Goal: Task Accomplishment & Management: Manage account settings

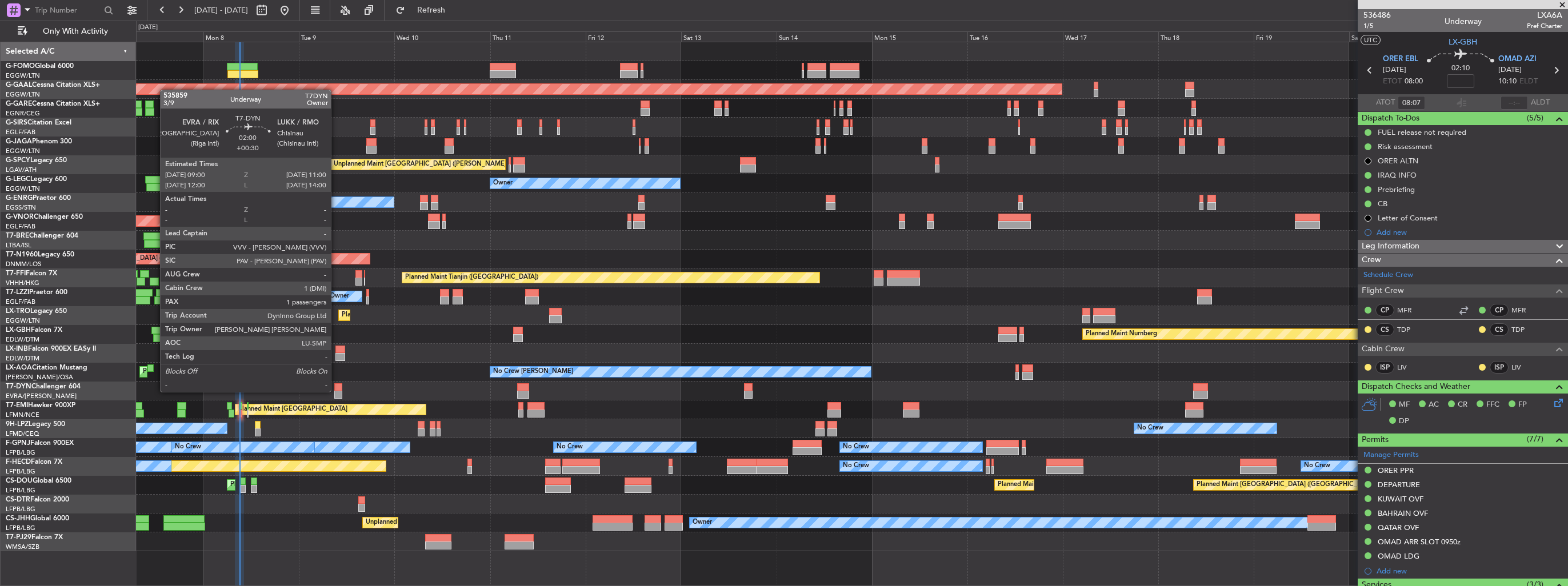
click at [336, 391] on div at bounding box center [338, 394] width 8 height 8
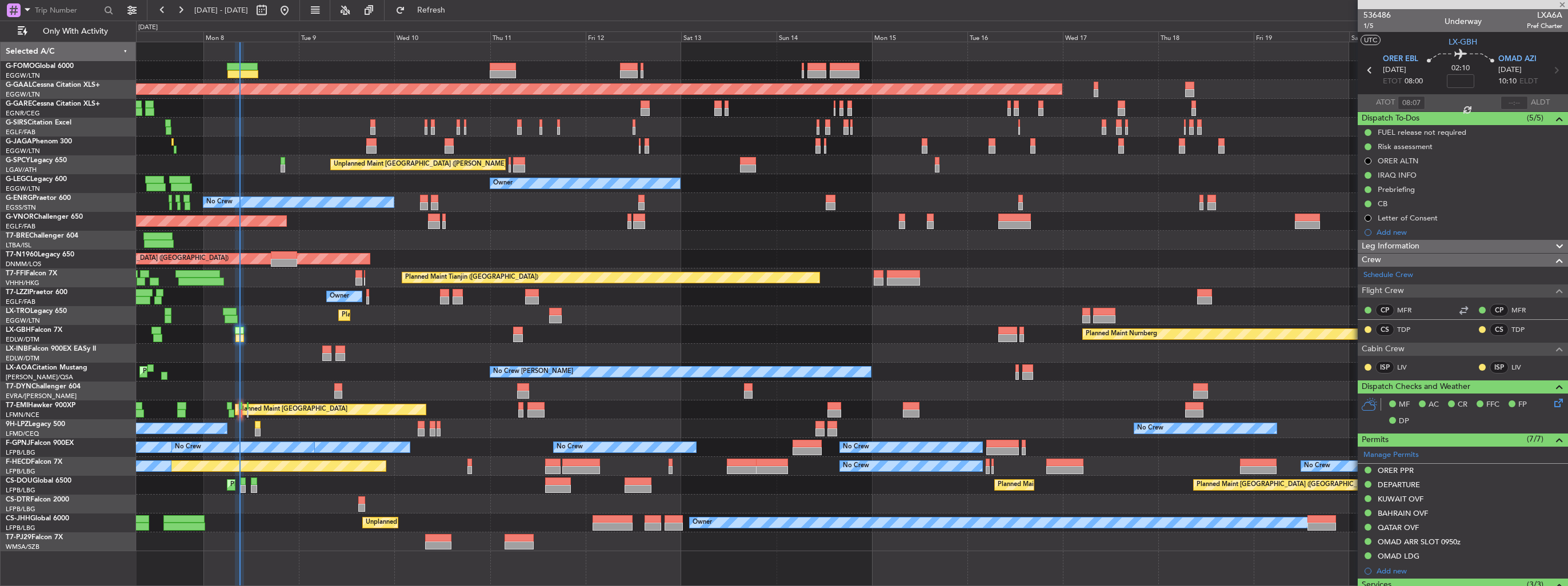
type input "+00:30"
type input "1"
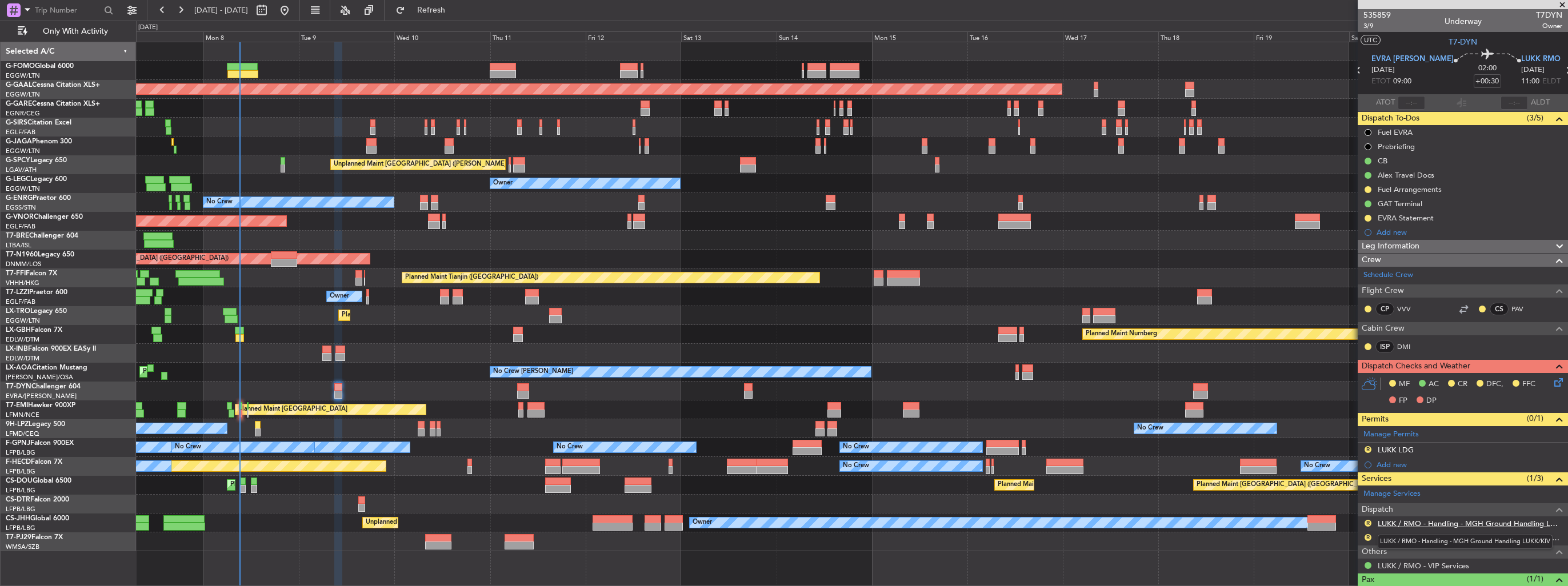
click at [1428, 519] on link "LUKK / RMO - Handling - MGH Ground Handling LUKK/KIV" at bounding box center [1469, 523] width 185 height 10
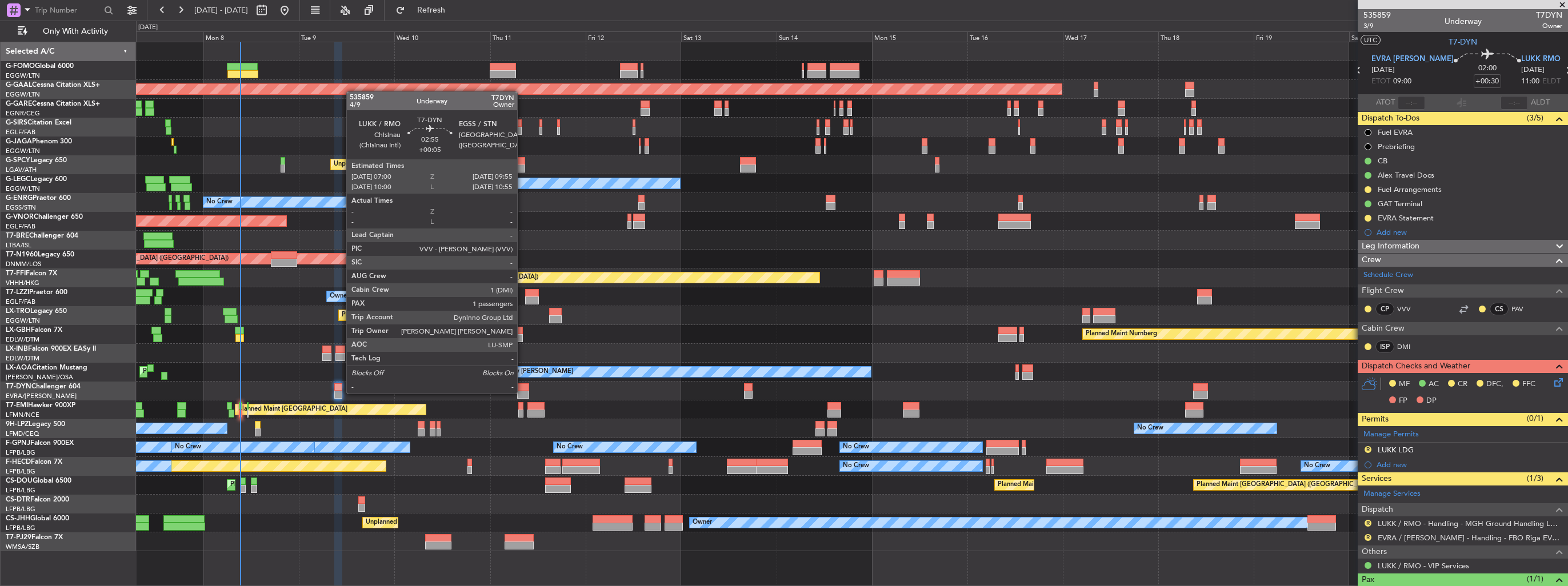
click at [522, 392] on div at bounding box center [524, 394] width 12 height 8
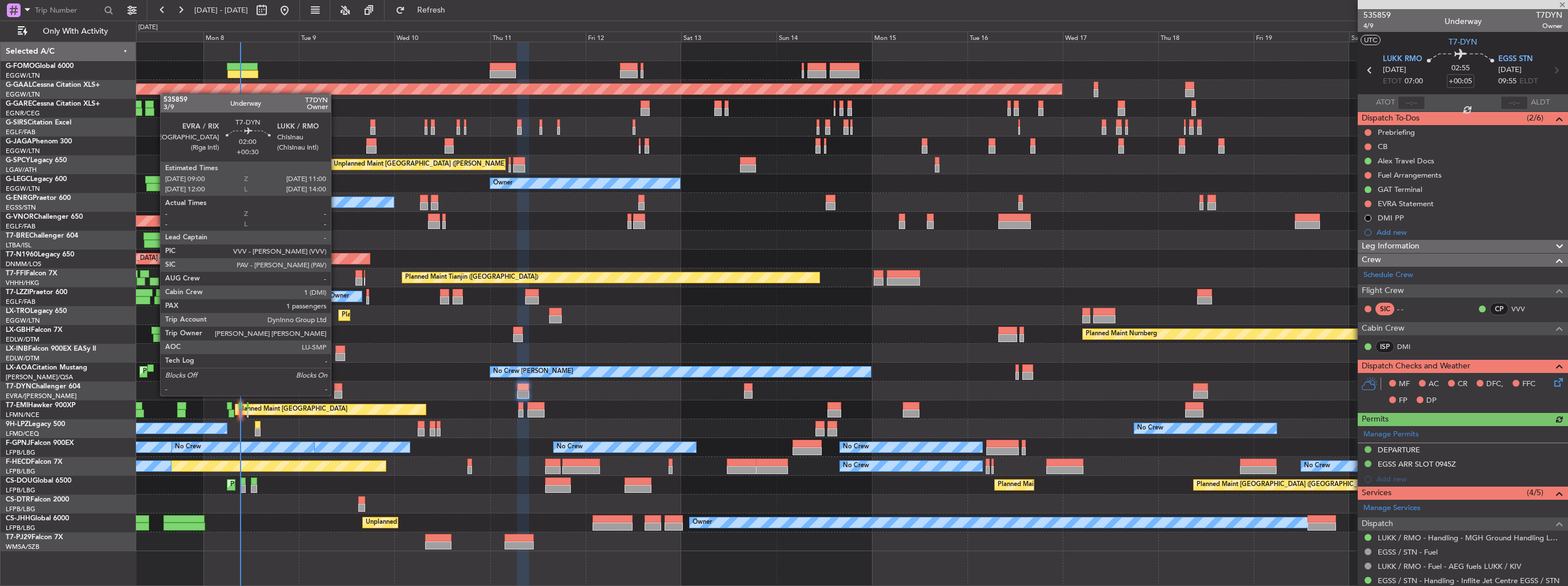
click at [336, 395] on div at bounding box center [338, 394] width 8 height 8
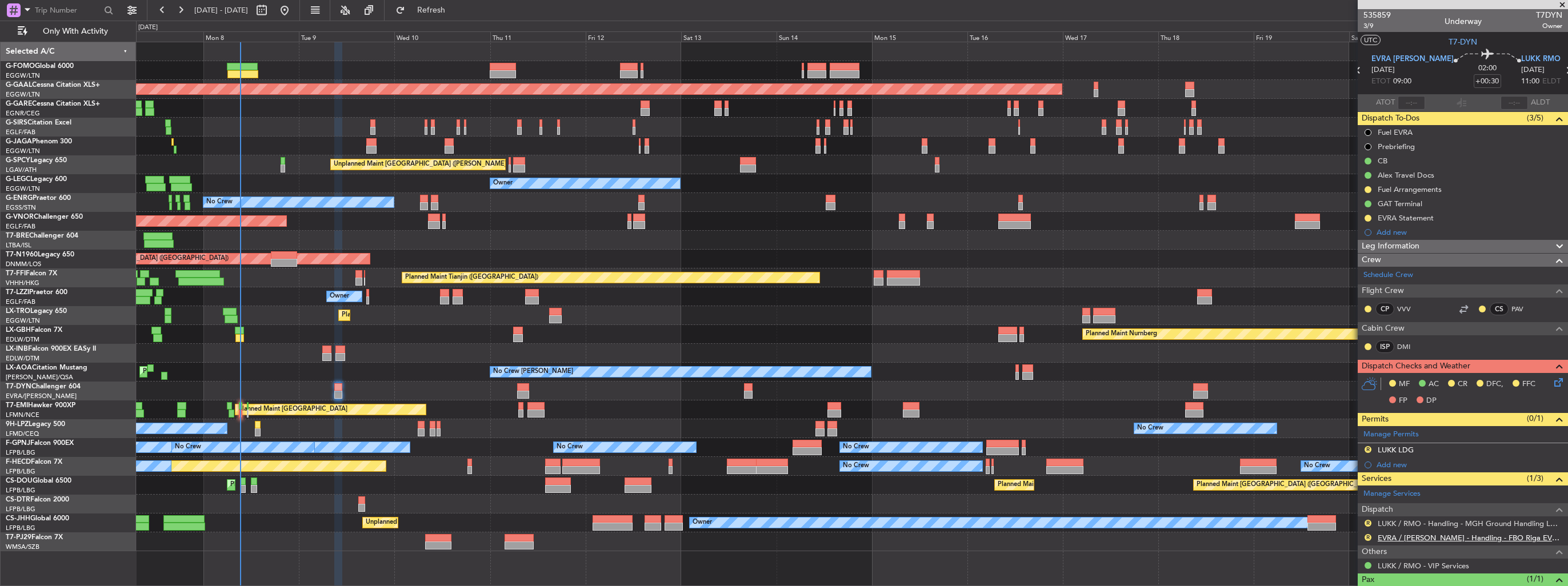
click at [1405, 536] on link "EVRA / [PERSON_NAME] - Handling - FBO Riga EVRA / [PERSON_NAME]" at bounding box center [1469, 538] width 185 height 10
click at [454, 6] on span "Refresh" at bounding box center [431, 10] width 48 height 8
click at [1366, 448] on button "R" at bounding box center [1368, 450] width 7 height 7
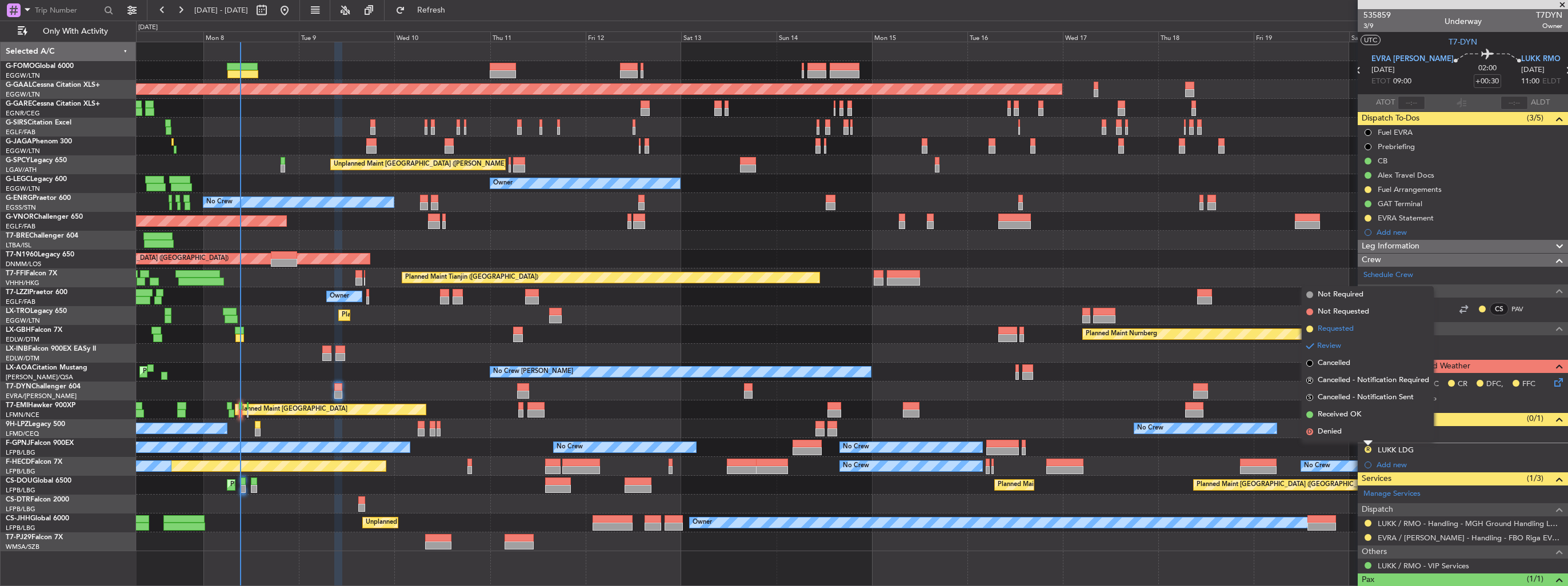
click at [1314, 331] on li "Requested" at bounding box center [1367, 329] width 132 height 18
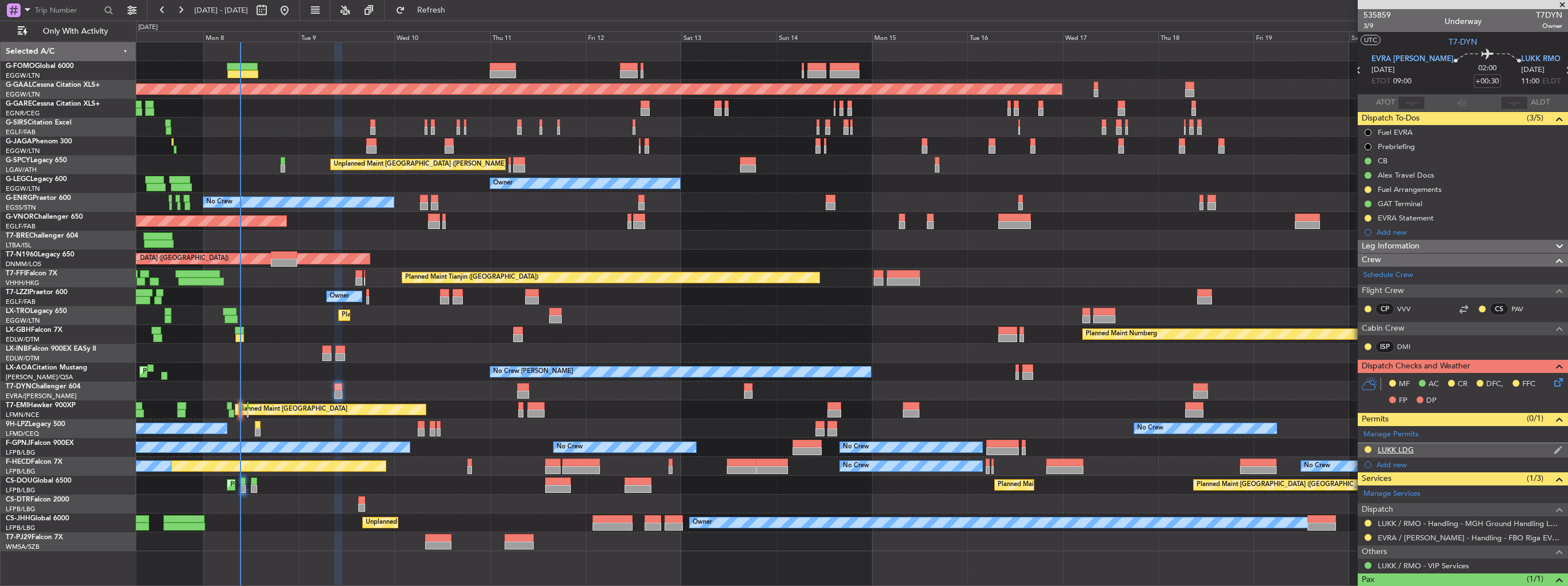
click at [1553, 449] on img at bounding box center [1557, 450] width 9 height 11
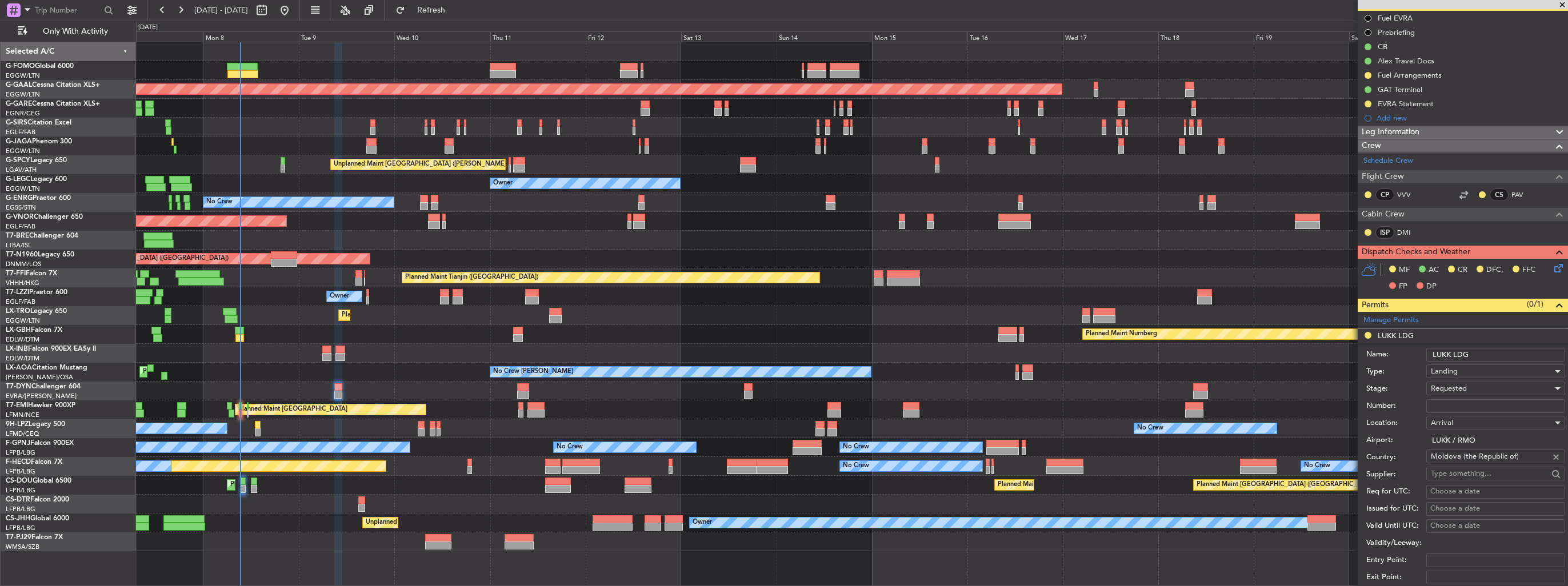
scroll to position [229, 0]
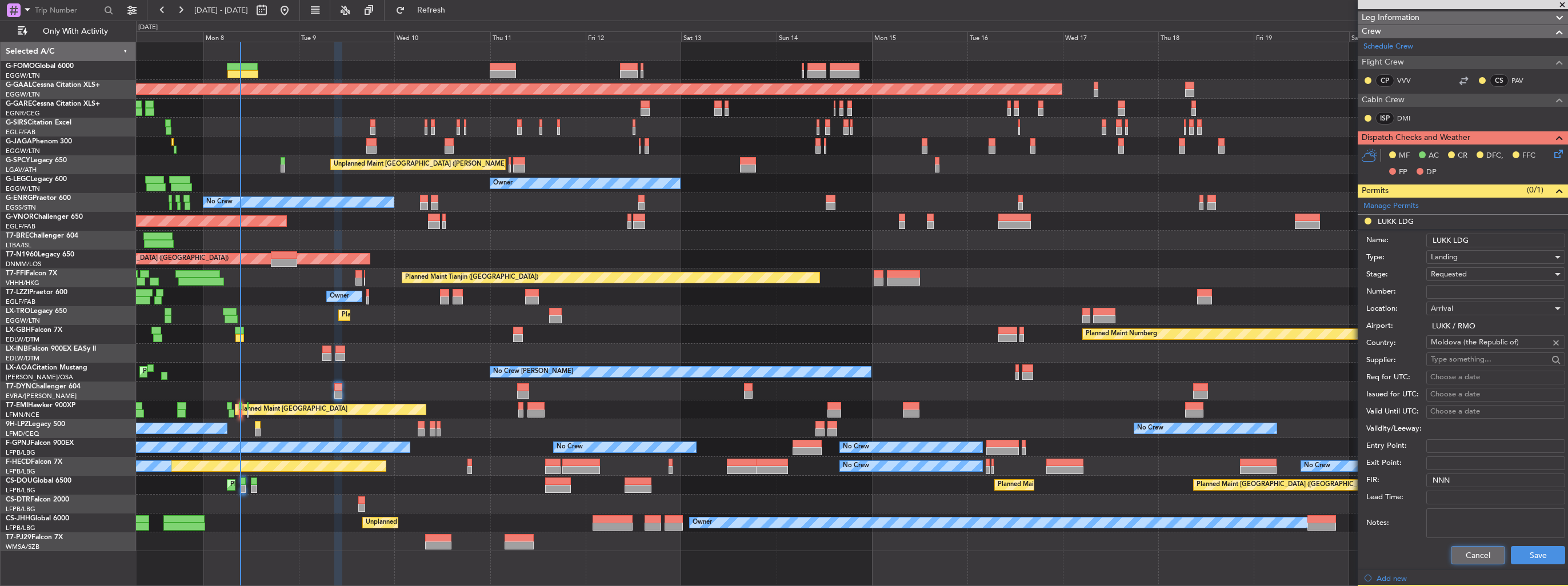
click at [1462, 548] on button "Cancel" at bounding box center [1478, 555] width 54 height 18
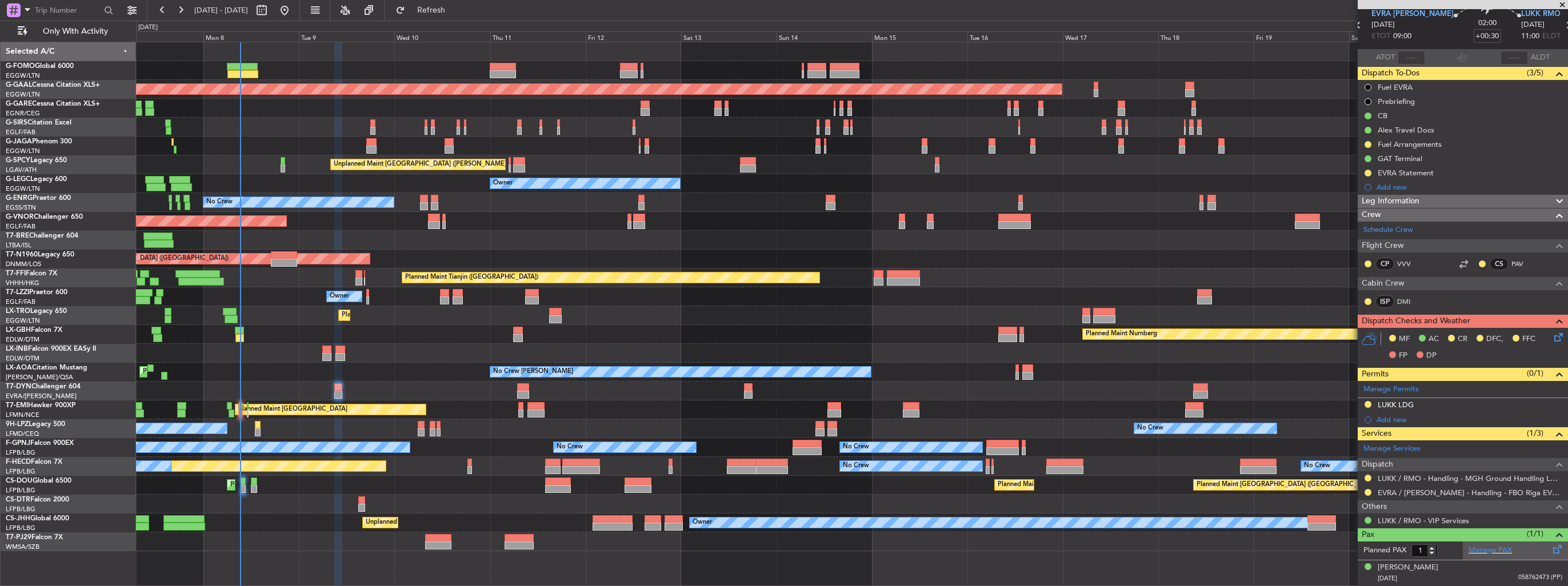
scroll to position [43, 0]
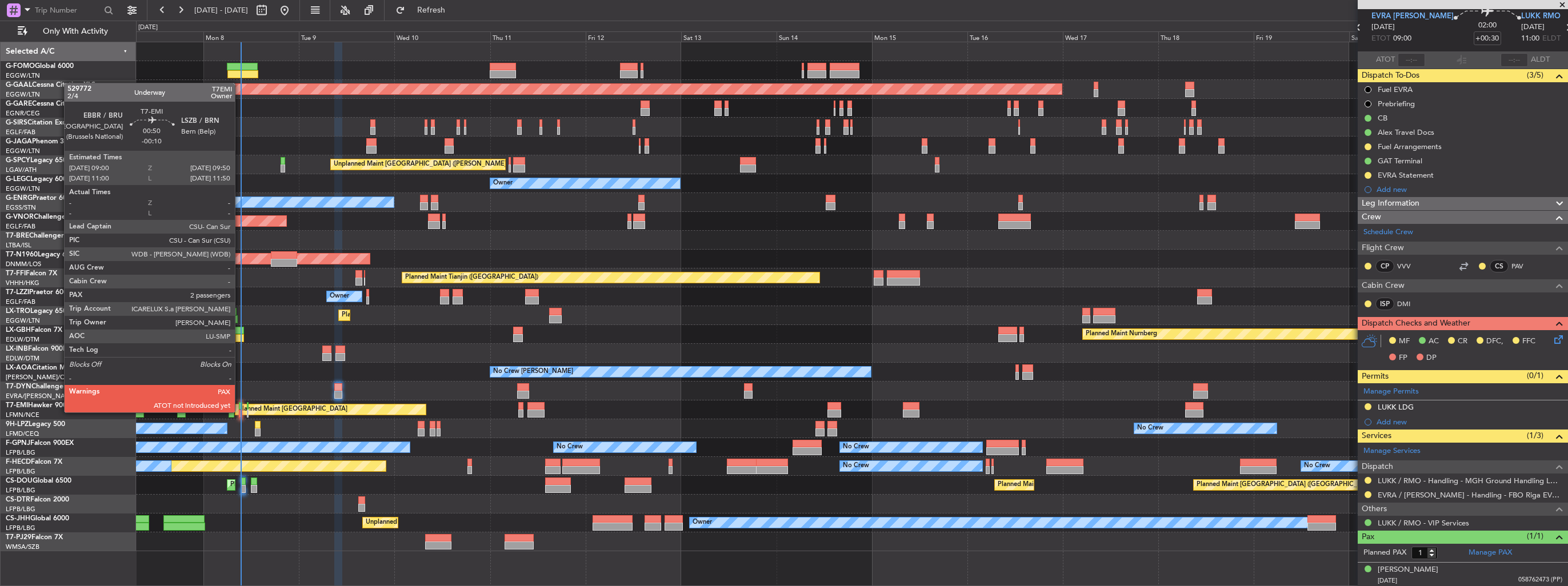
click at [240, 413] on div at bounding box center [241, 413] width 4 height 8
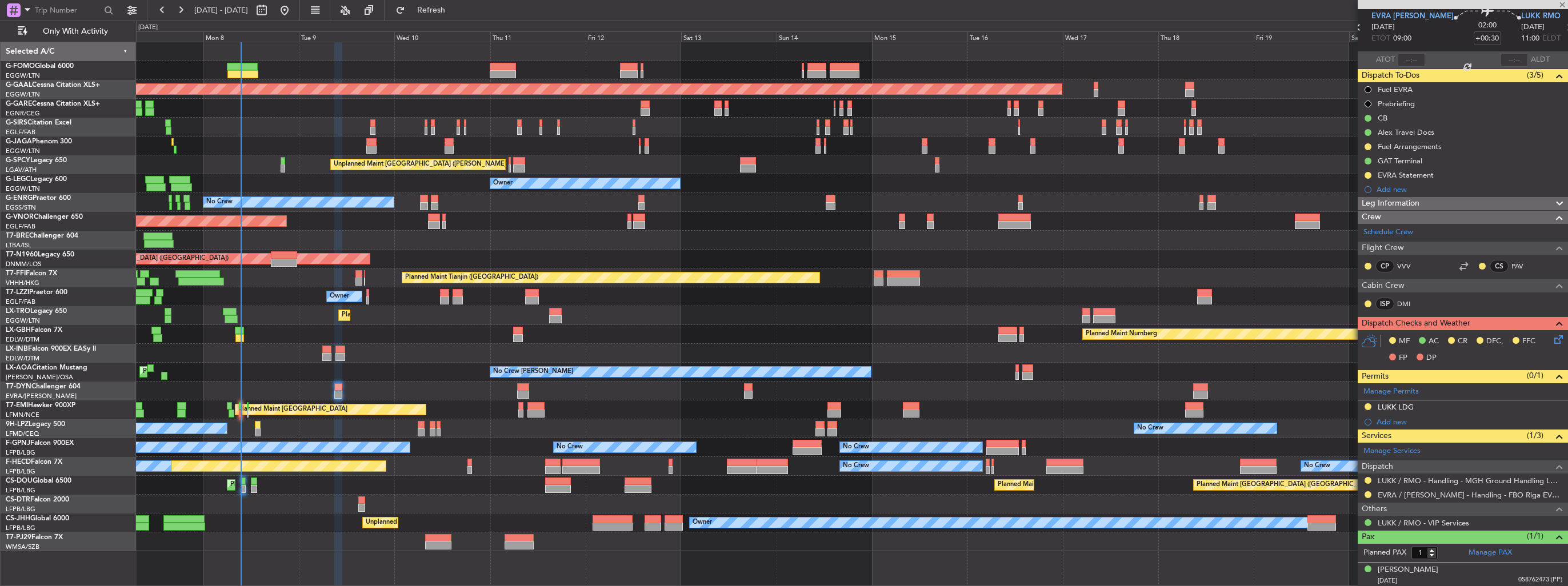
type input "-00:10"
type input "2"
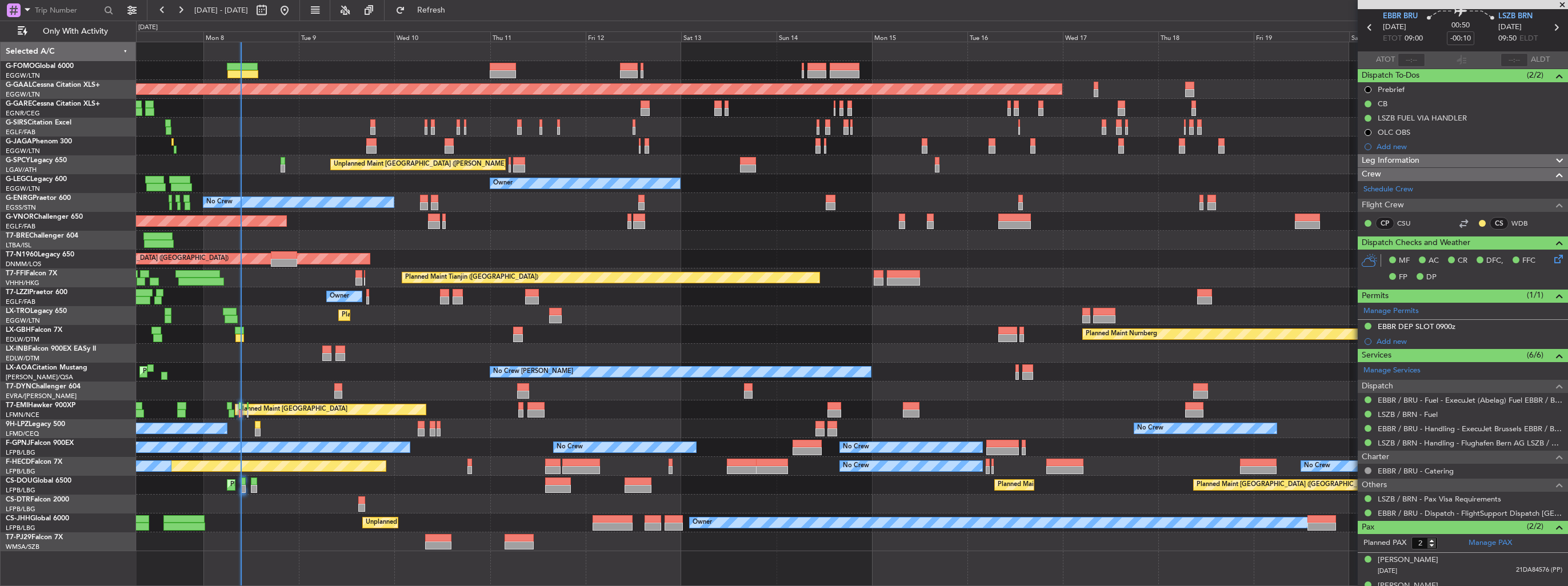
scroll to position [0, 0]
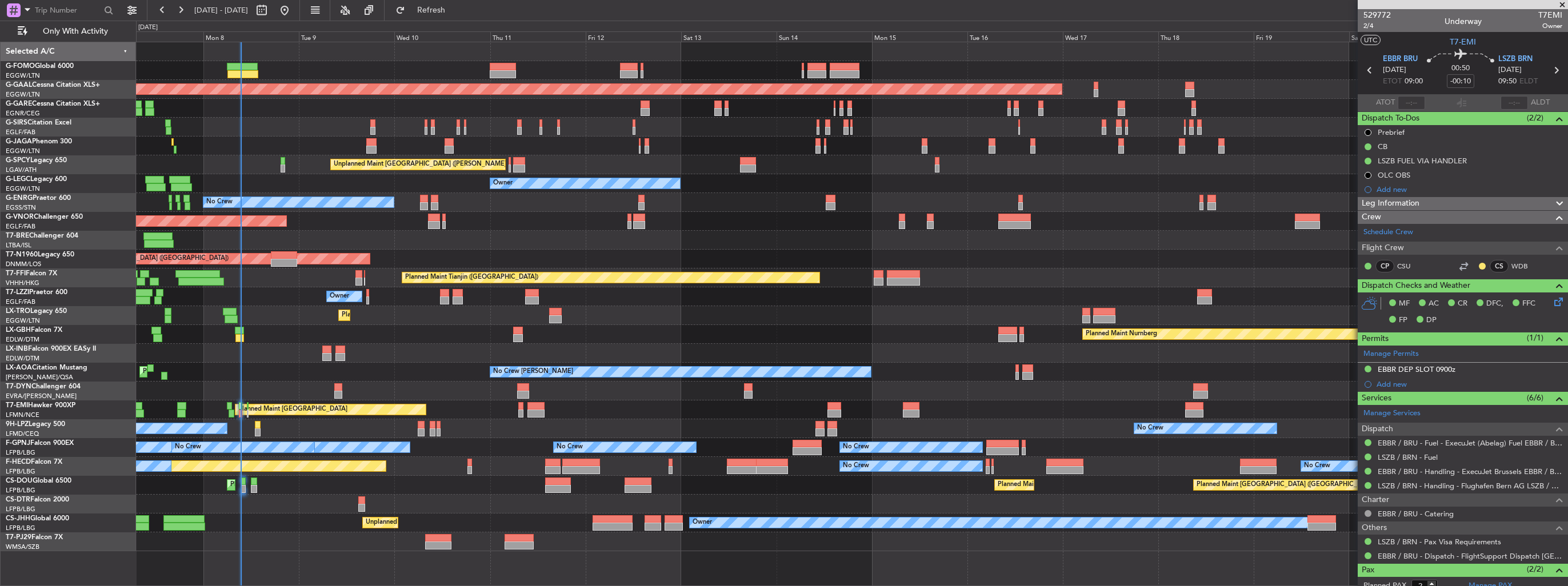
click at [517, 413] on div "Planned Maint [GEOGRAPHIC_DATA] Planned Maint [GEOGRAPHIC_DATA]" at bounding box center [851, 410] width 1431 height 19
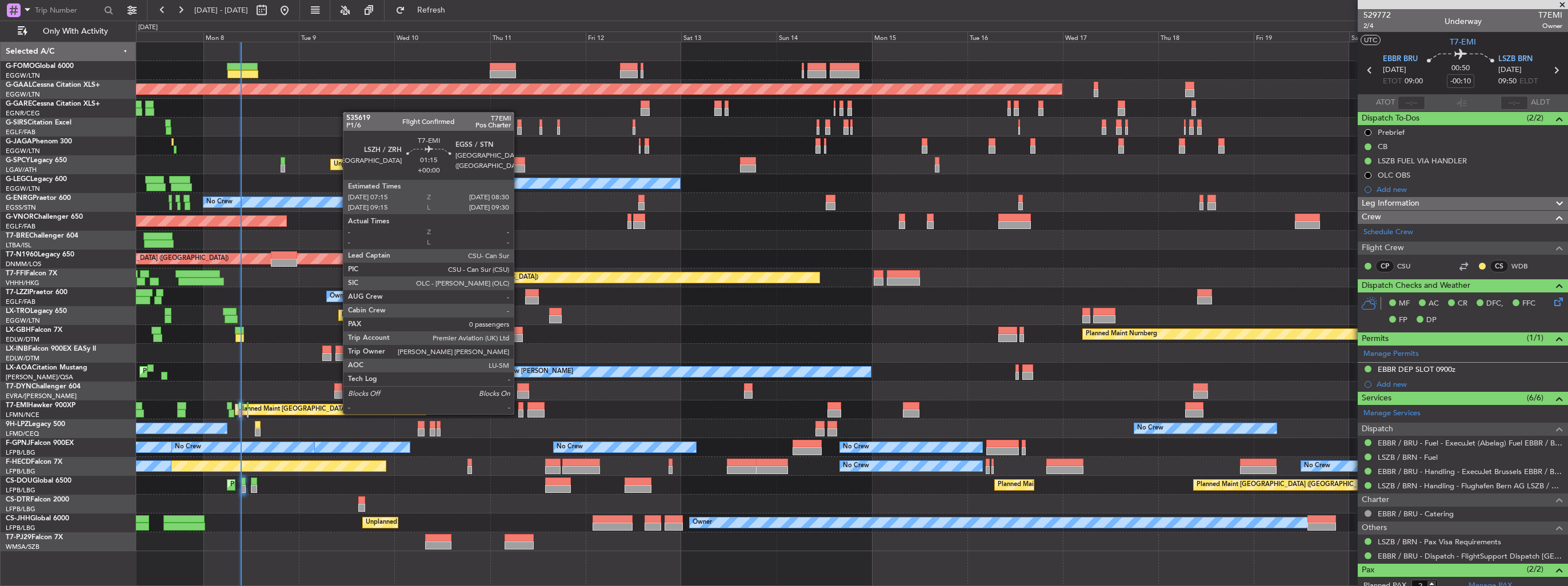
click at [518, 413] on div at bounding box center [521, 413] width 5 height 8
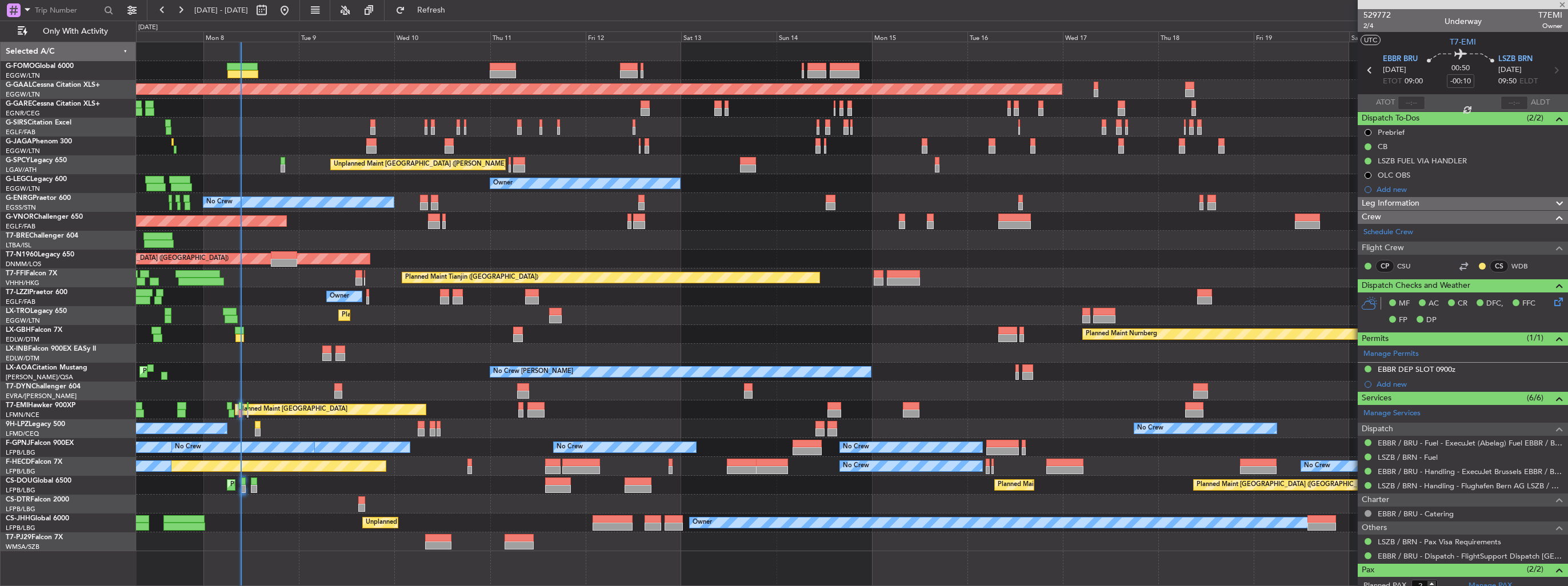
type input "0"
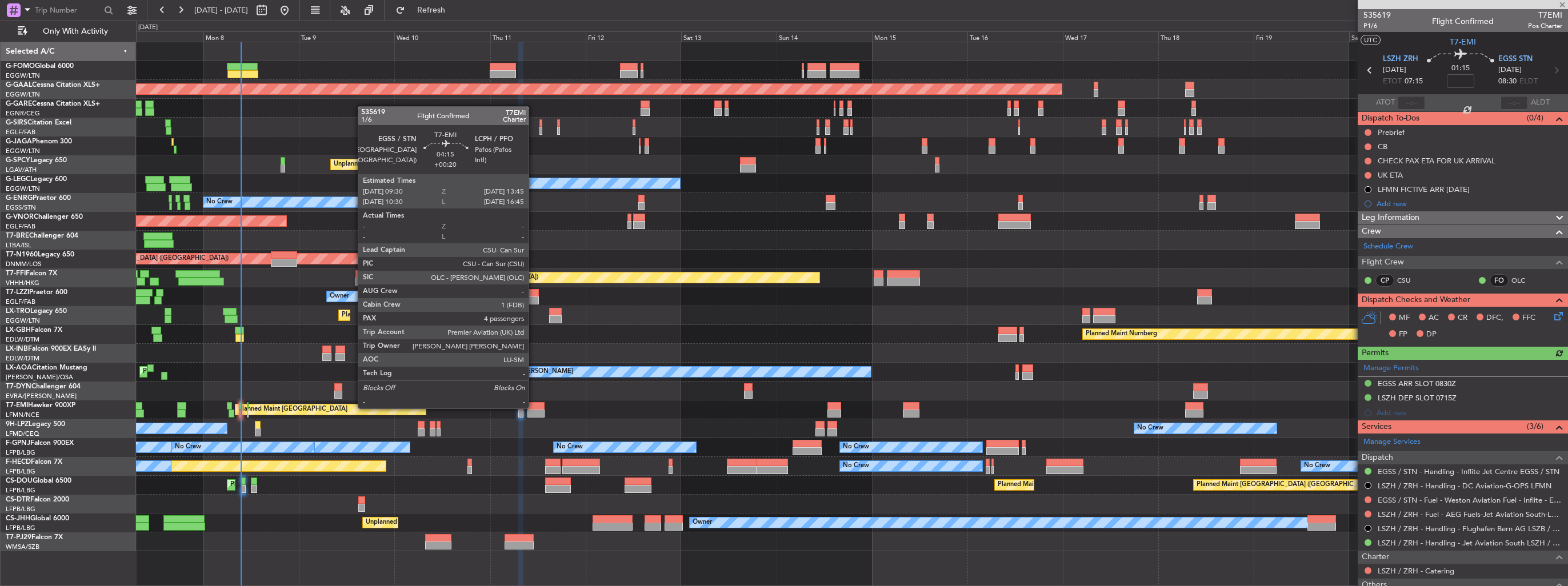
click at [533, 407] on div at bounding box center [536, 406] width 18 height 8
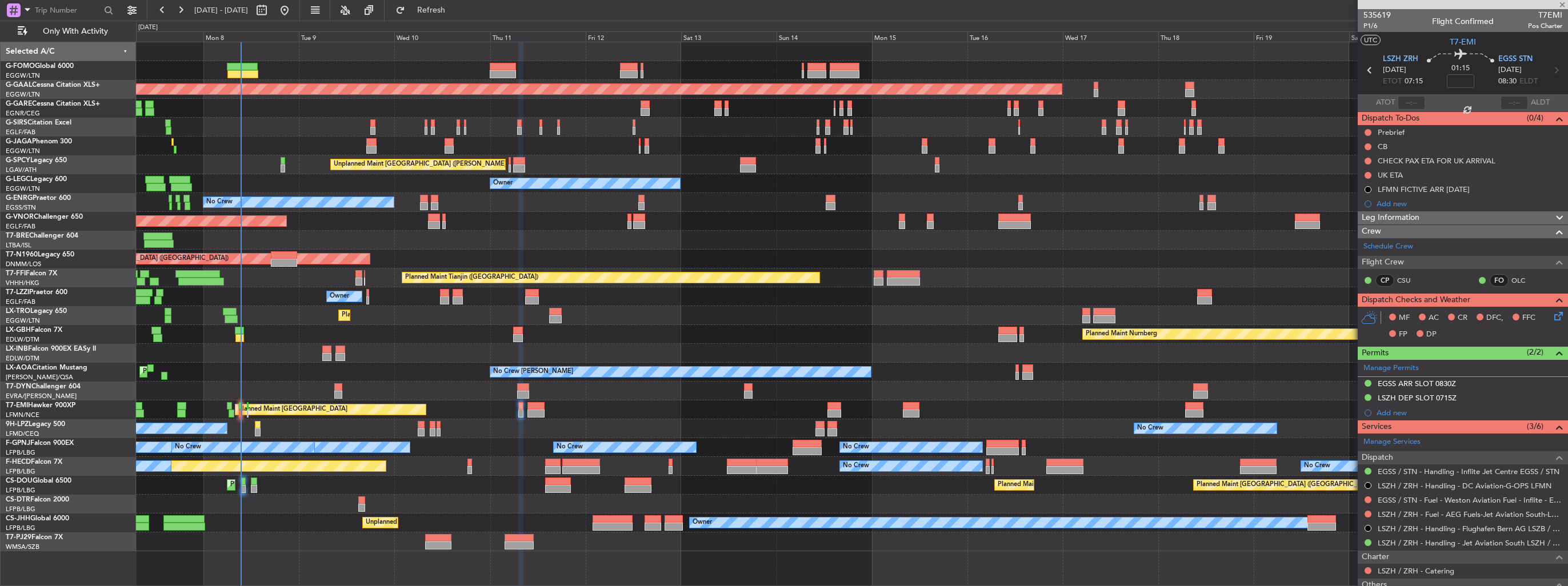
type input "+00:20"
type input "4"
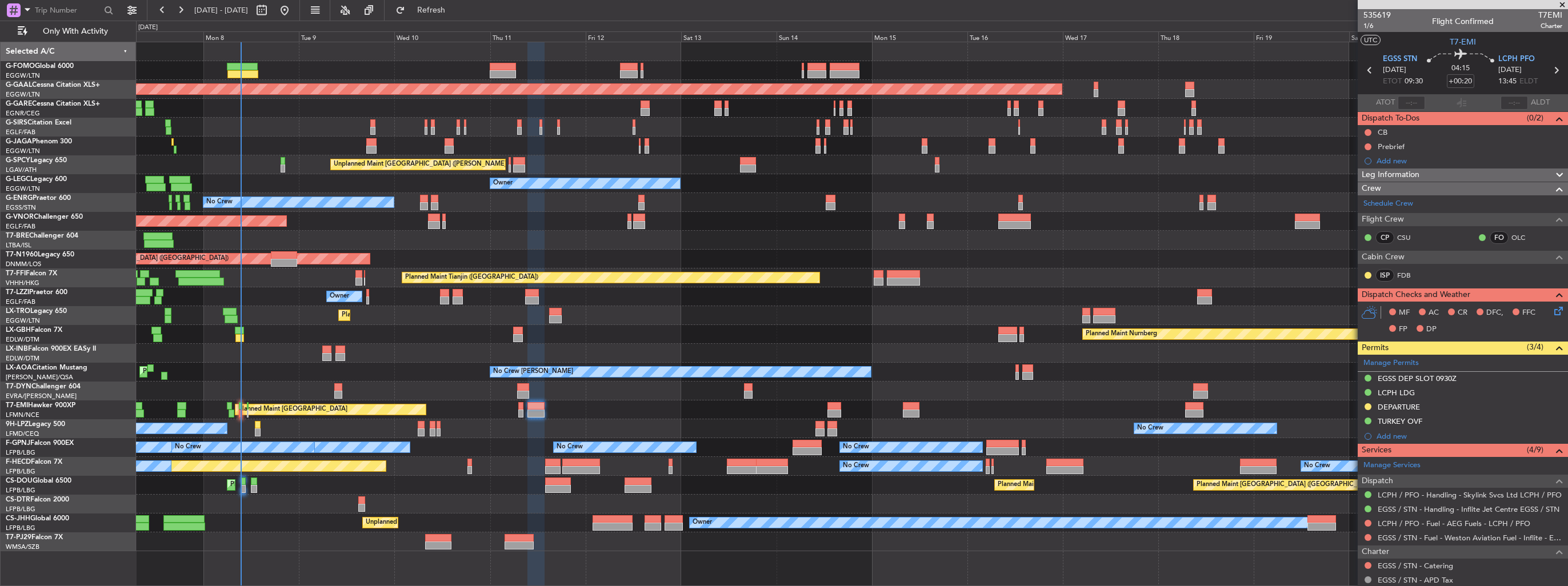
click at [1368, 407] on button at bounding box center [1368, 407] width 7 height 7
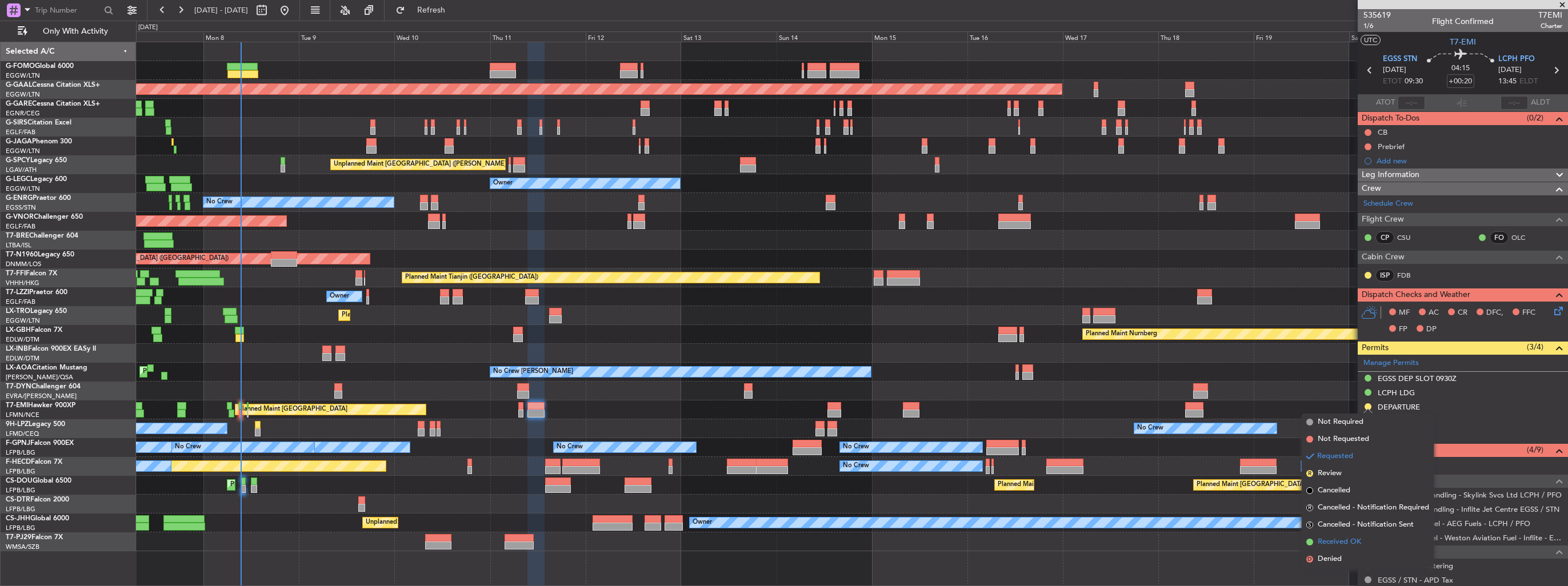
click at [1325, 545] on span "Received OK" at bounding box center [1339, 542] width 44 height 11
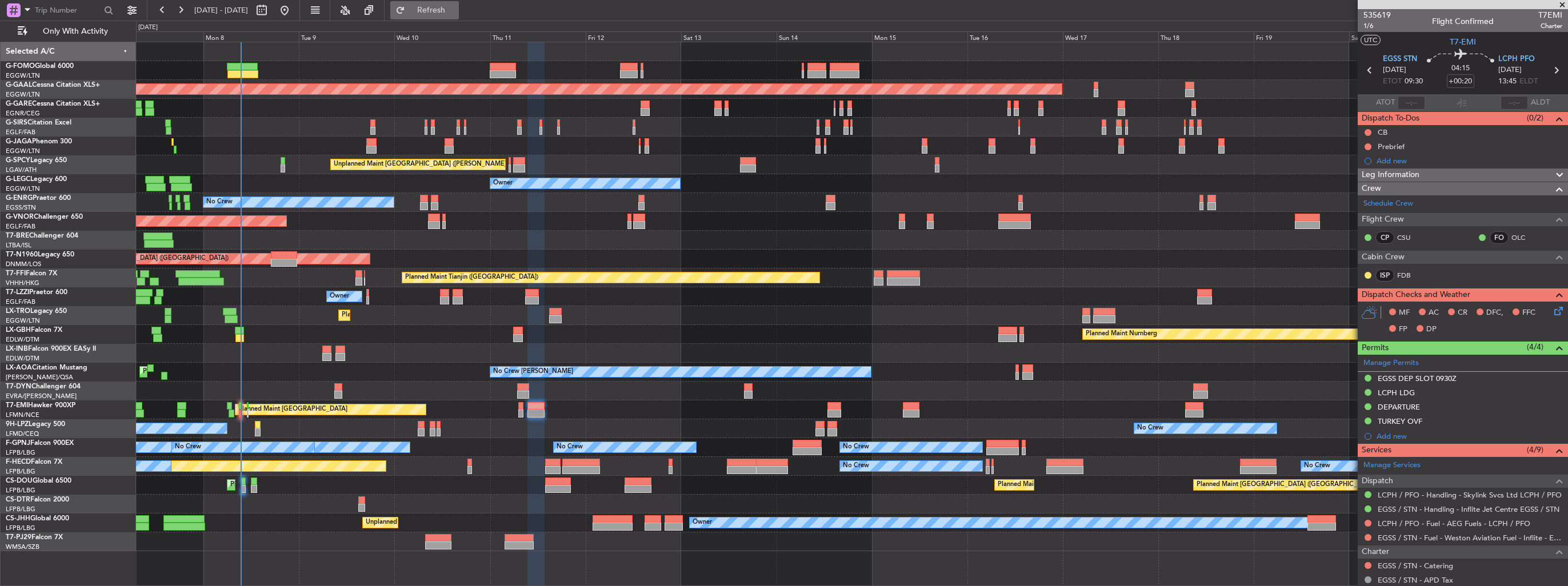
click at [455, 7] on span "Refresh" at bounding box center [431, 10] width 48 height 8
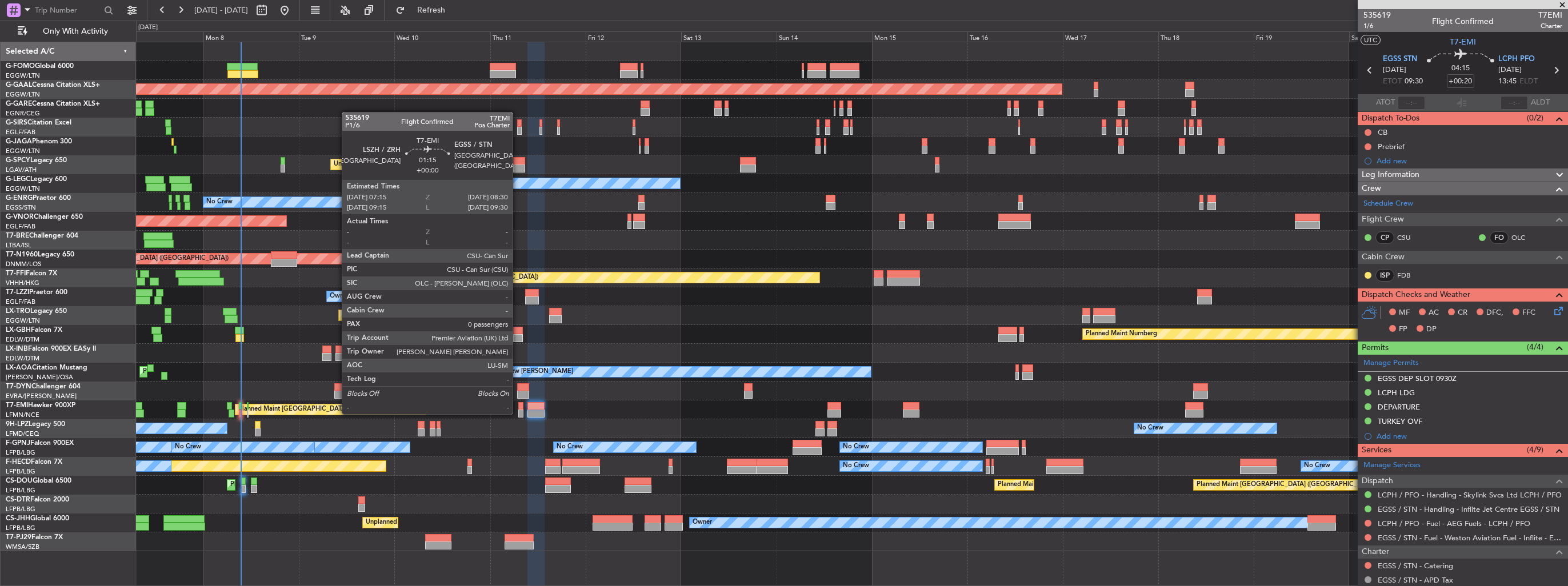
click at [518, 413] on div at bounding box center [521, 413] width 5 height 8
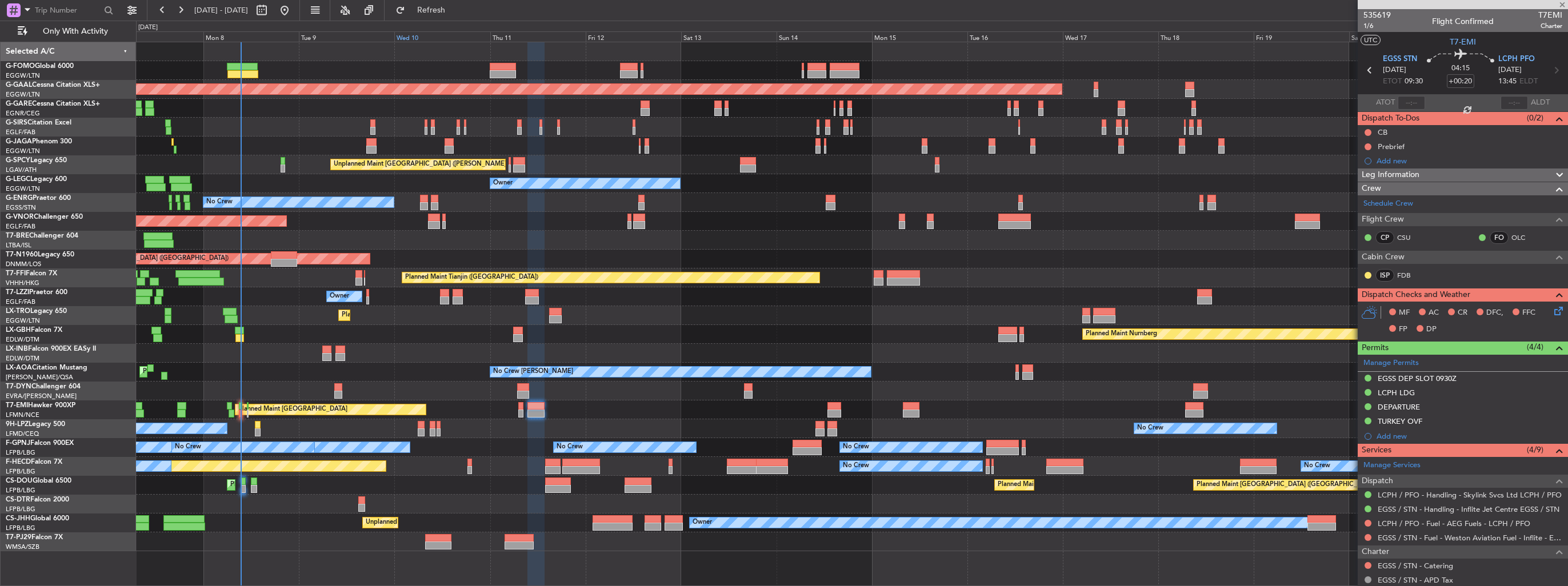
type input "0"
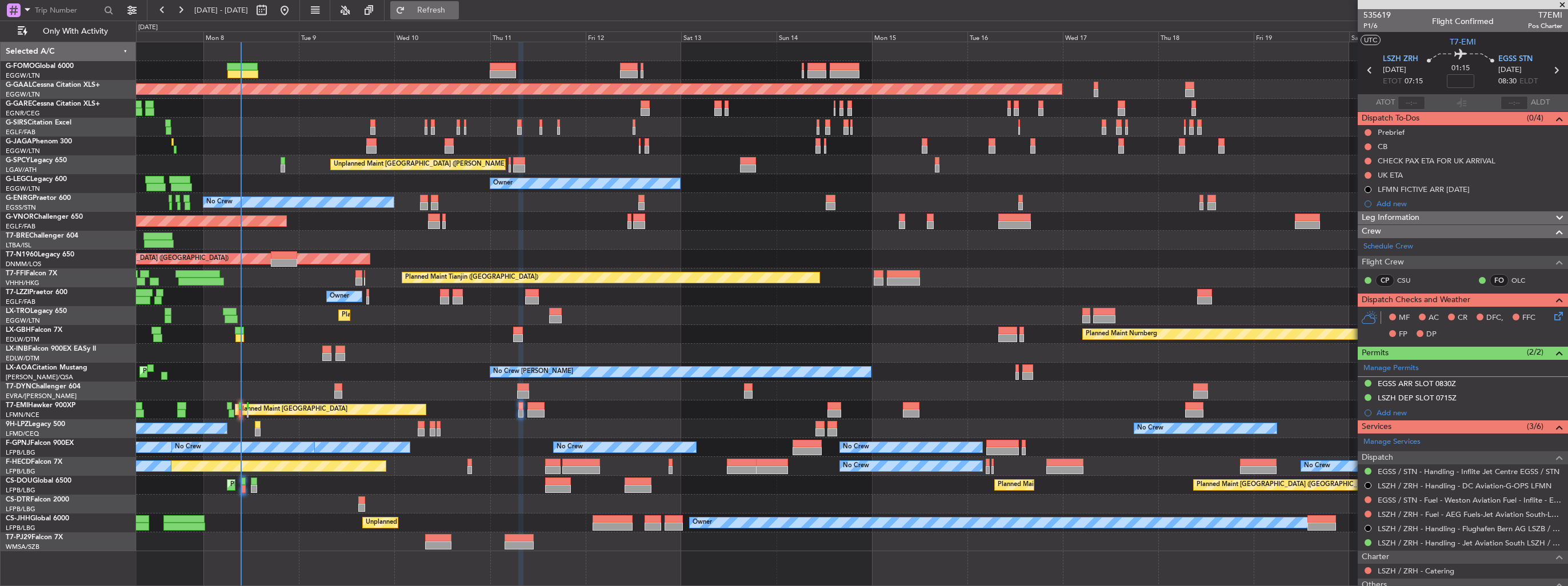
click at [455, 12] on span "Refresh" at bounding box center [431, 10] width 48 height 8
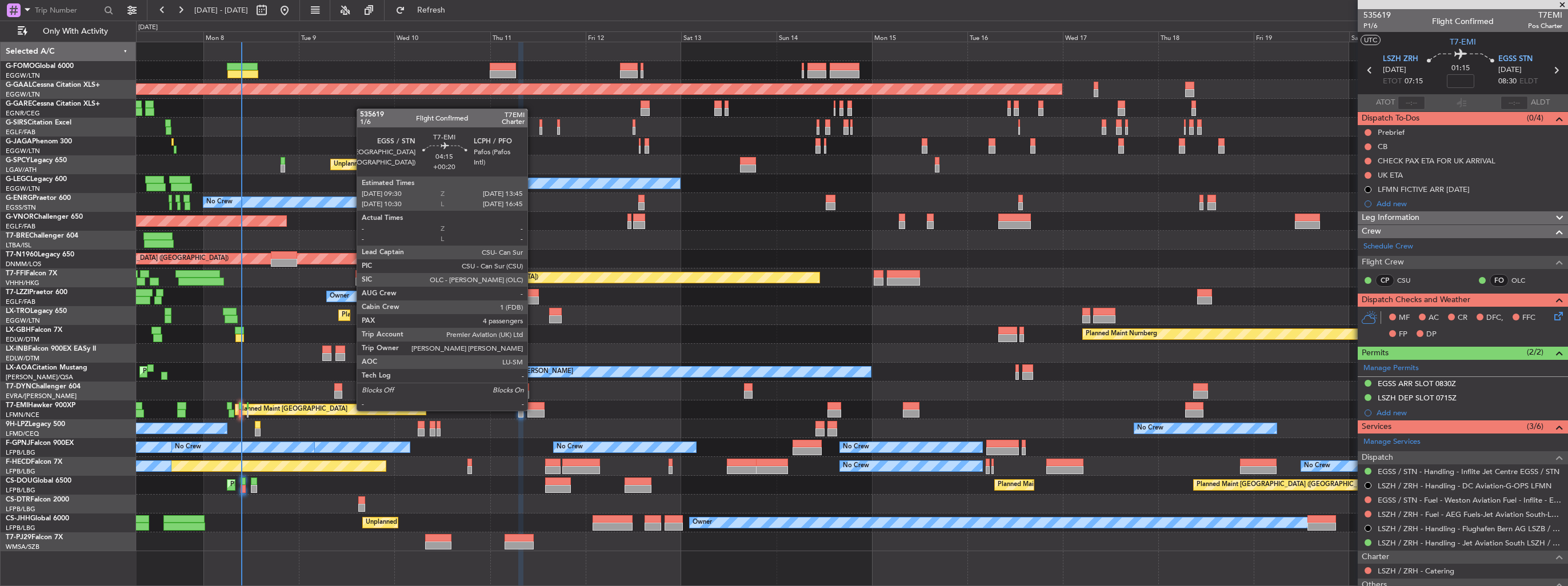
click at [532, 410] on div at bounding box center [536, 413] width 18 height 8
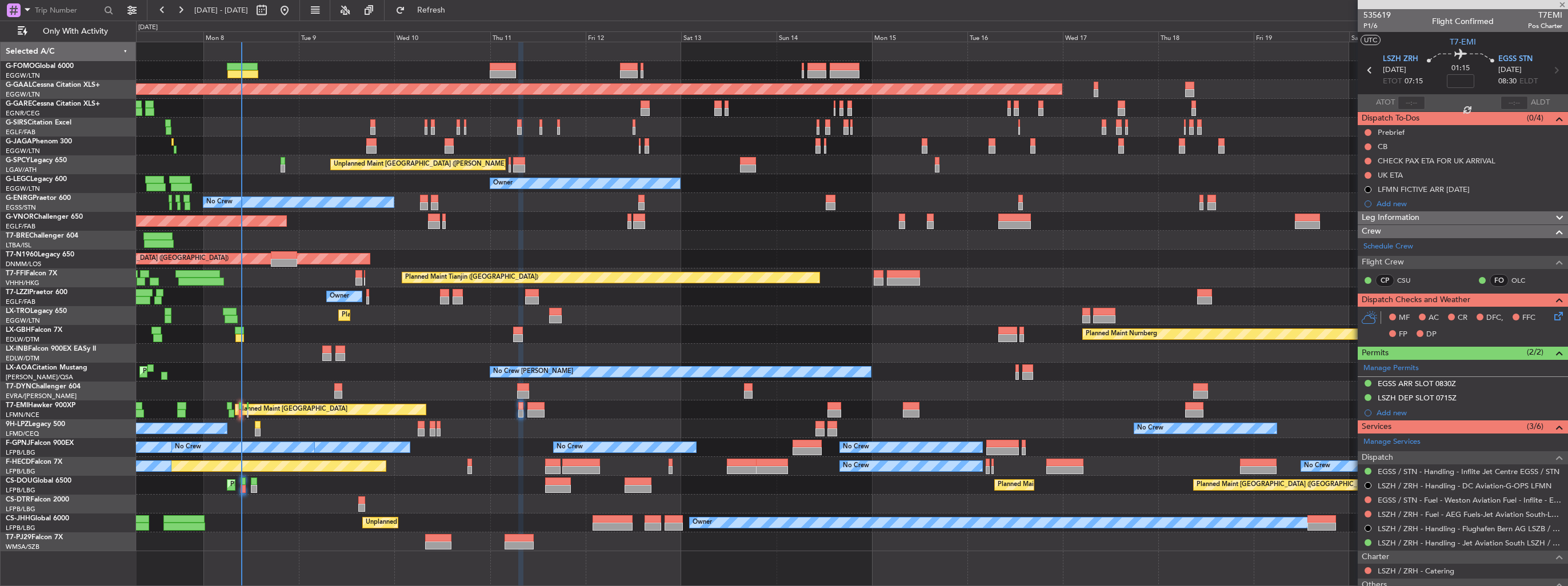
type input "+00:20"
type input "4"
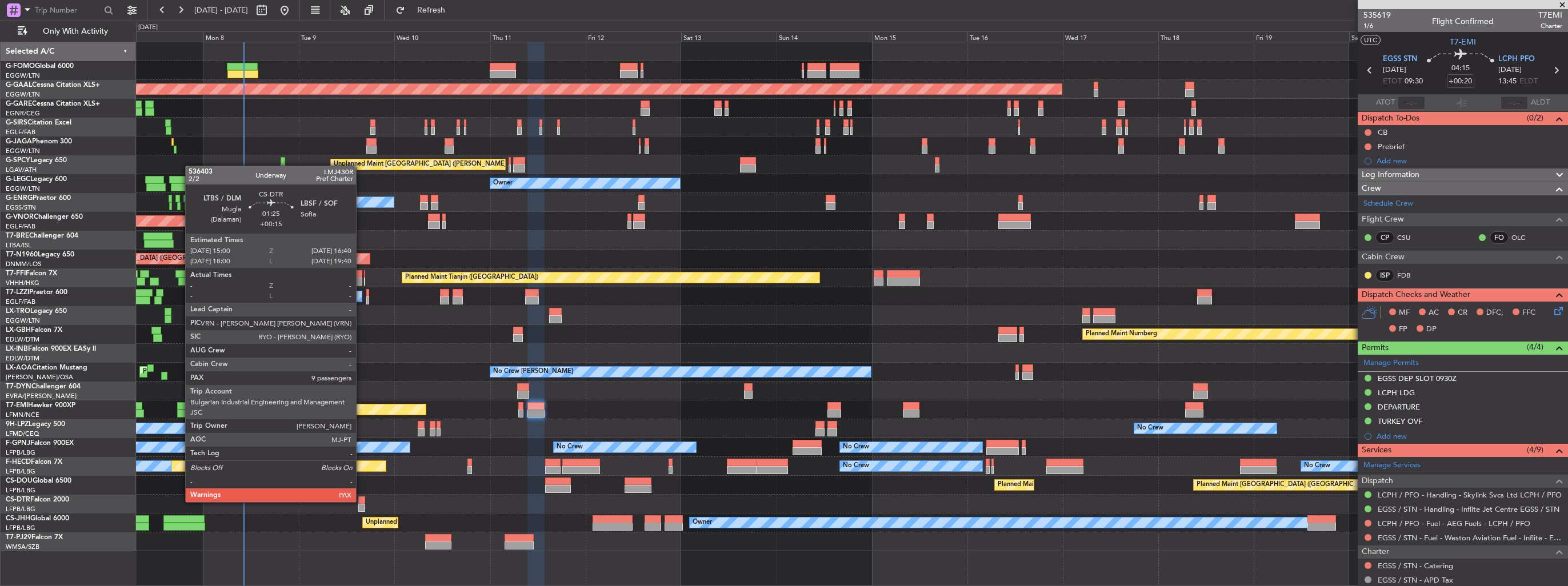
click at [361, 501] on div at bounding box center [362, 500] width 7 height 8
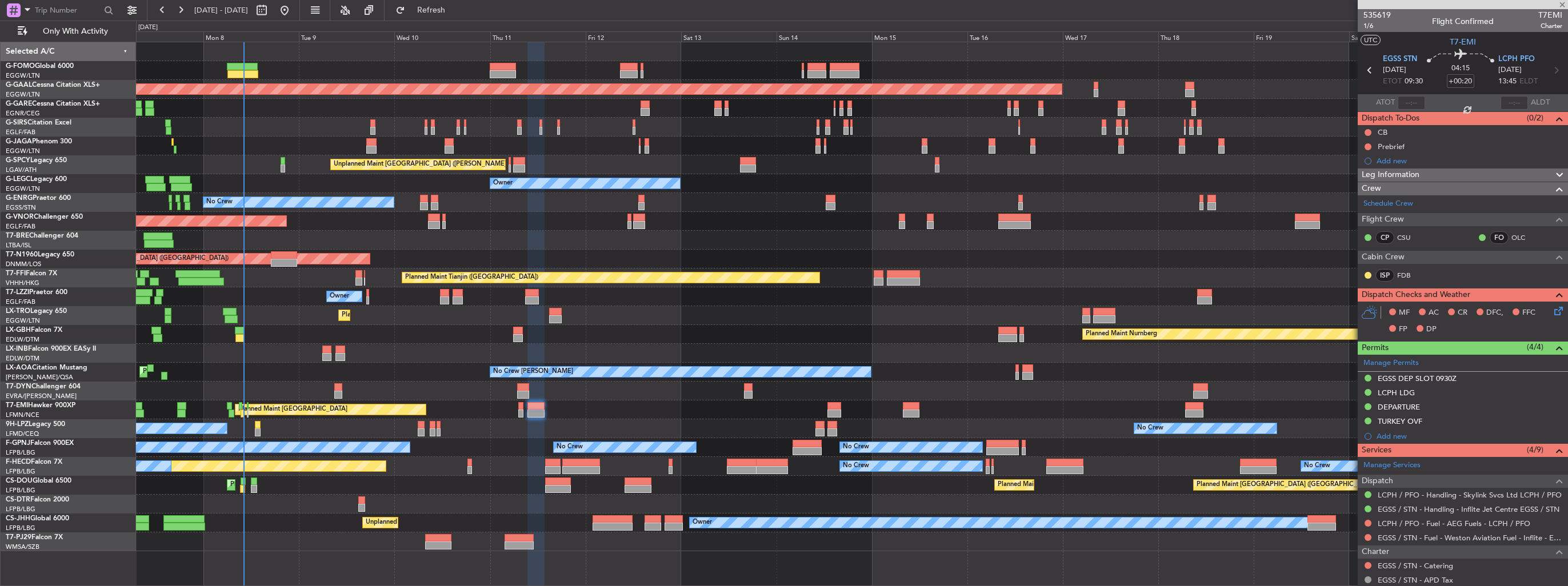
type input "+00:15"
type input "9"
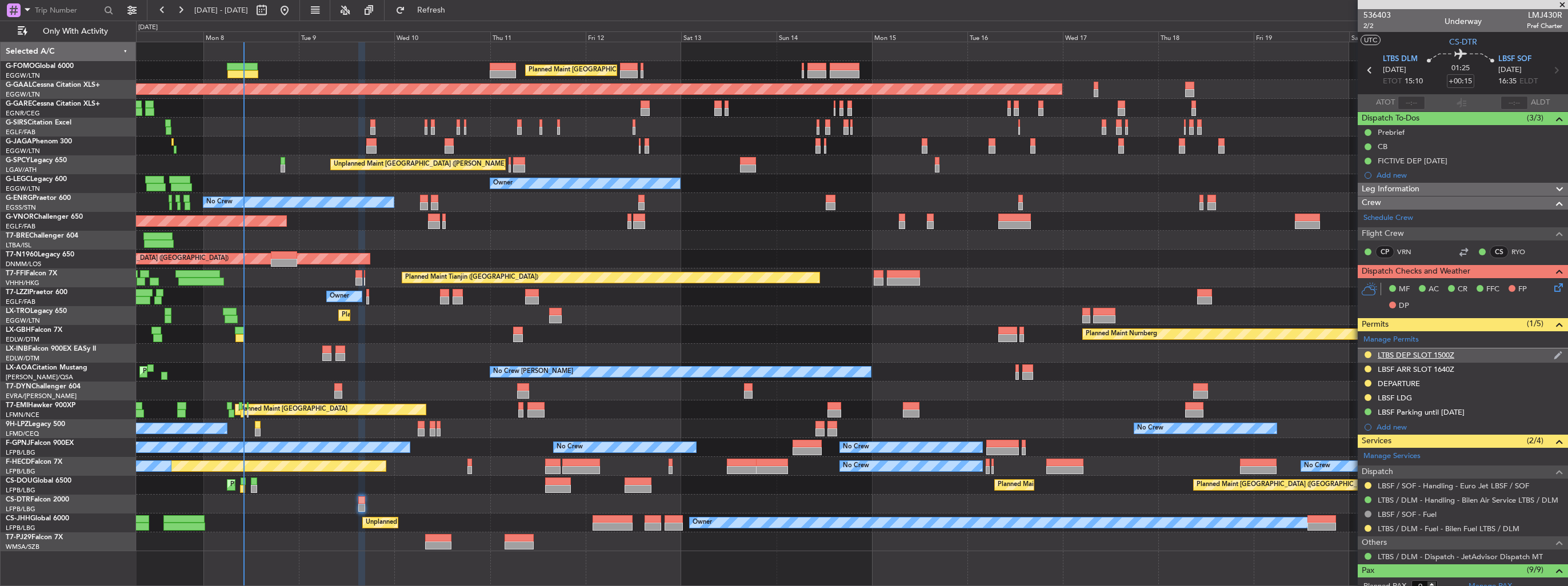
click at [1553, 351] on img at bounding box center [1557, 356] width 9 height 11
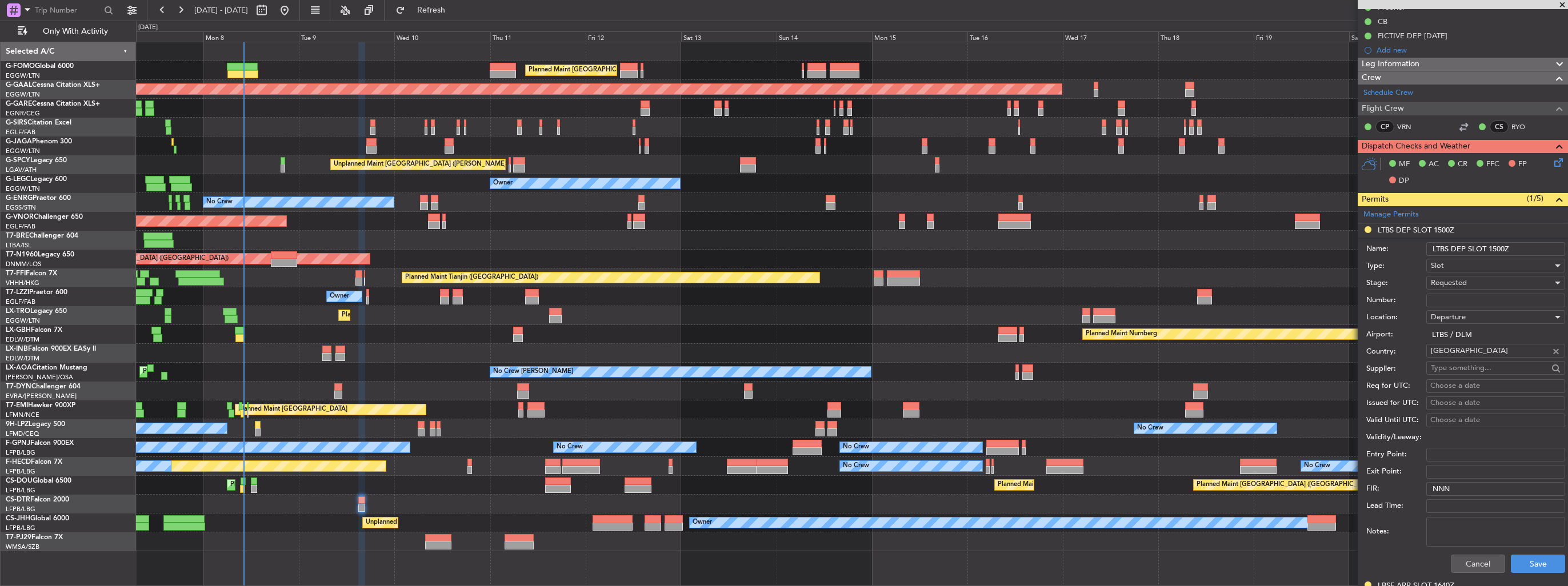
scroll to position [172, 0]
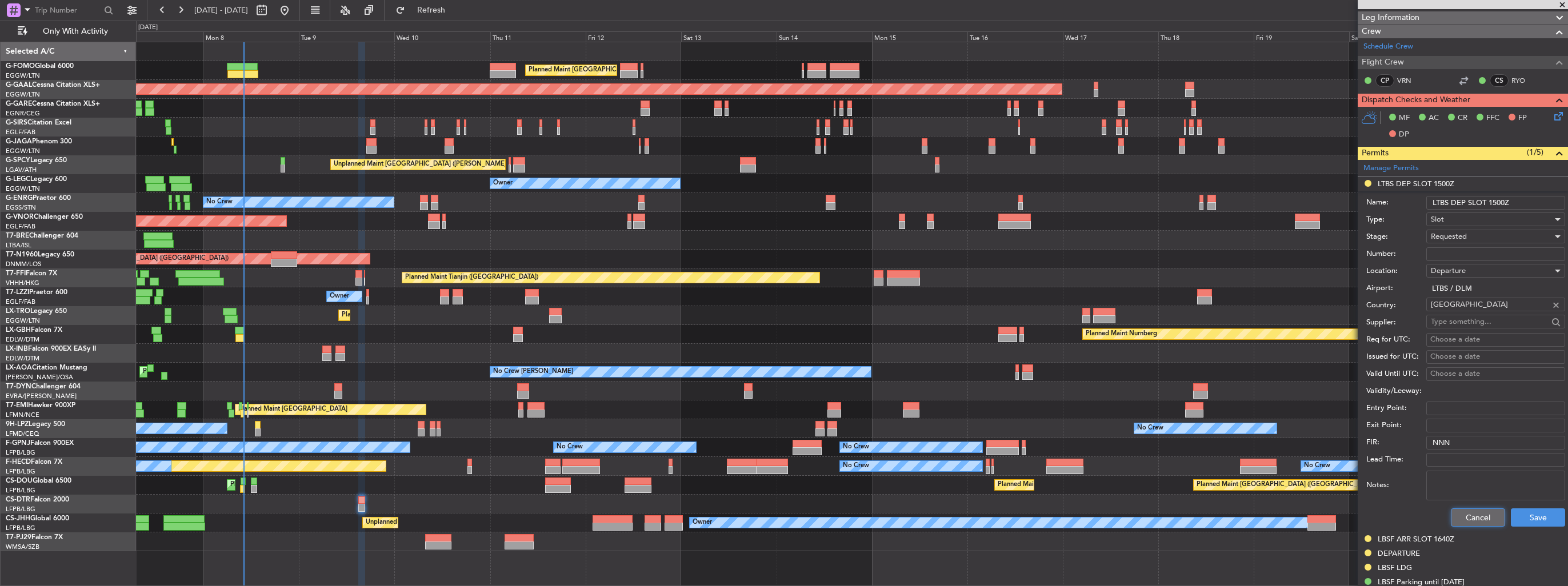
click at [1472, 519] on button "Cancel" at bounding box center [1478, 518] width 54 height 18
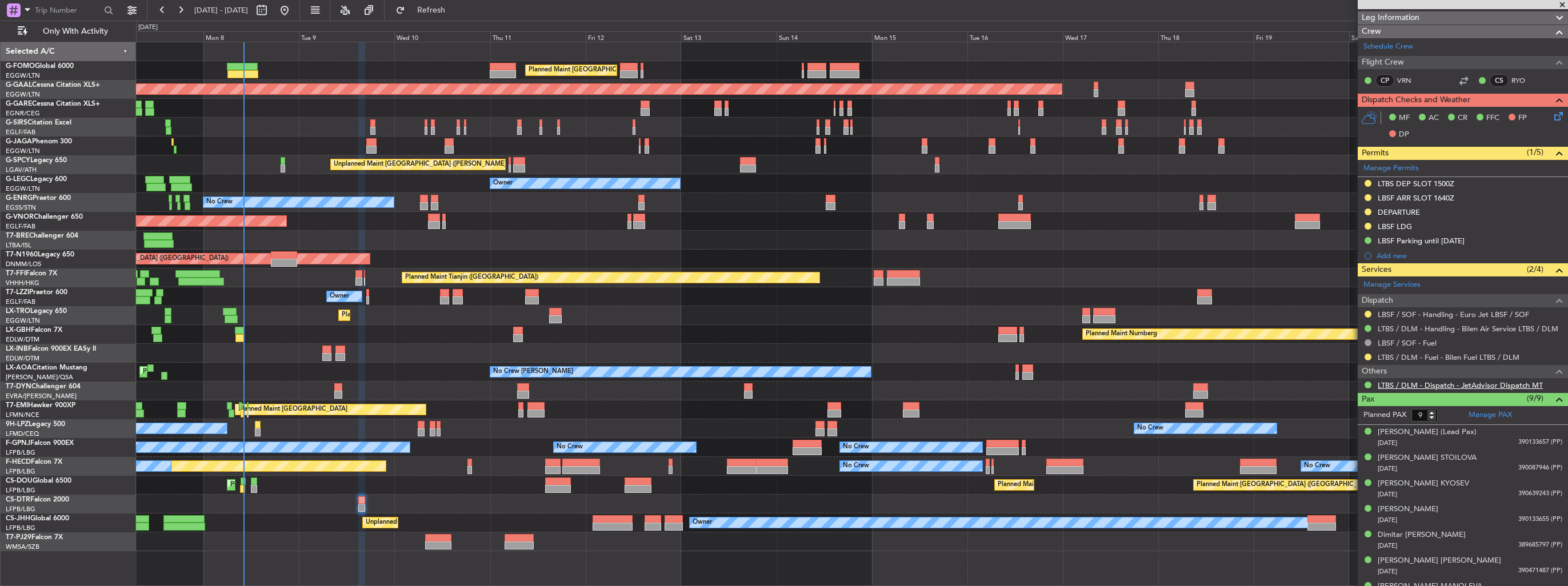
scroll to position [0, 0]
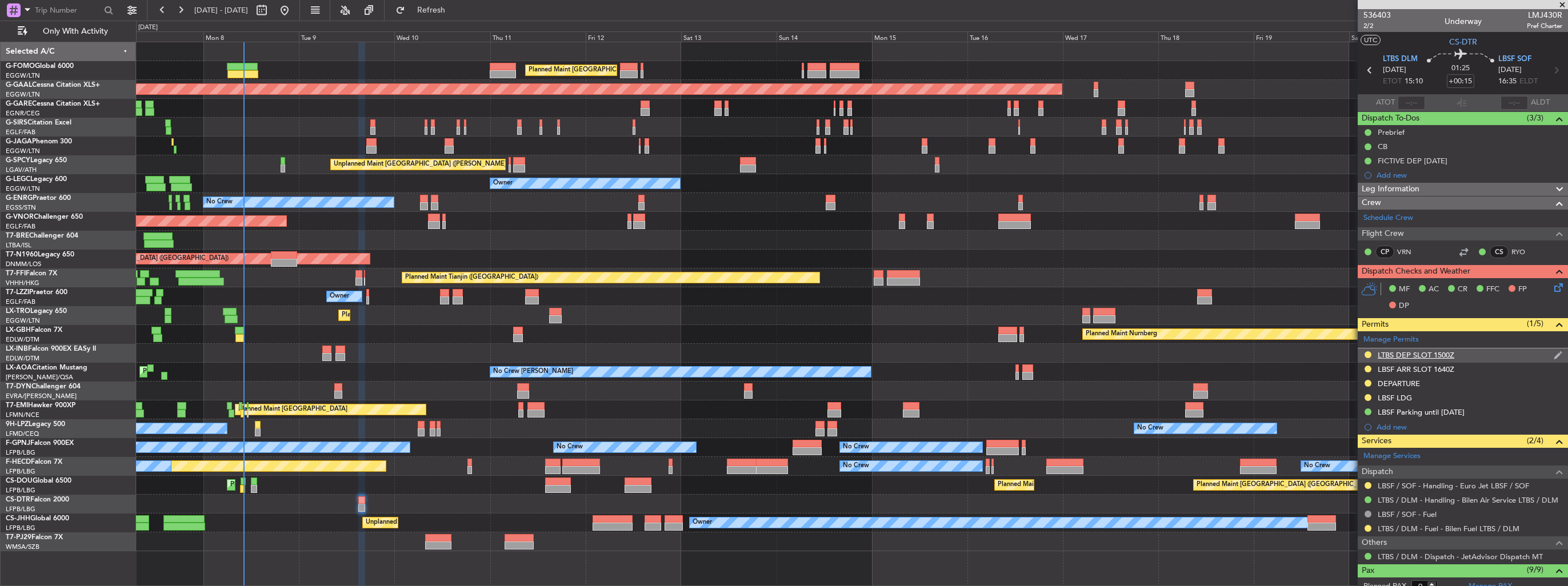
click at [1553, 356] on img at bounding box center [1557, 356] width 9 height 11
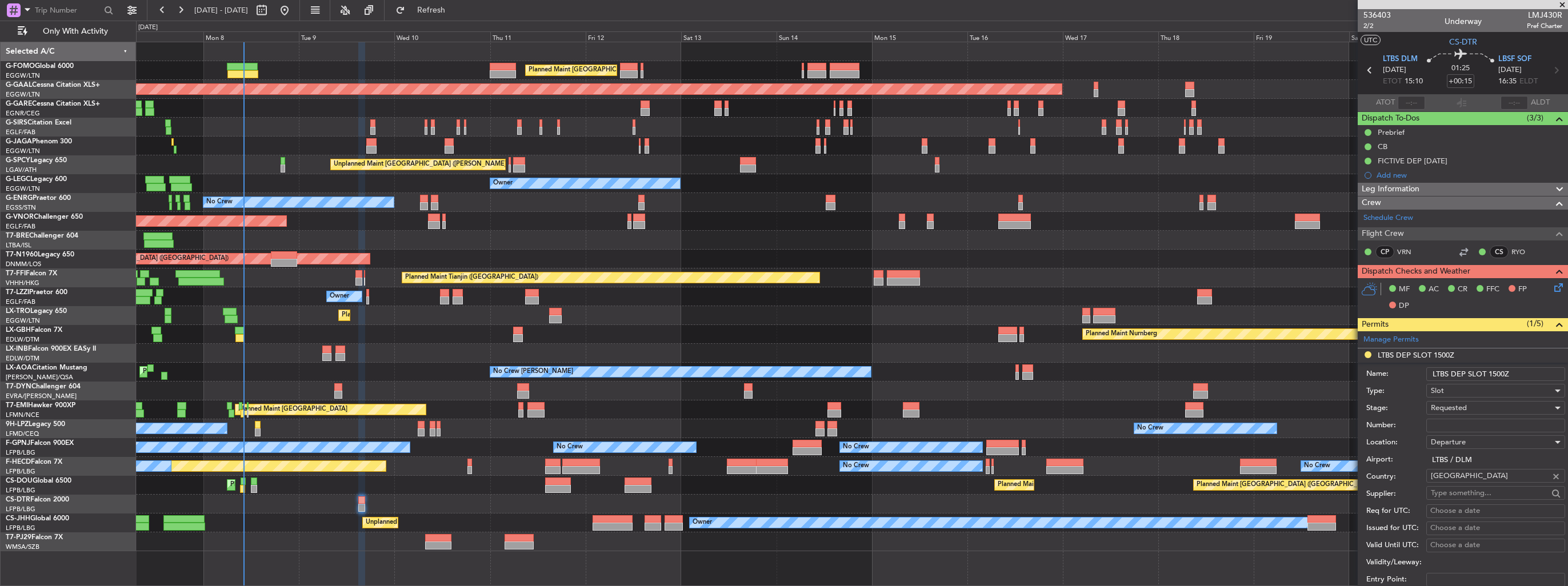
click at [1520, 371] on input "LTBS DEP SLOT 1500Z" at bounding box center [1495, 375] width 139 height 14
type input "LTBS DEP SLOT 1500z"
click at [1490, 430] on input "Number:" at bounding box center [1495, 426] width 139 height 14
paste input "LTBSDGN3165000"
type input "LTBSDGN3165000"
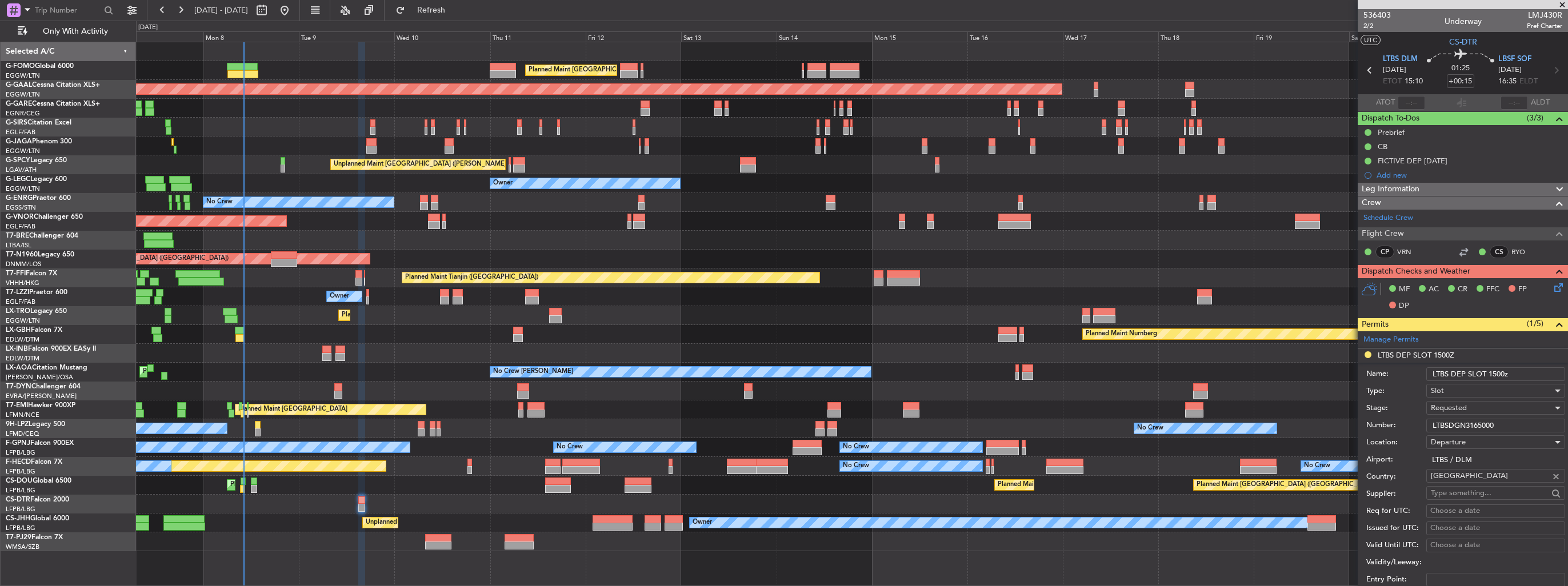
click at [1515, 405] on div "Requested" at bounding box center [1491, 408] width 122 height 18
click at [1488, 486] on span "Received OK" at bounding box center [1491, 495] width 120 height 18
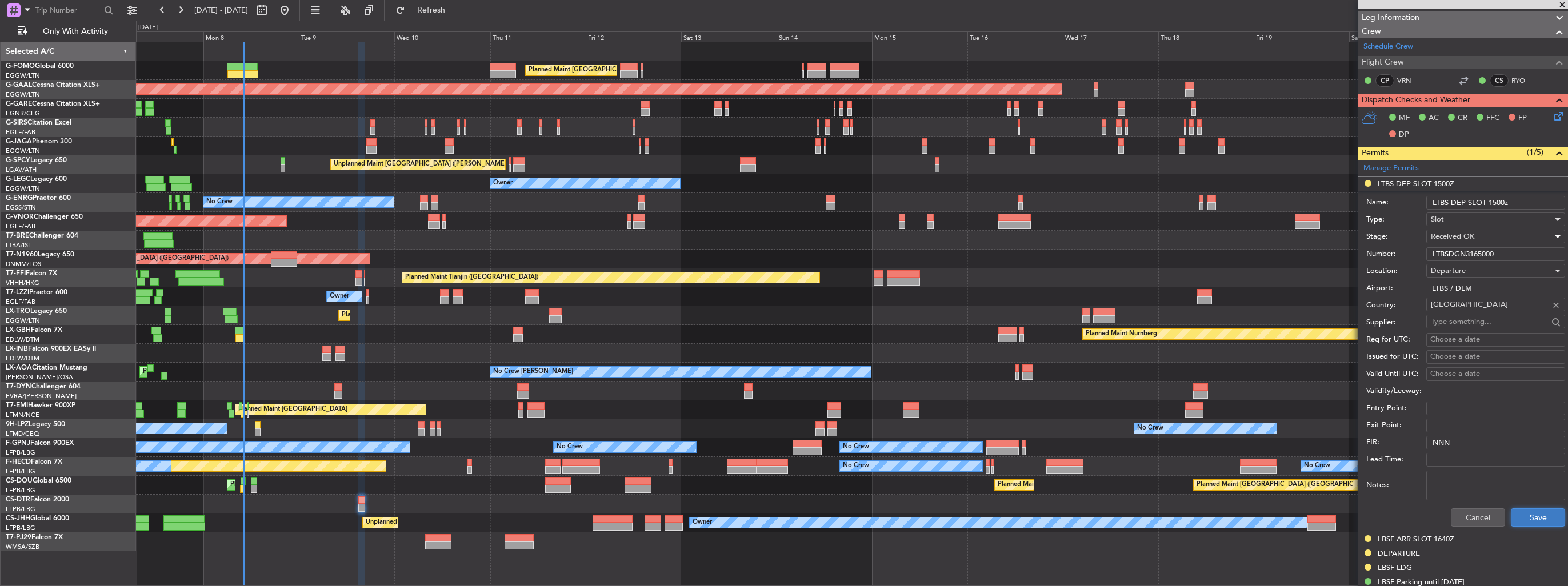
click at [1527, 513] on button "Save" at bounding box center [1537, 518] width 54 height 18
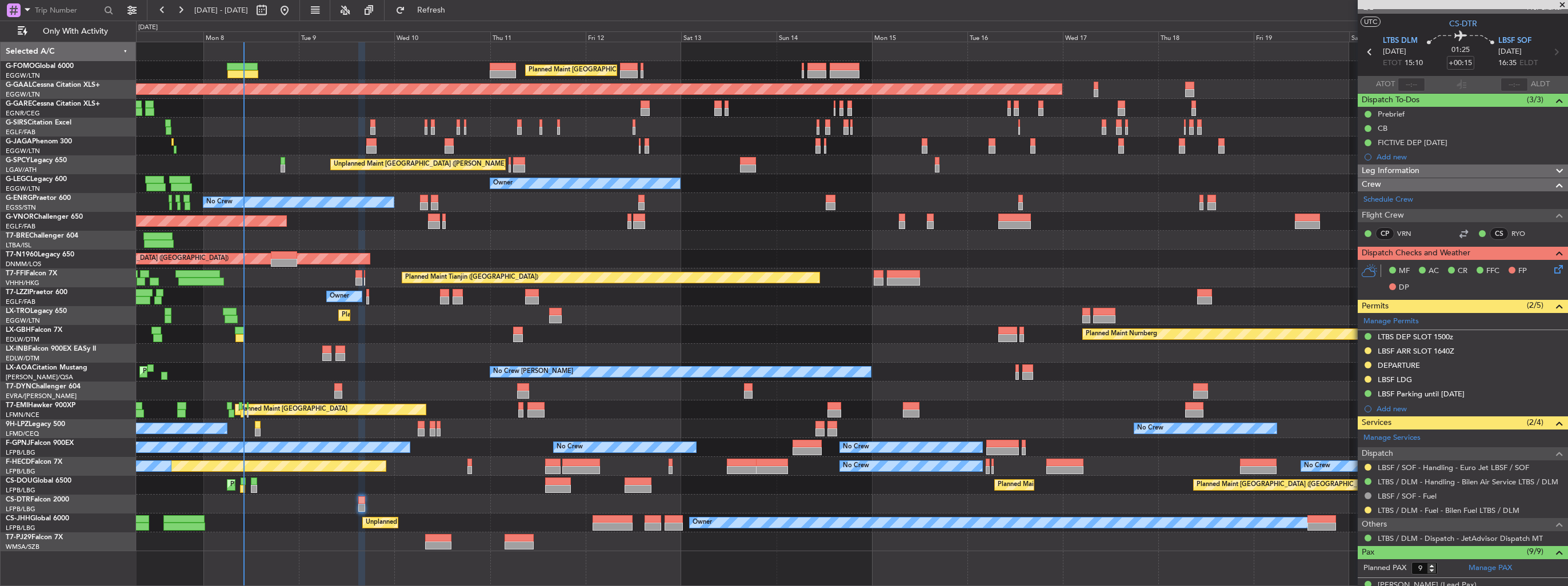
scroll to position [0, 0]
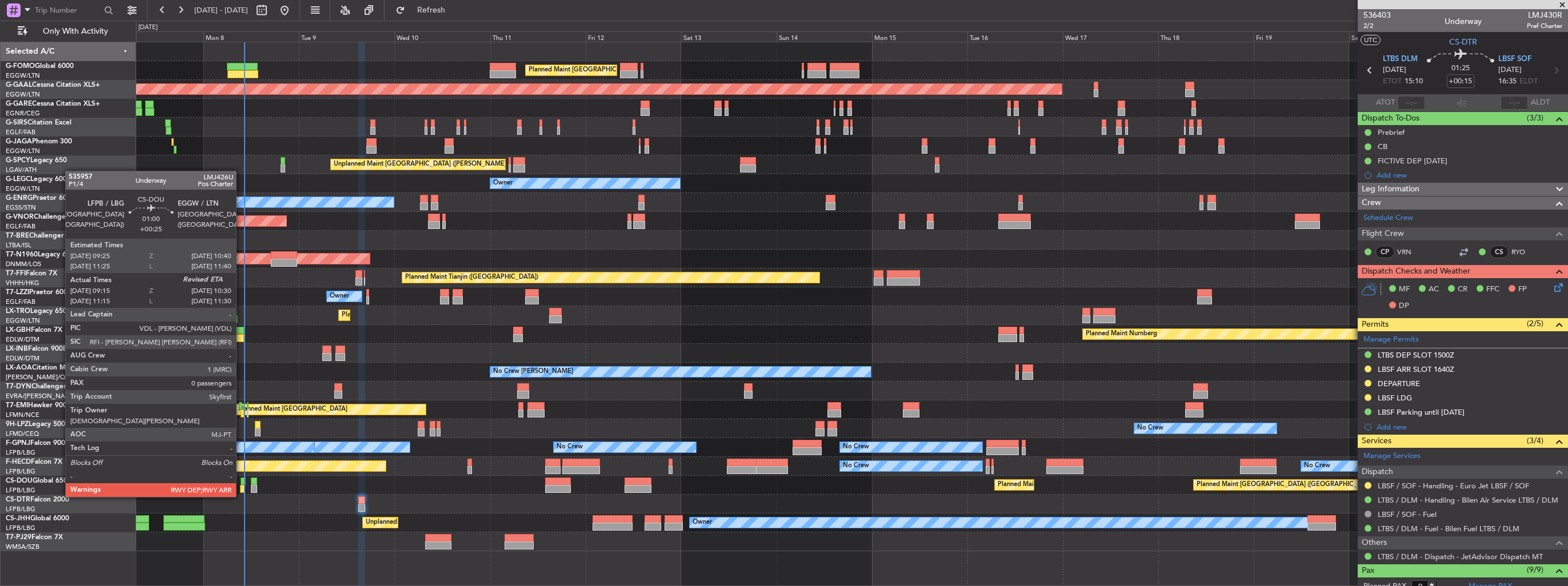
click at [241, 486] on div at bounding box center [243, 489] width 5 height 8
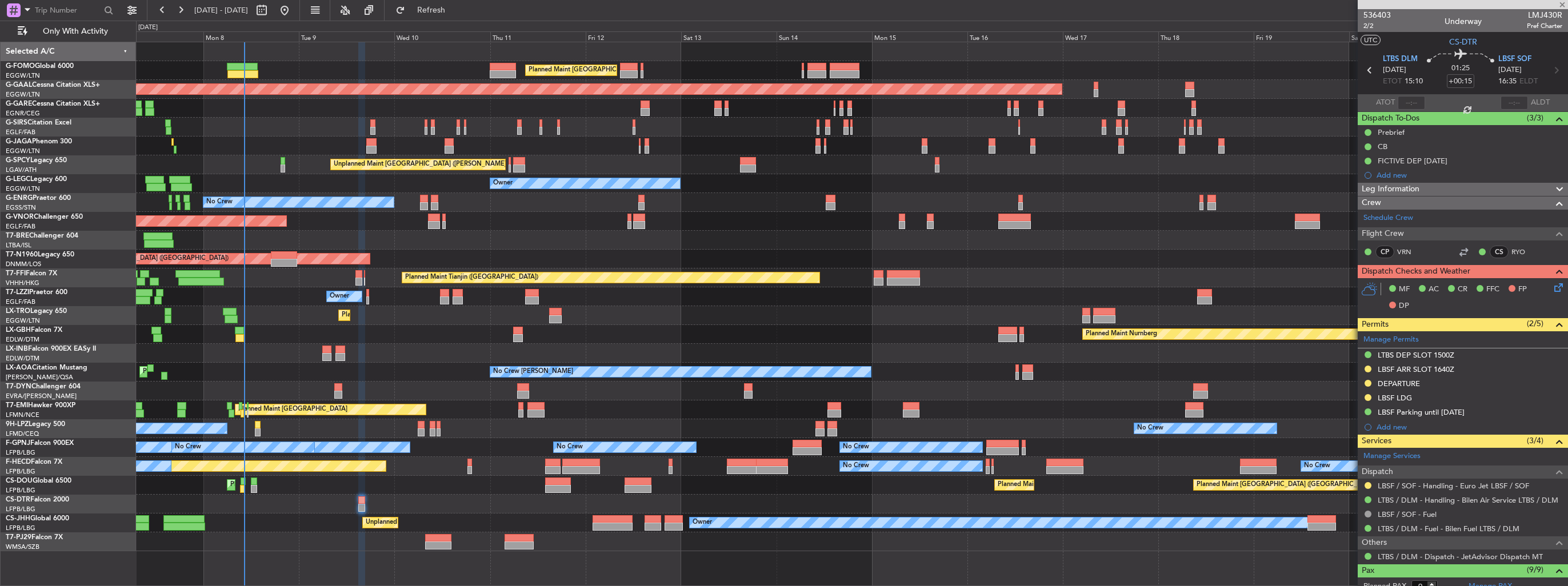
type input "+00:25"
type input "09:25"
type input "0"
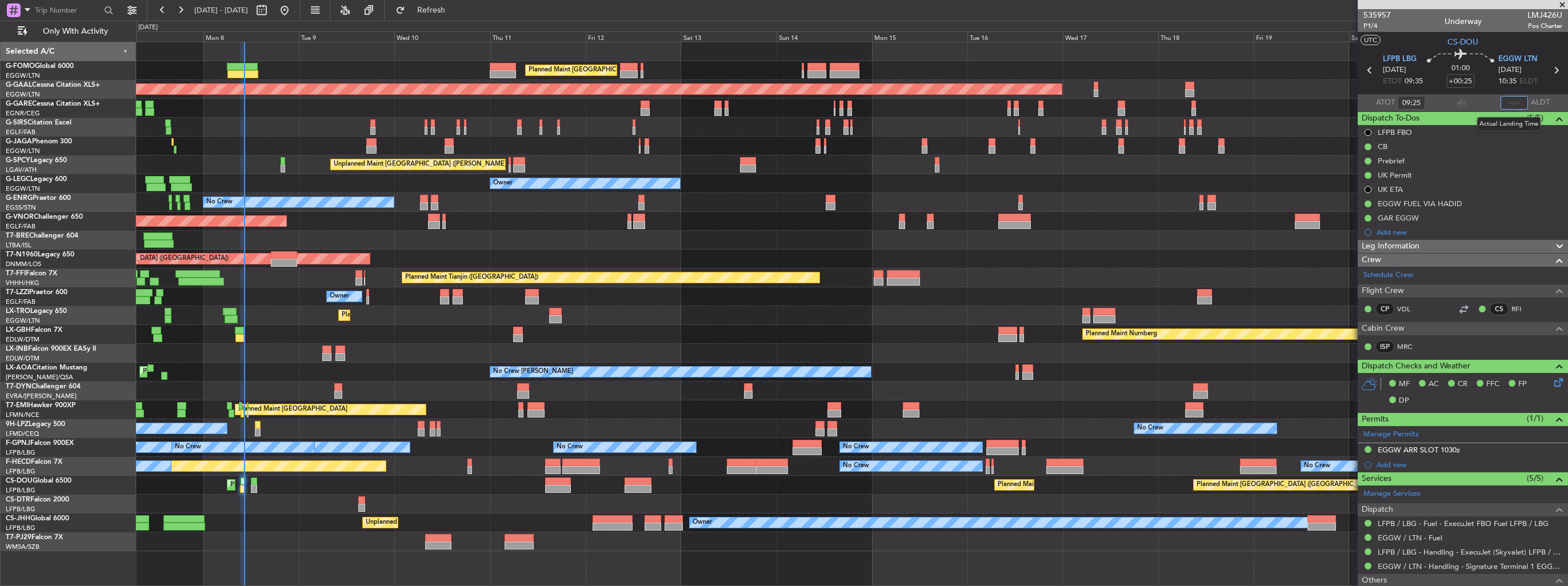
click at [1505, 102] on input "text" at bounding box center [1514, 103] width 27 height 14
type input "10:13"
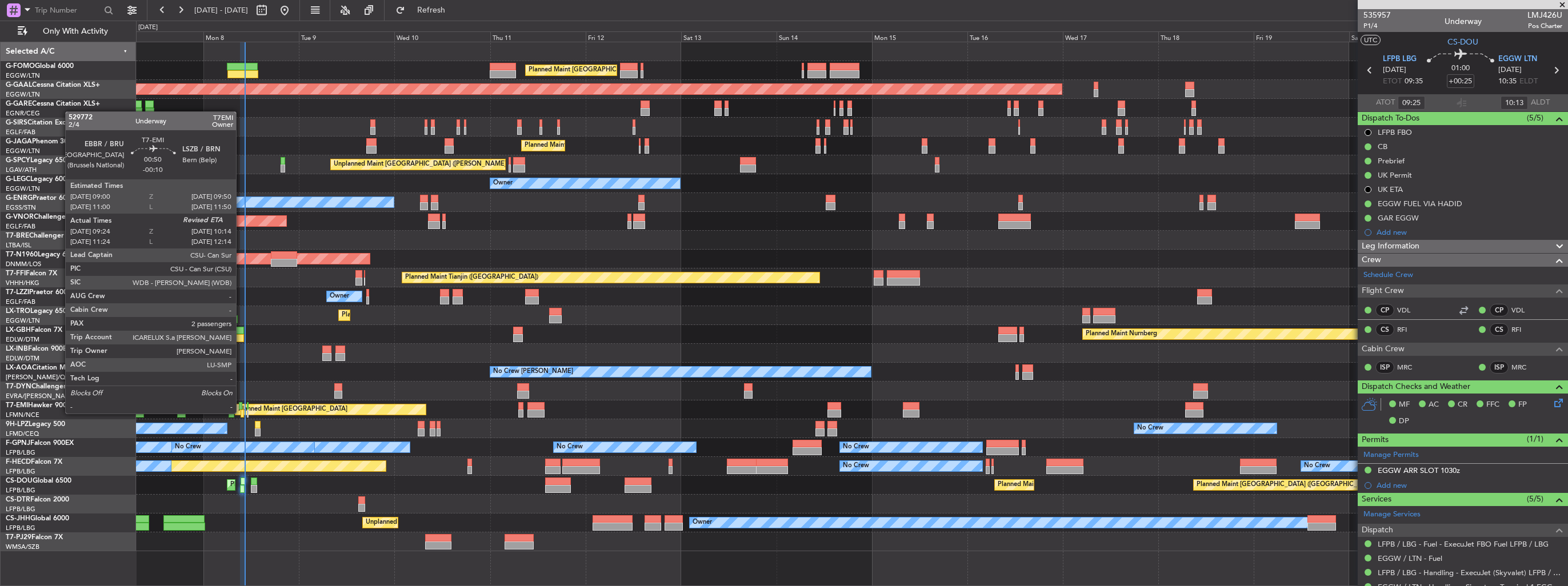
click at [241, 413] on div at bounding box center [243, 413] width 4 height 8
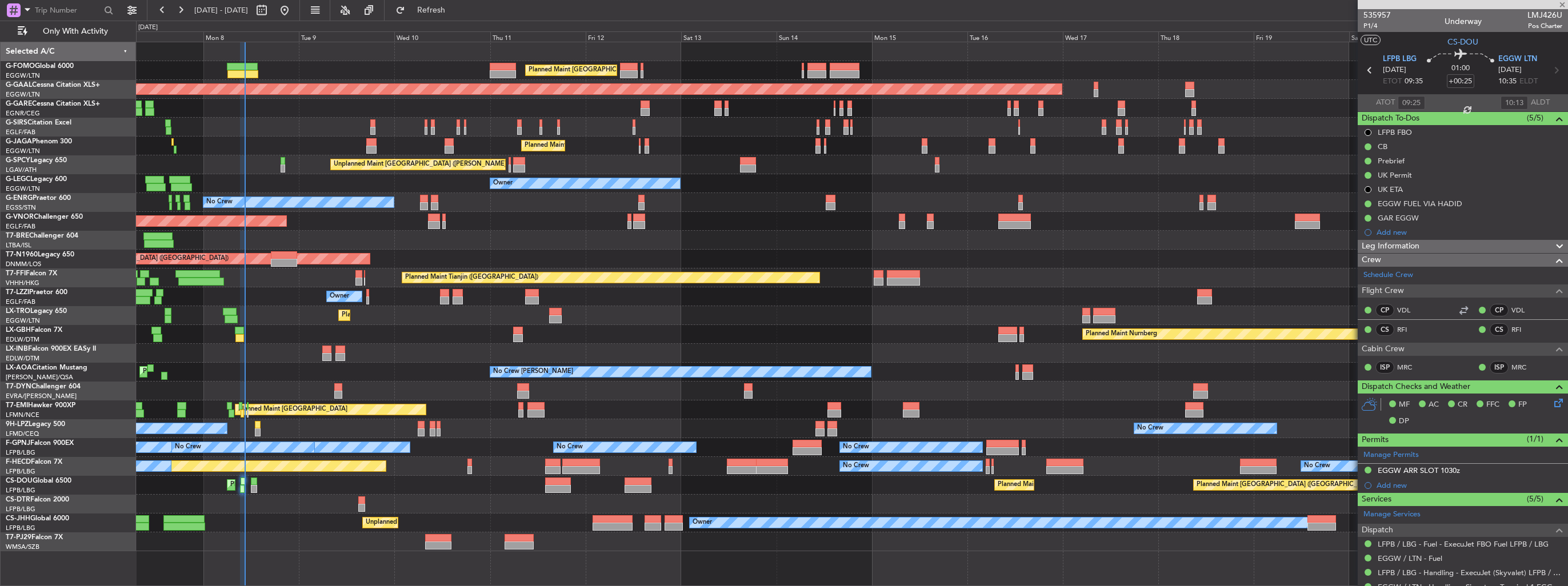
type input "-00:10"
type input "09:24"
type input "2"
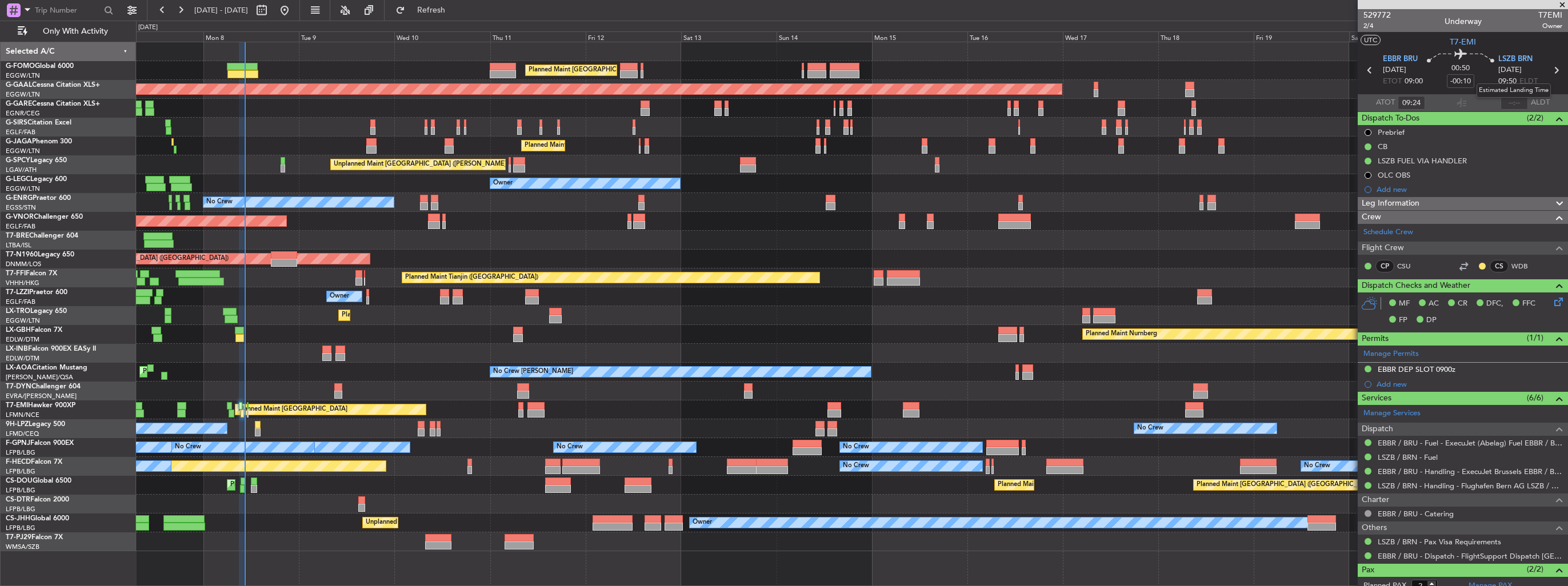
click at [1510, 102] on mat-tooltip-component "Estimated Landing Time" at bounding box center [1513, 90] width 90 height 31
click at [1508, 104] on input "text" at bounding box center [1514, 103] width 27 height 14
type input "10:17"
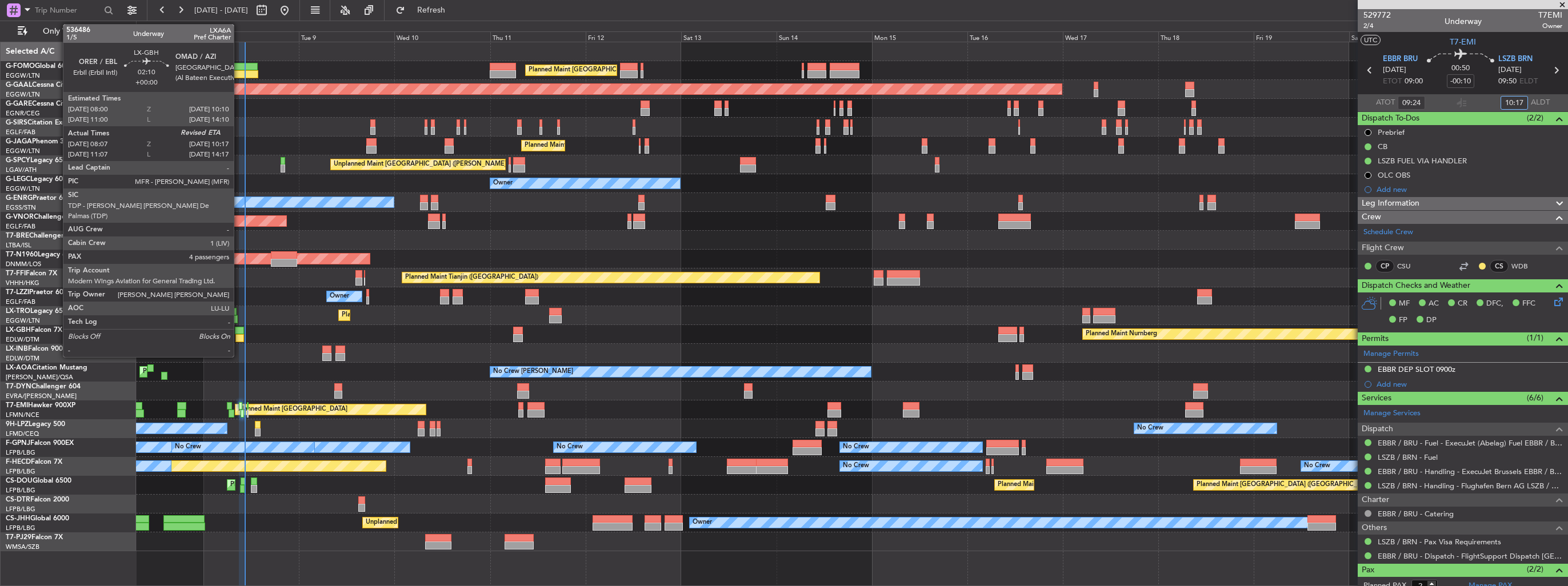
click at [239, 335] on div at bounding box center [240, 338] width 9 height 8
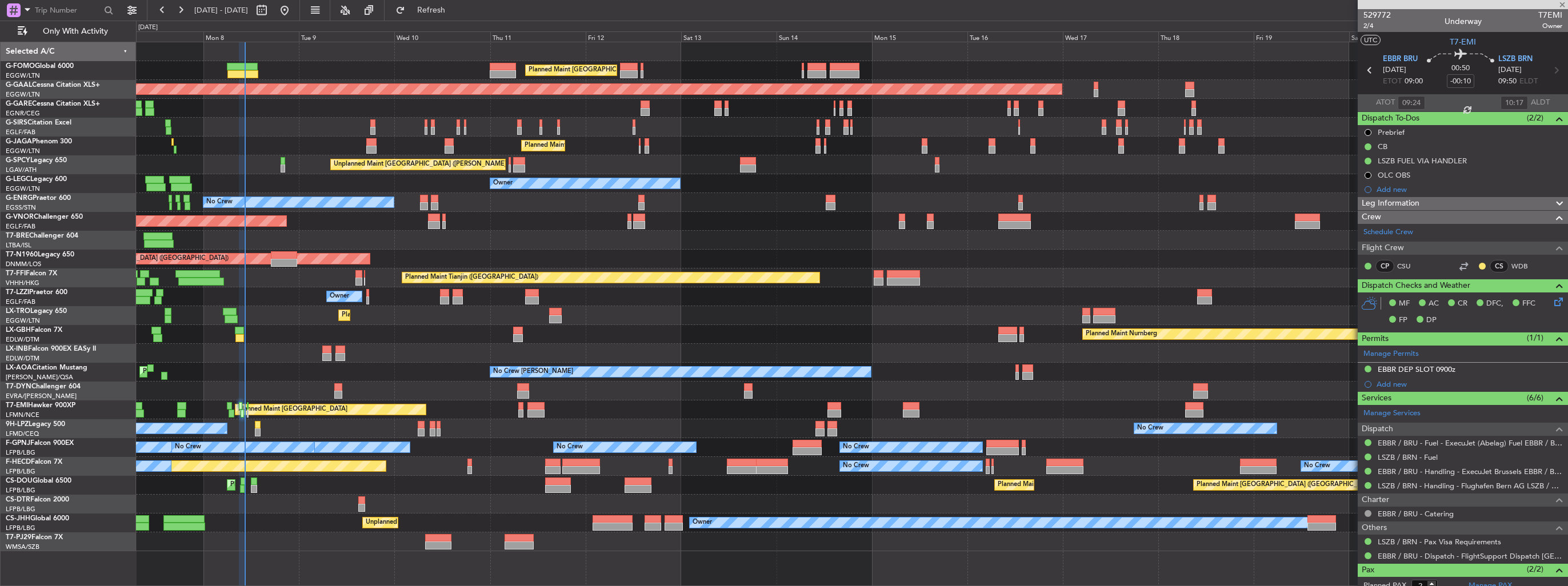
type input "08:07"
type input "4"
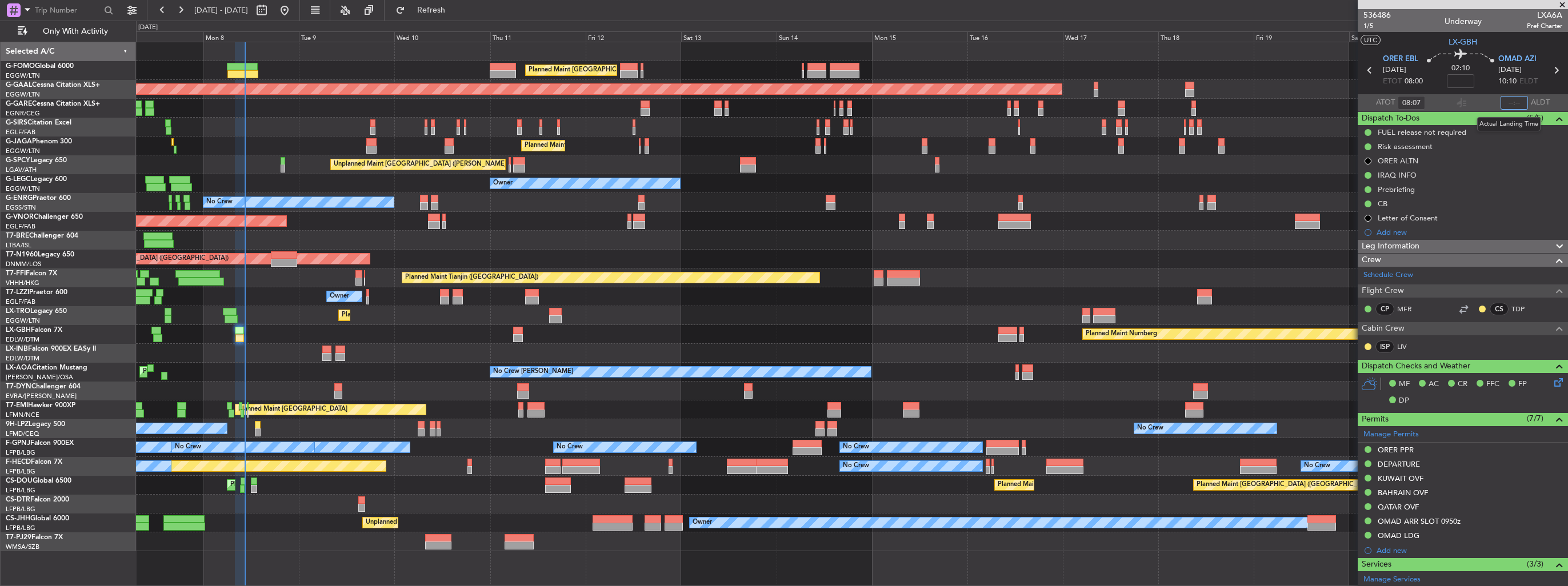
click at [1505, 107] on input "text" at bounding box center [1514, 103] width 27 height 14
type input "10:16"
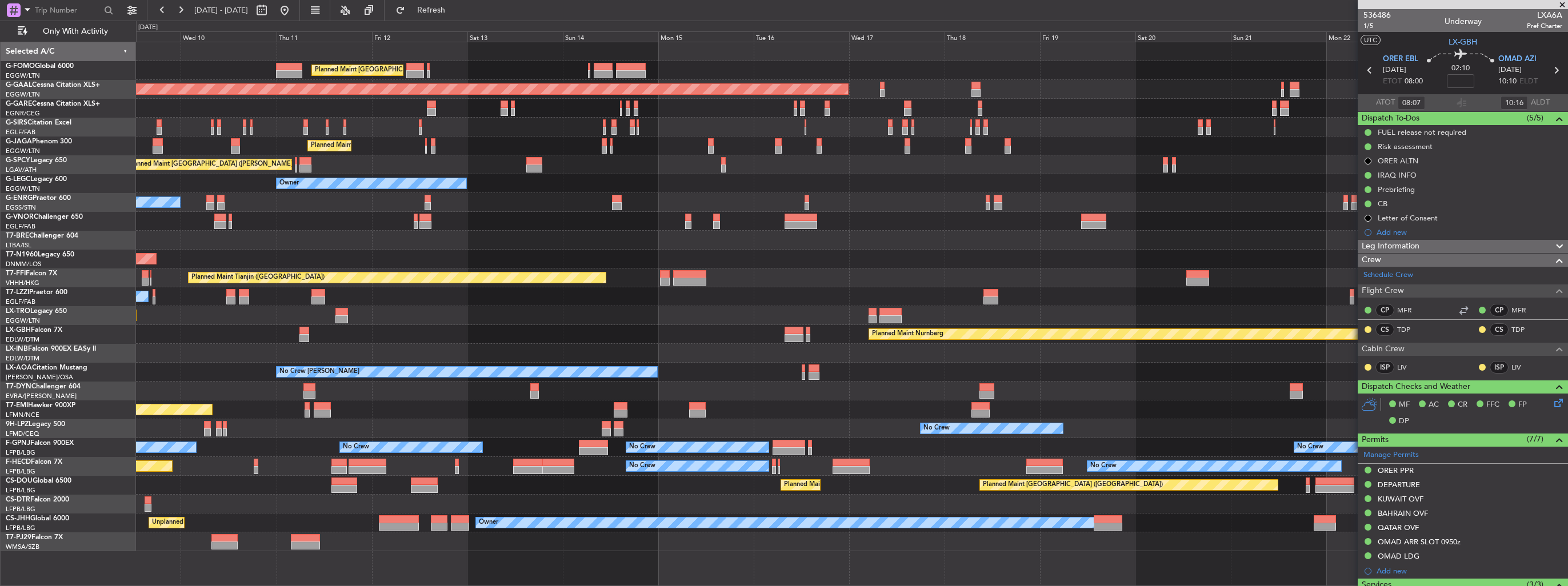
click at [808, 315] on div "Planned Maint [GEOGRAPHIC_DATA] ([GEOGRAPHIC_DATA]) Planned Maint [GEOGRAPHIC_D…" at bounding box center [851, 296] width 1431 height 509
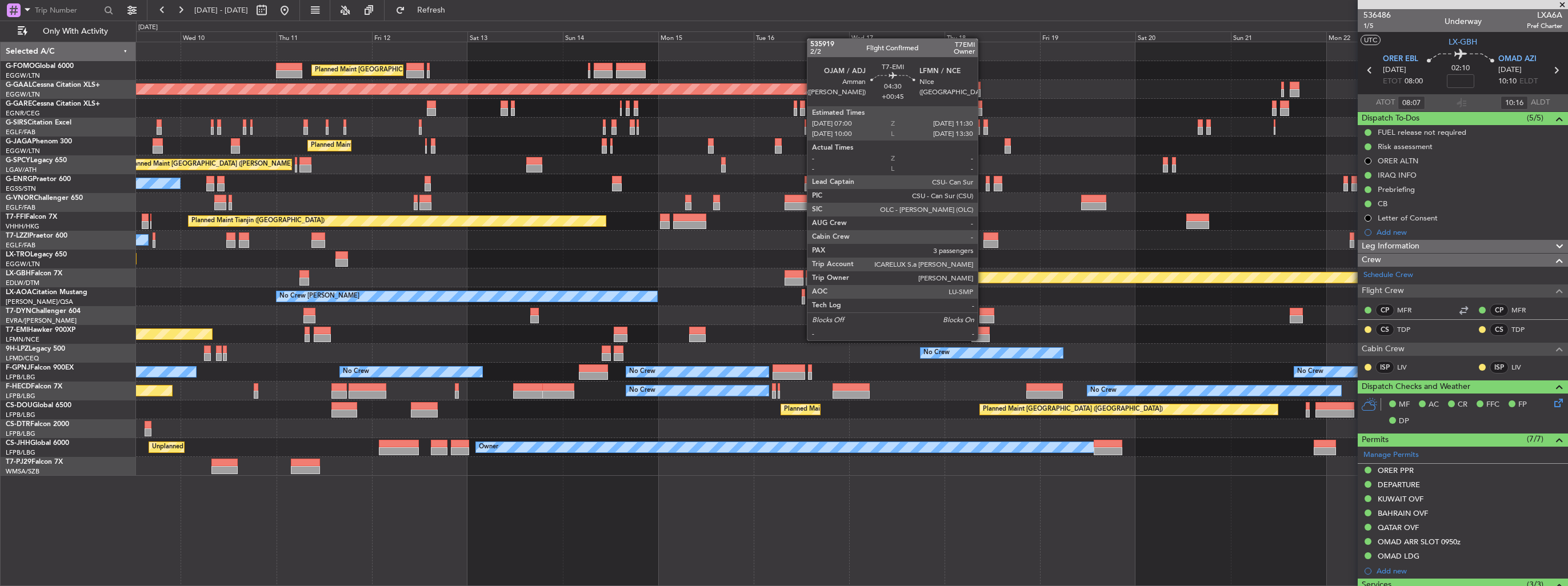
click at [982, 340] on div at bounding box center [980, 338] width 18 height 8
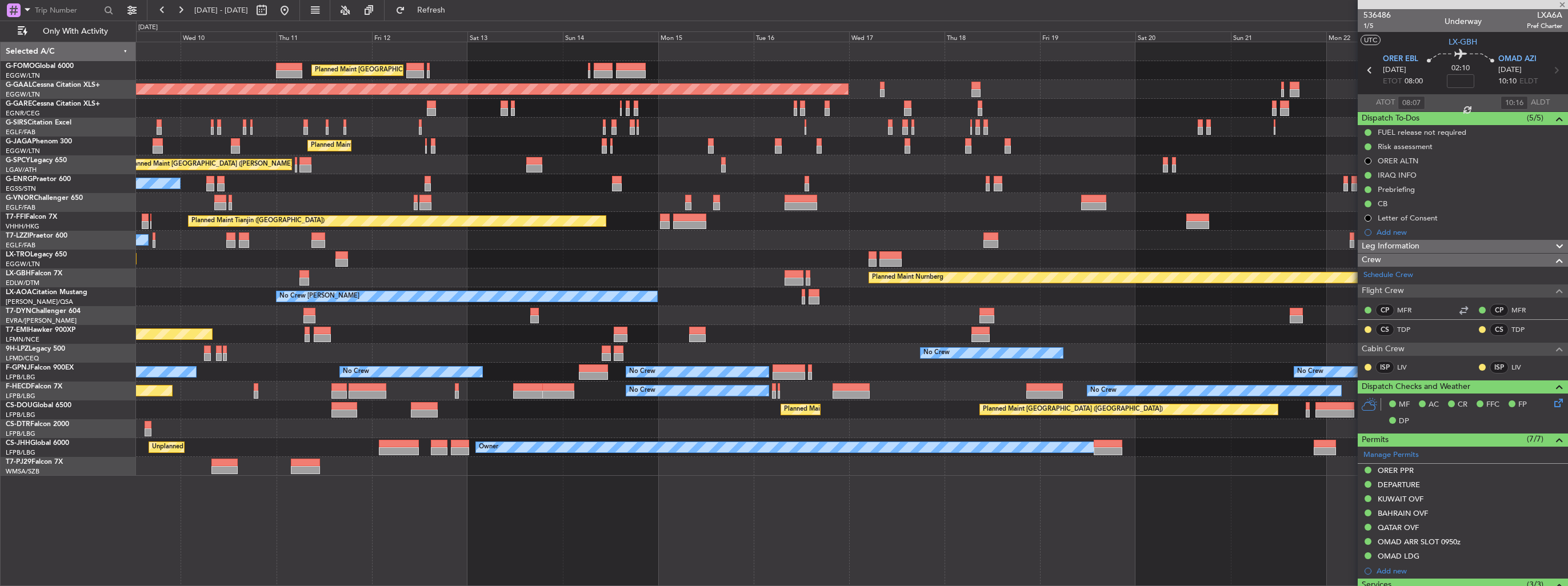
type input "+00:45"
type input "3"
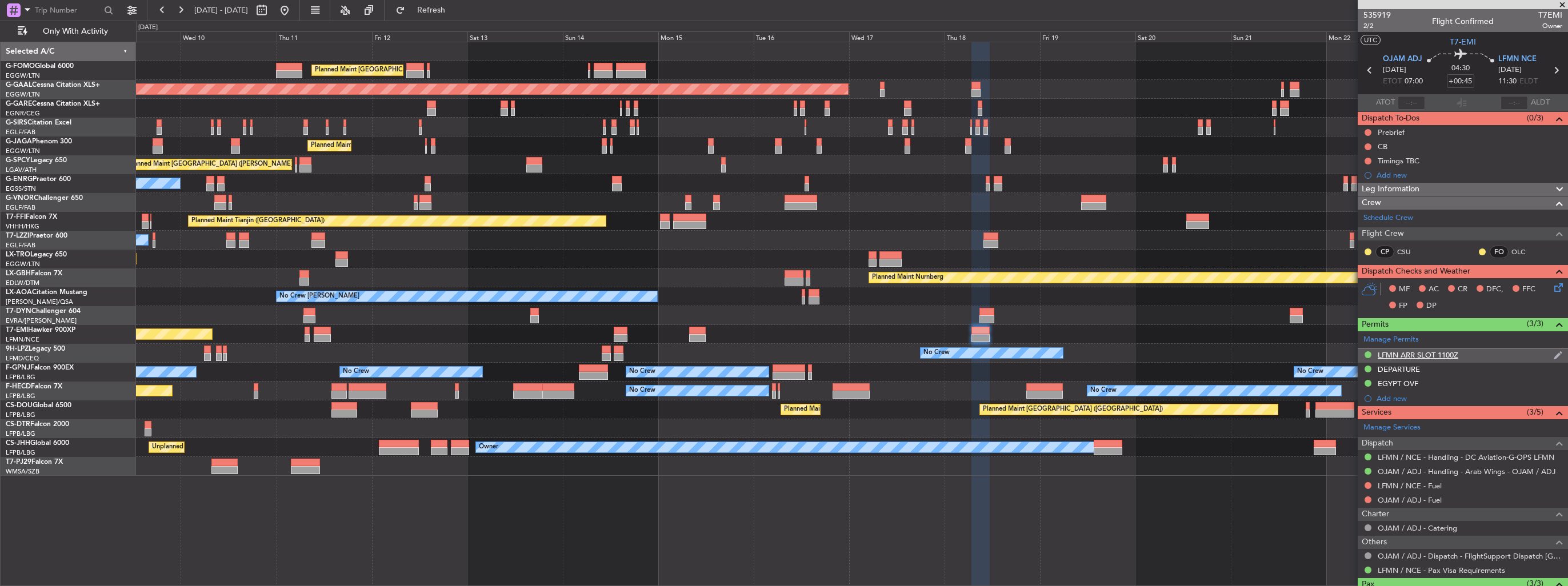
click at [1555, 353] on div "LFMN ARR SLOT 1100Z" at bounding box center [1462, 356] width 210 height 14
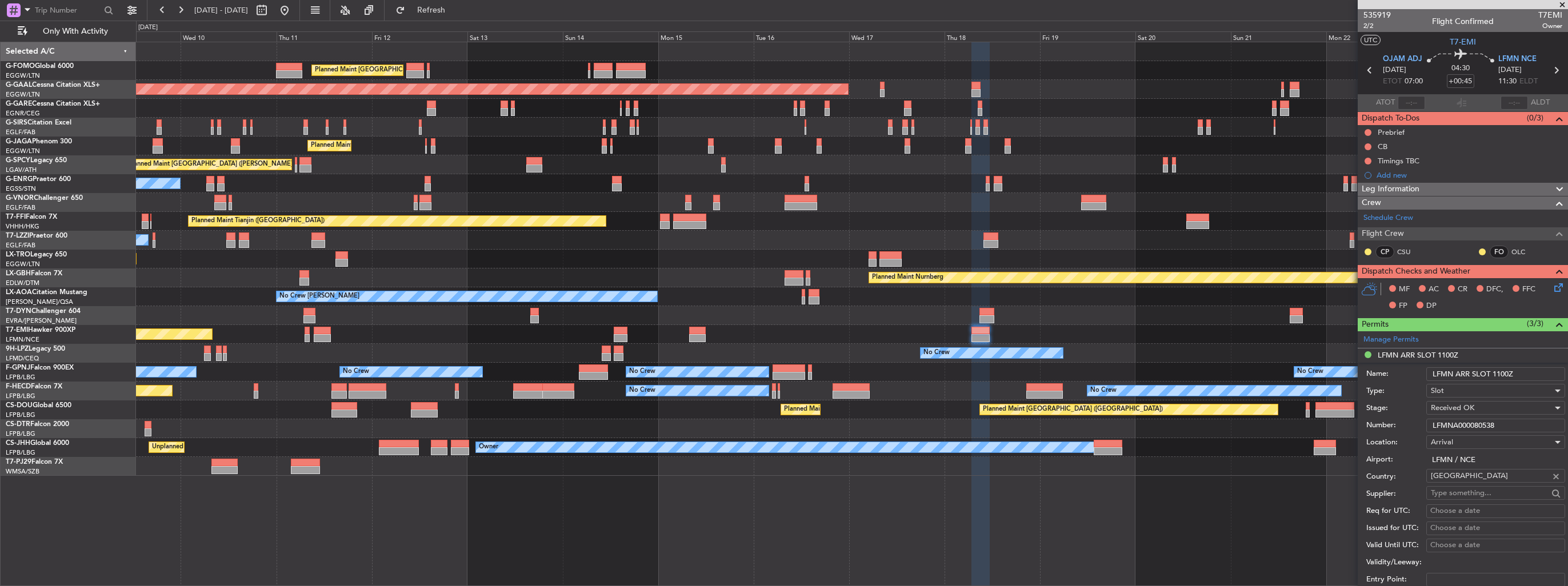
drag, startPoint x: 1531, startPoint y: 375, endPoint x: 1501, endPoint y: 371, distance: 30.3
click at [1501, 371] on input "LFMN ARR SLOT 1100Z" at bounding box center [1495, 375] width 139 height 14
type input "LFMN ARR SLOT 1130z"
drag, startPoint x: 1506, startPoint y: 426, endPoint x: 1371, endPoint y: 440, distance: 135.7
click at [1371, 440] on form "Name: LFMN ARR SLOT 1130z Type: Slot Stage: Received OK Number: LFMNA000080538 …" at bounding box center [1462, 533] width 210 height 342
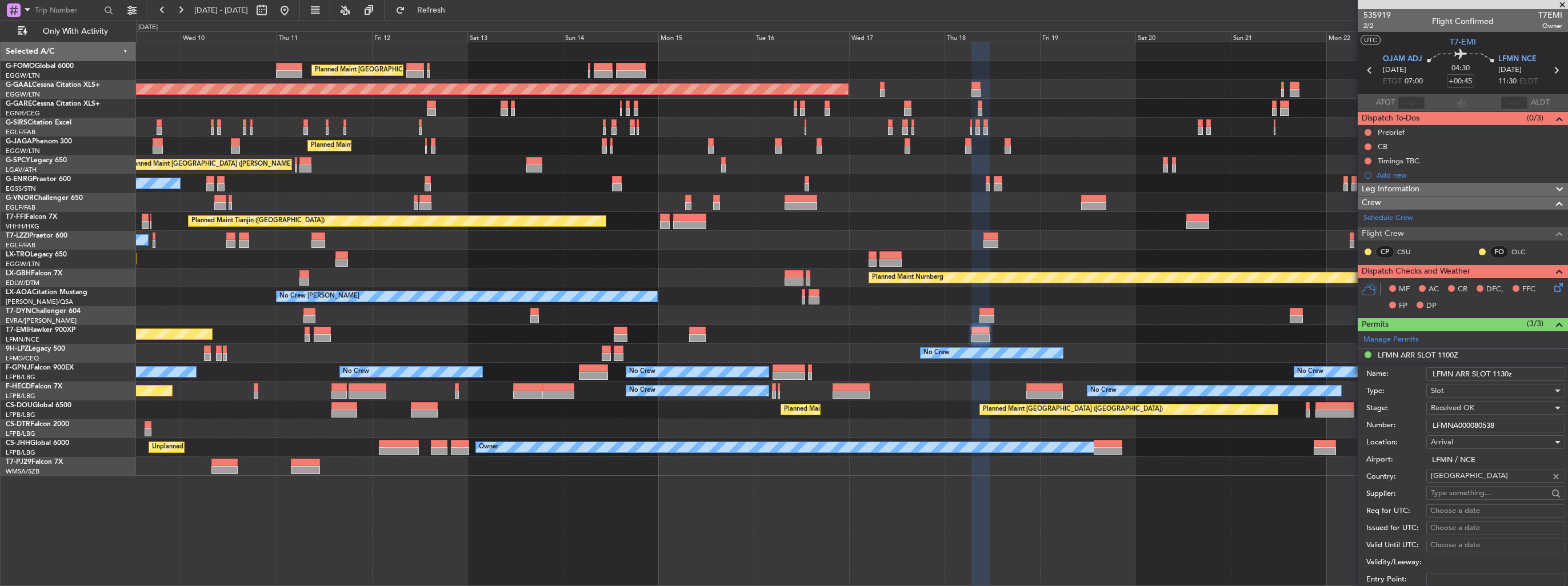
paste input "5600"
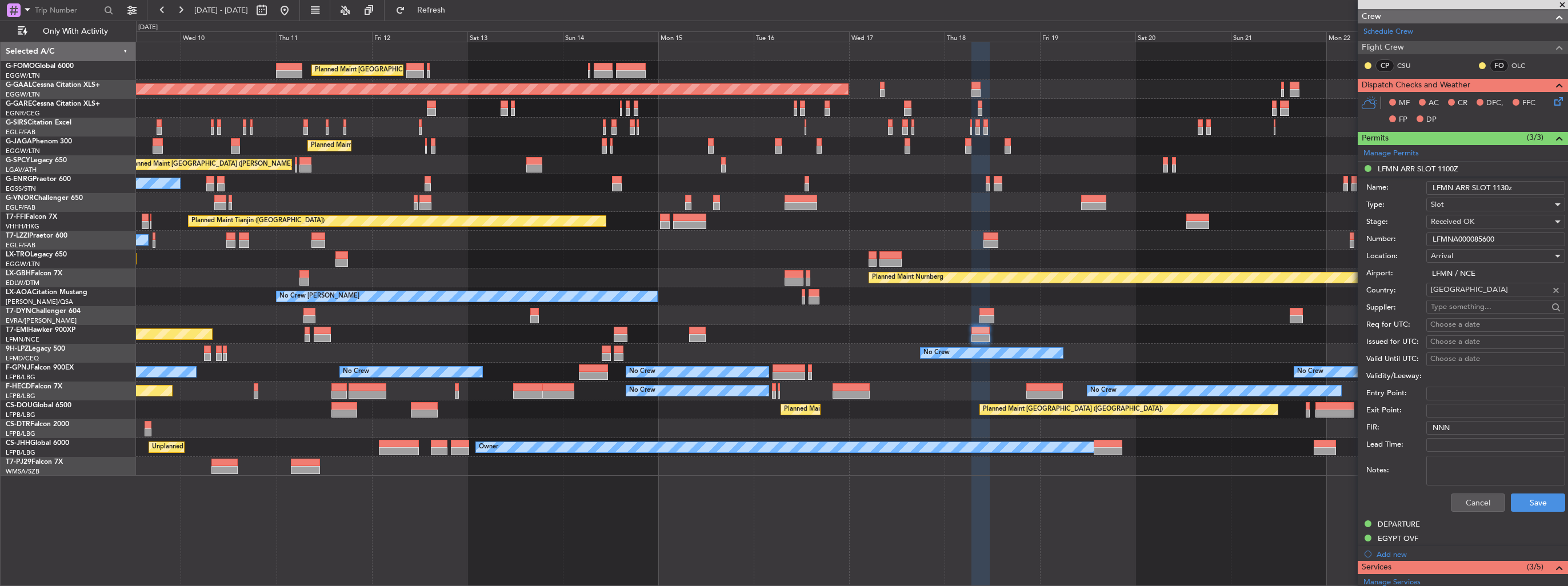
scroll to position [286, 0]
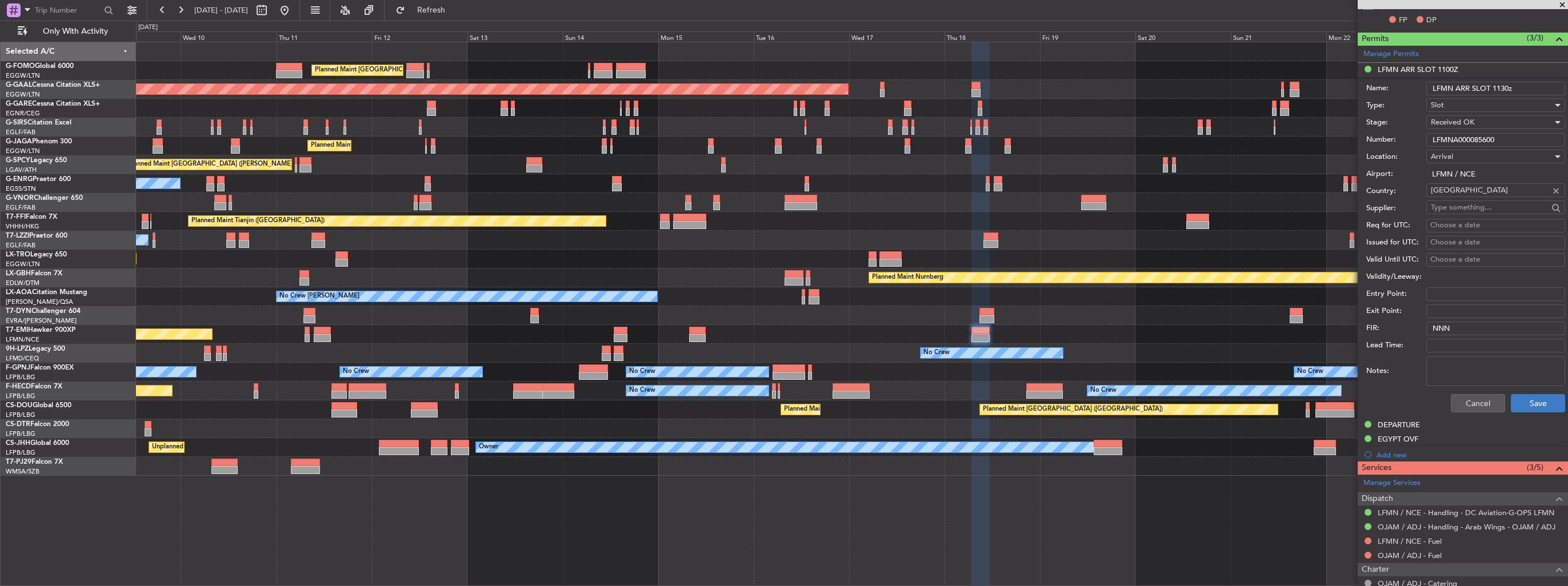
type input "LFMNA000085600"
click at [1524, 402] on button "Save" at bounding box center [1537, 403] width 54 height 18
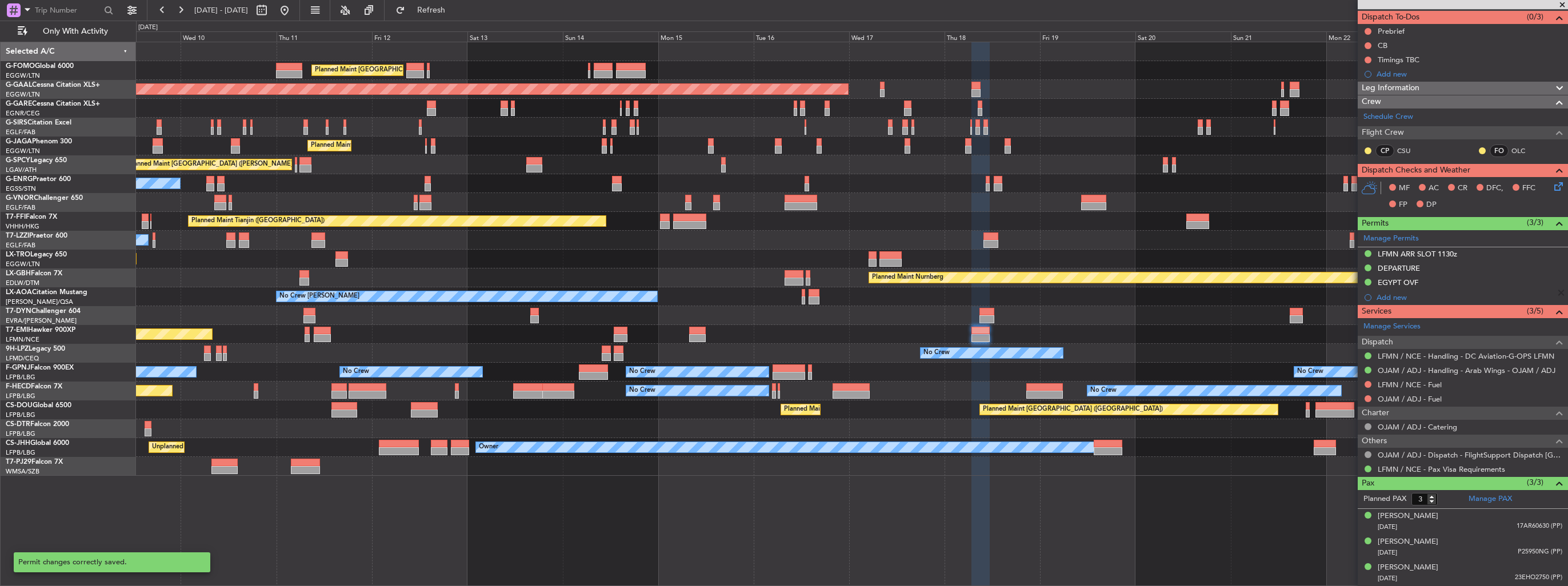
scroll to position [98, 0]
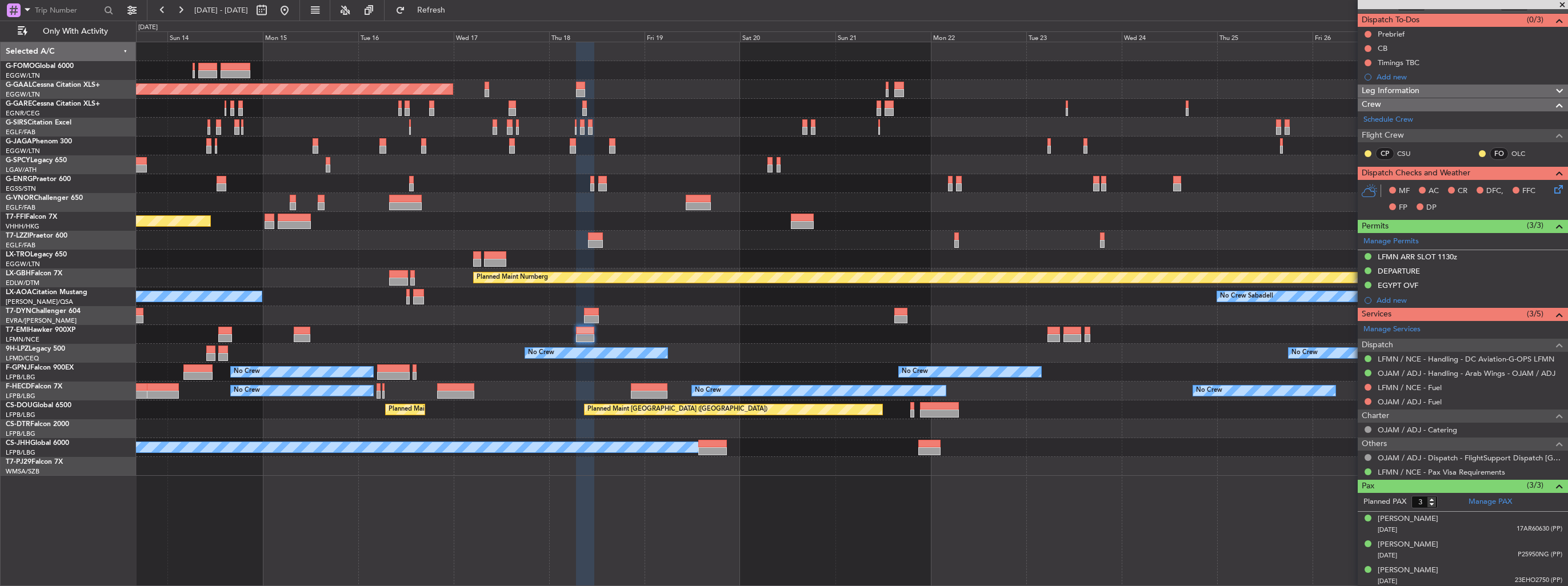
click at [793, 314] on div "Planned Maint [GEOGRAPHIC_DATA] ([GEOGRAPHIC_DATA]) Planned [GEOGRAPHIC_DATA] P…" at bounding box center [851, 258] width 1431 height 434
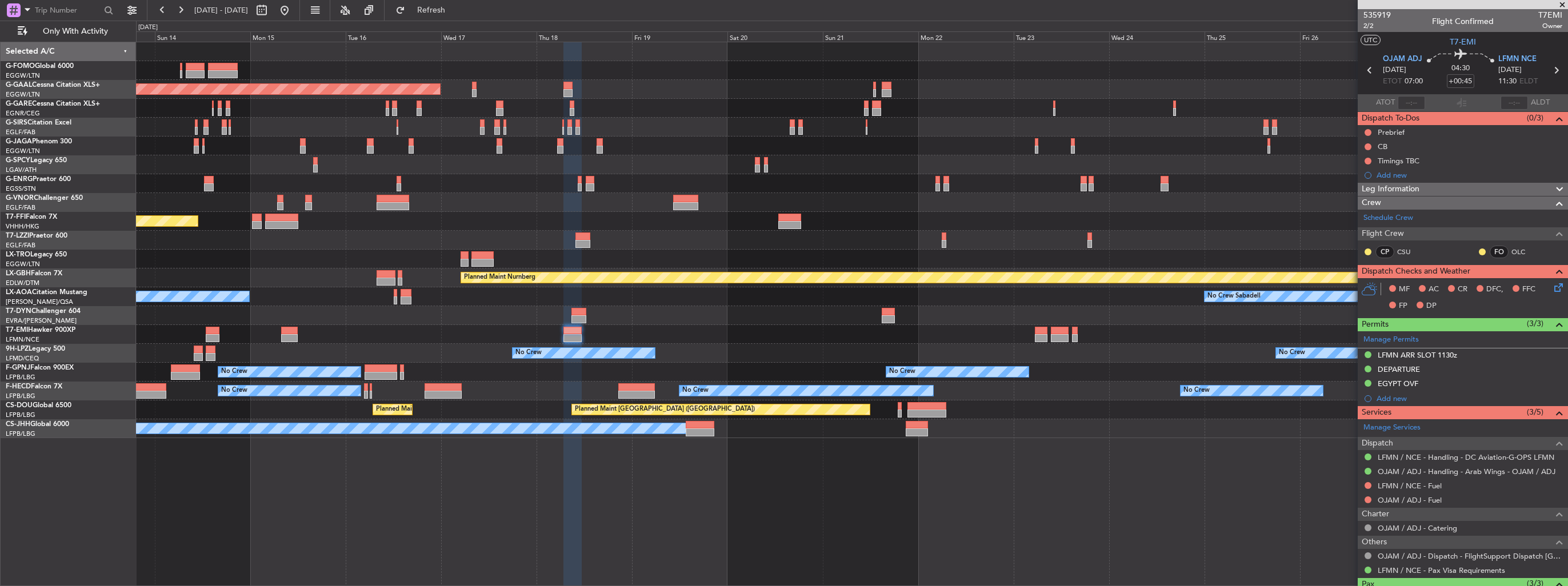
scroll to position [98, 0]
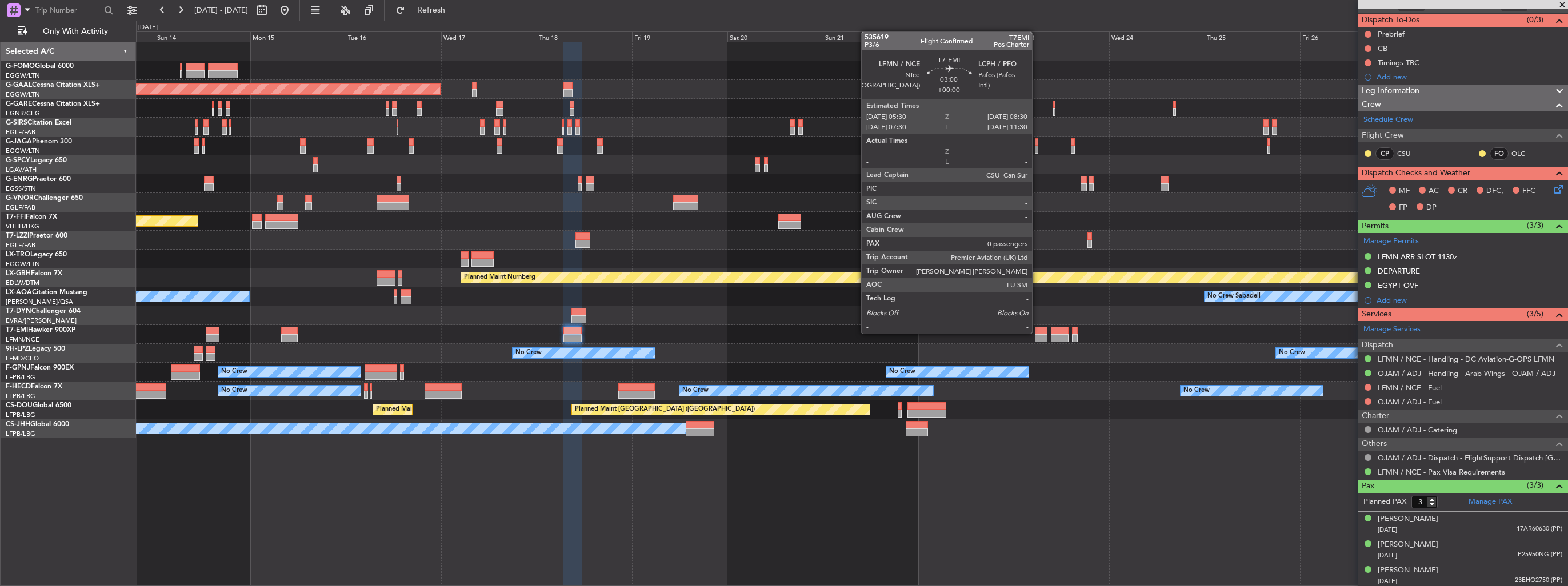
click at [1037, 333] on div at bounding box center [1041, 330] width 12 height 8
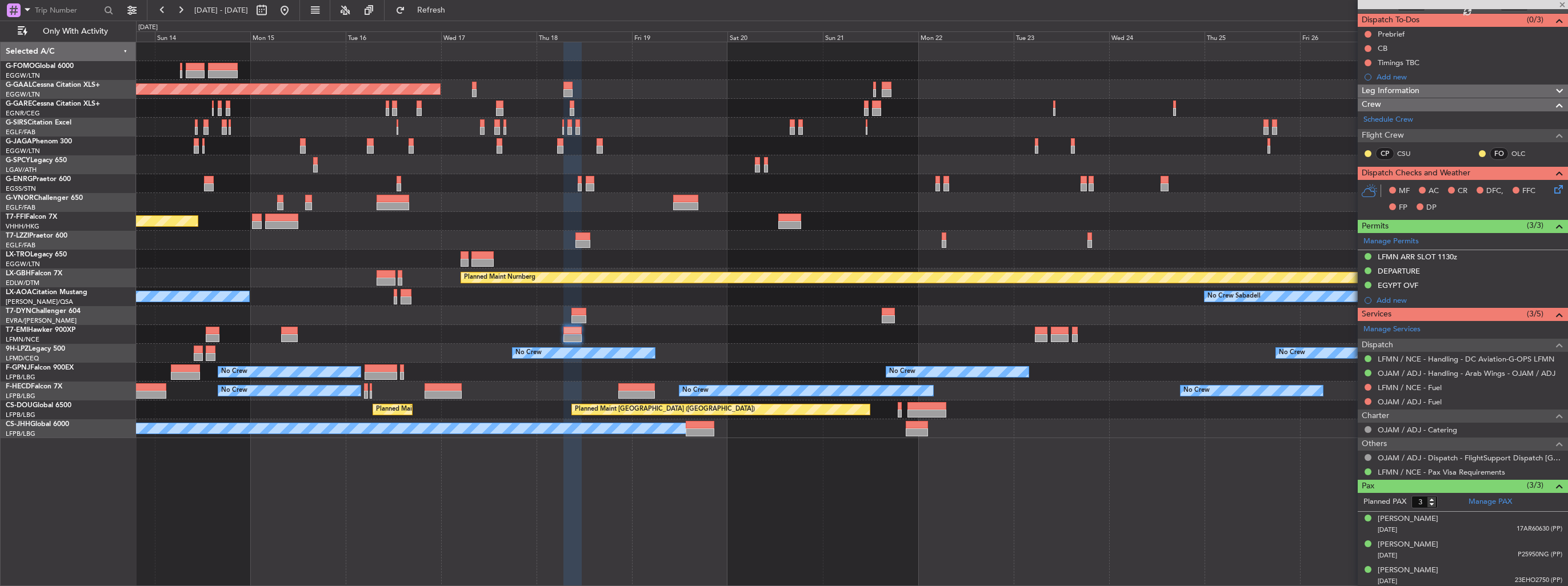
type input "0"
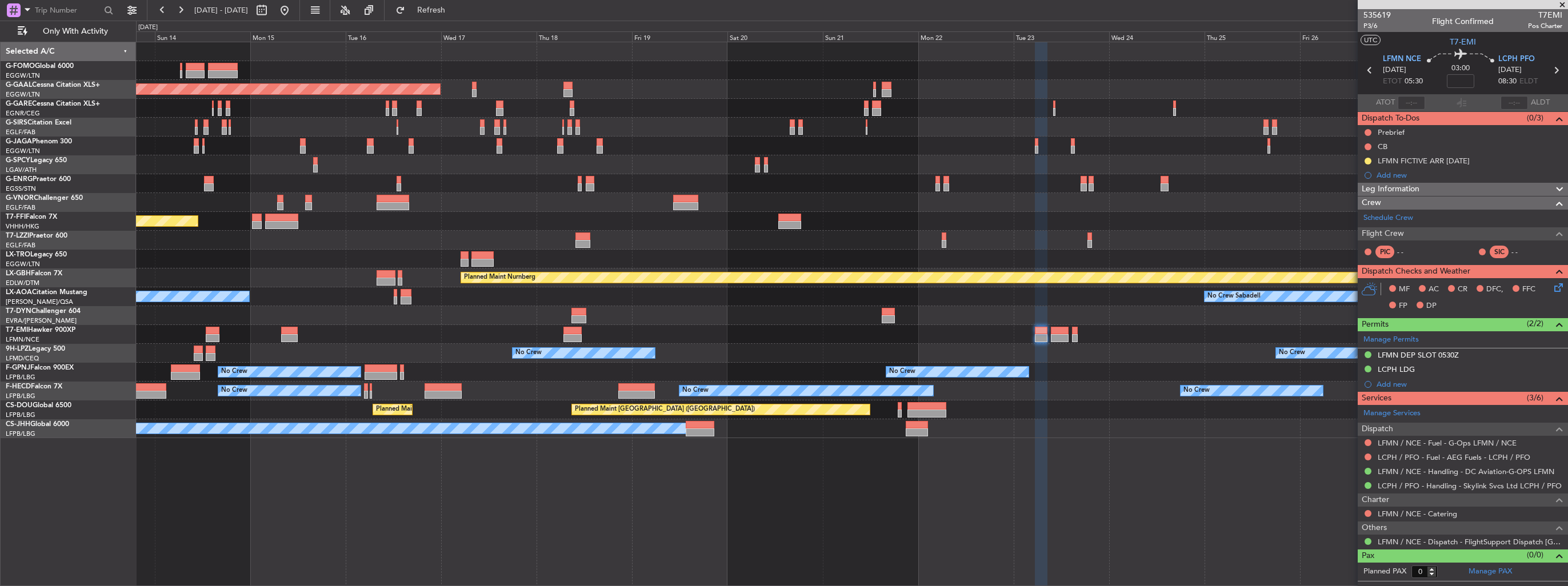
click at [0, 0] on img at bounding box center [0, 0] width 0 height 0
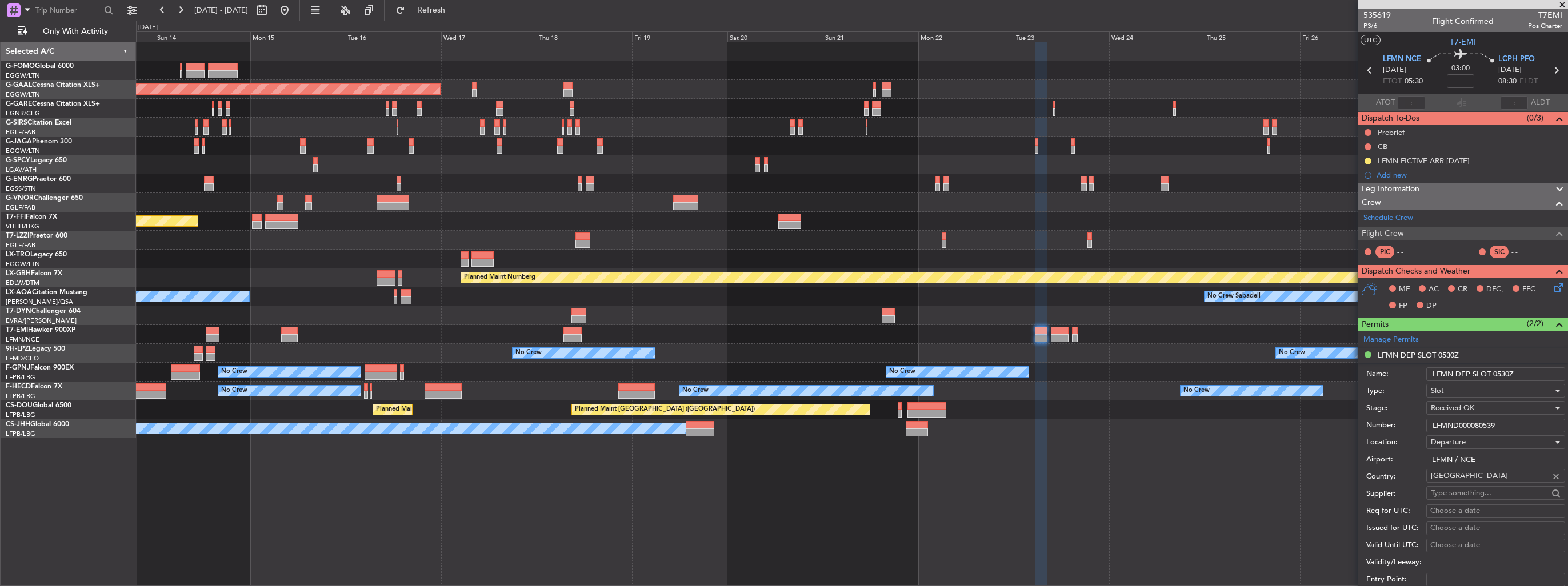
drag, startPoint x: 1527, startPoint y: 419, endPoint x: 1354, endPoint y: 420, distance: 173.0
click at [1354, 420] on fb-app "13 Sep 2025 - 28 Sep 2025 Refresh Quick Links Only With Activity Planned Maint …" at bounding box center [784, 298] width 1568 height 578
paste input "5601"
type input "LFMND000085601"
click at [1535, 371] on input "LFMN DEP SLOT 0530Z" at bounding box center [1495, 375] width 139 height 14
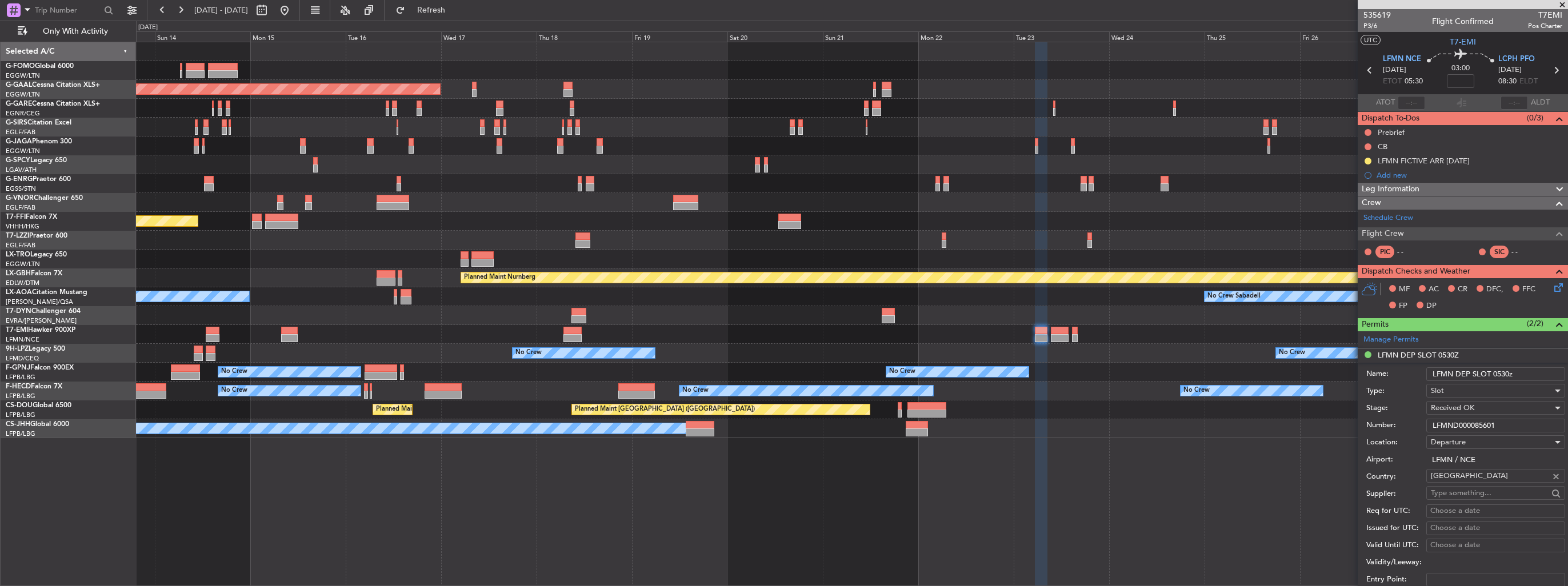
scroll to position [172, 0]
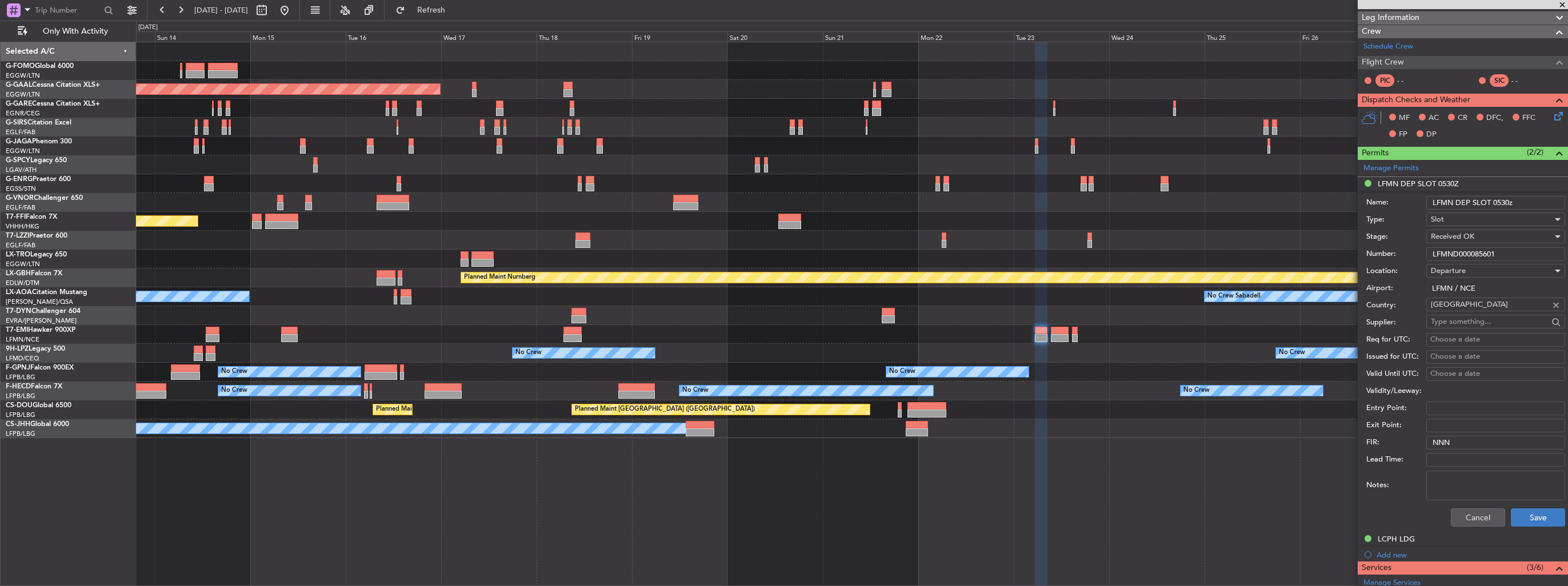
type input "LFMN DEP SLOT 0530z"
click at [1528, 512] on button "Save" at bounding box center [1537, 518] width 54 height 18
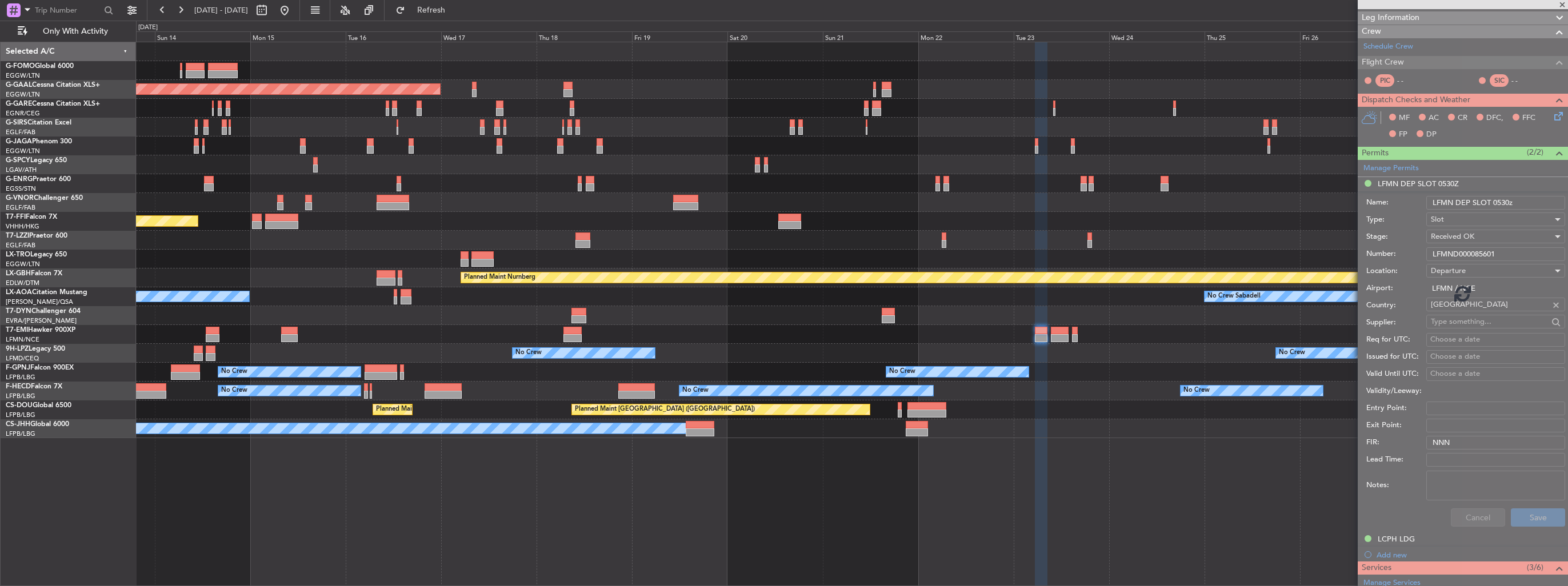
scroll to position [0, 0]
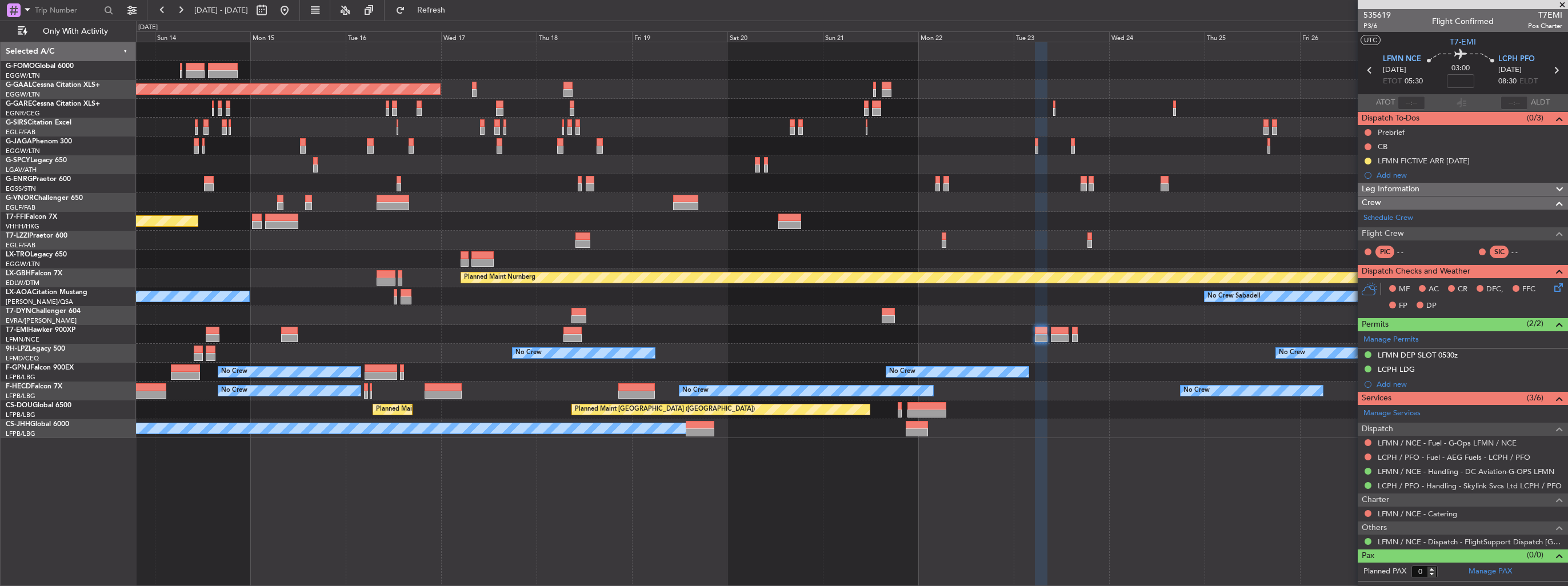
click at [941, 318] on div "Planned Maint London (Luton) Planned Maint Dusseldorf Planned Maint London (Lut…" at bounding box center [851, 240] width 1431 height 396
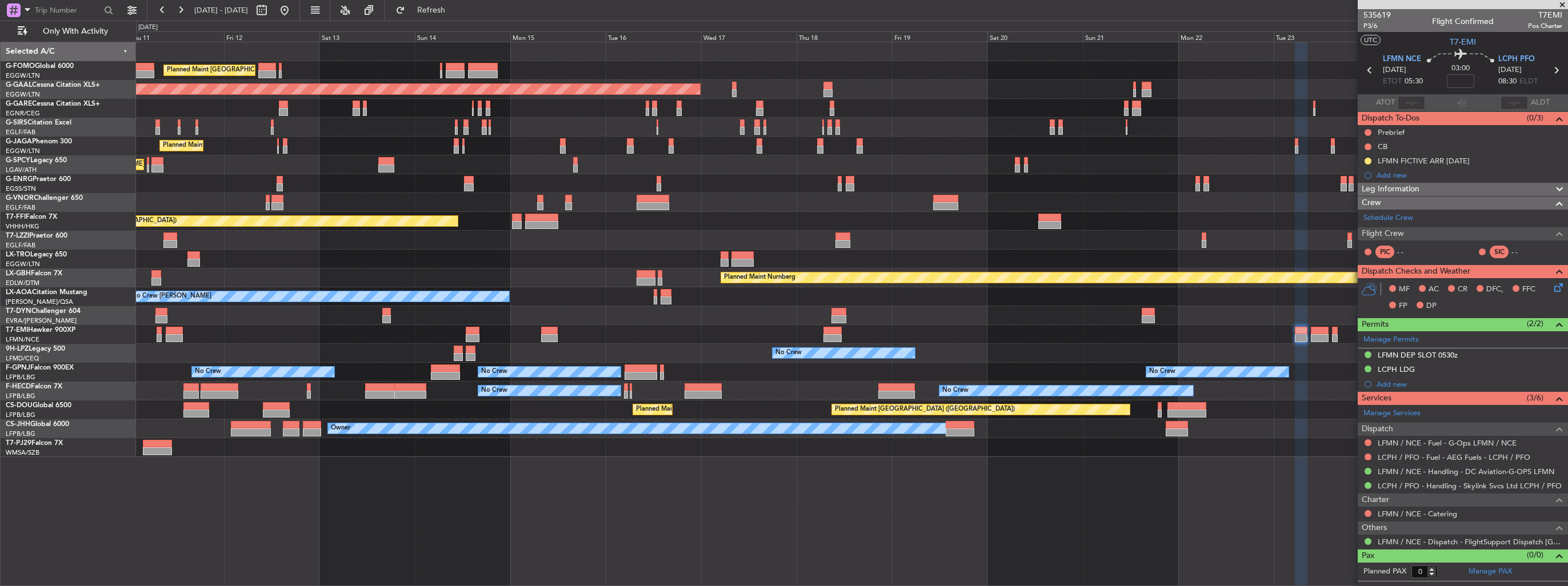
click at [529, 348] on div "No Crew No Crew No Crew" at bounding box center [851, 354] width 1431 height 19
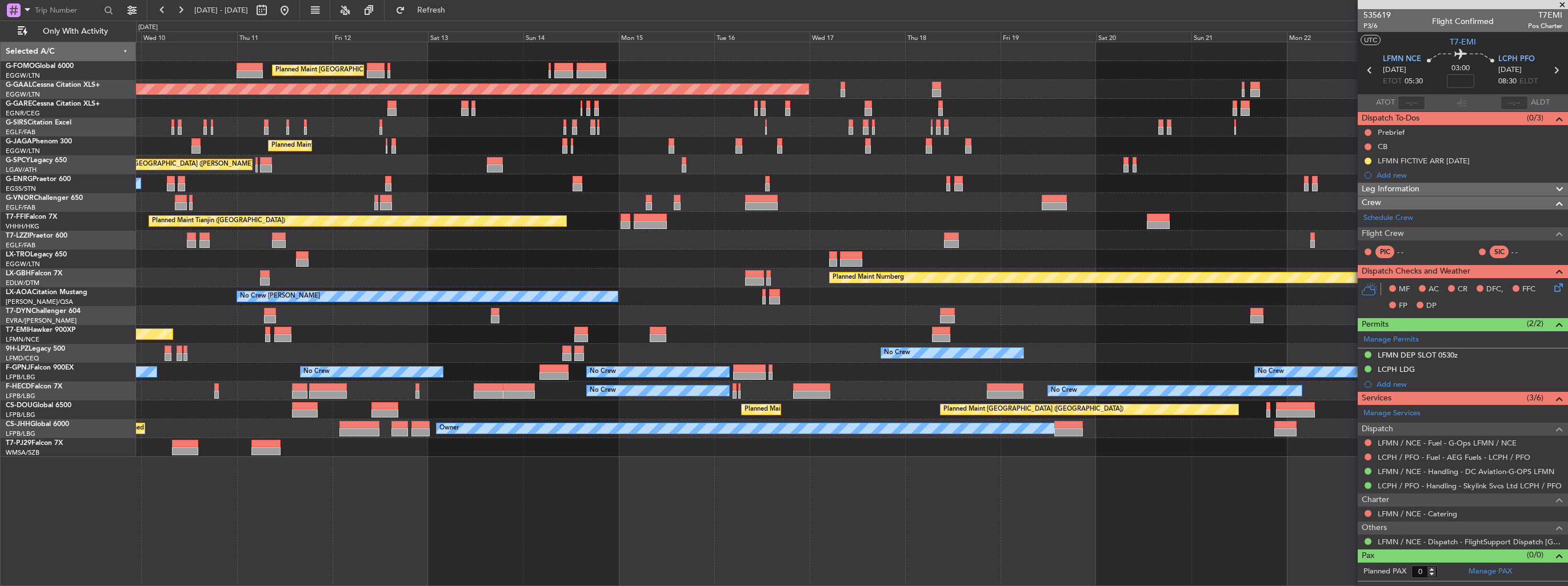
click at [571, 386] on div "Planned Maint London (Luton) Planned Maint London (Luton) Planned Maint Dusseld…" at bounding box center [851, 250] width 1431 height 415
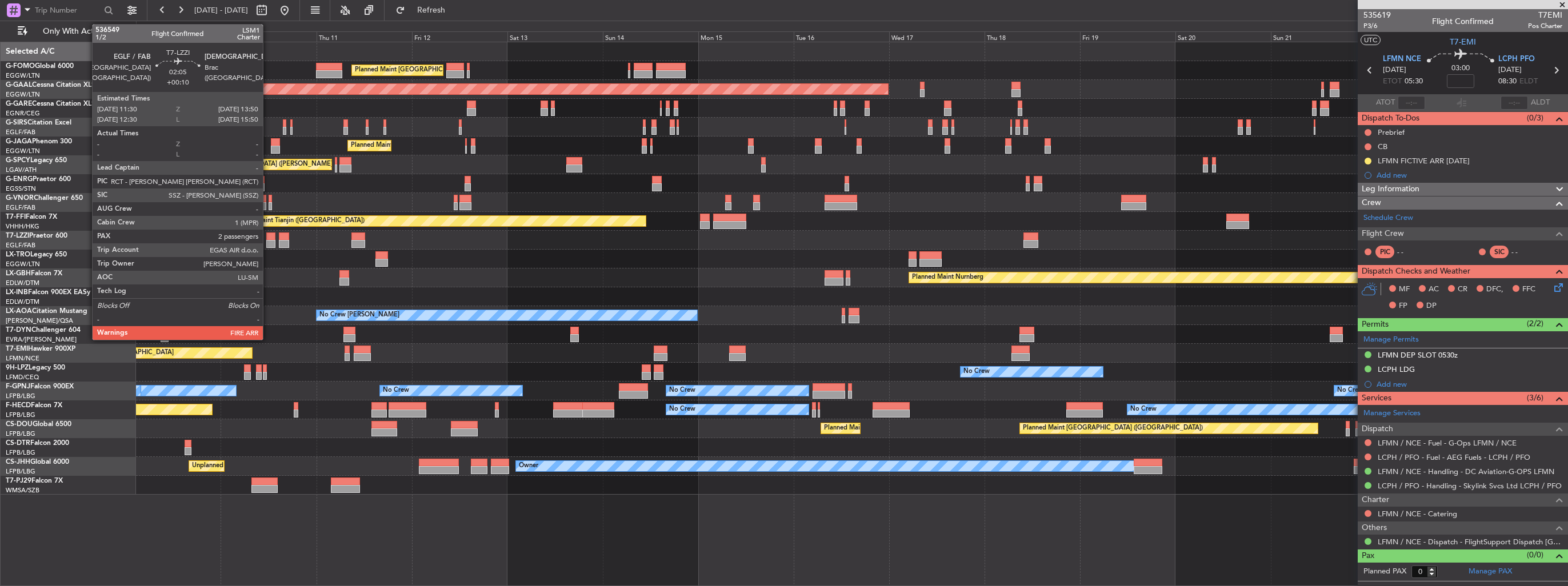
click at [268, 239] on div at bounding box center [271, 237] width 10 height 8
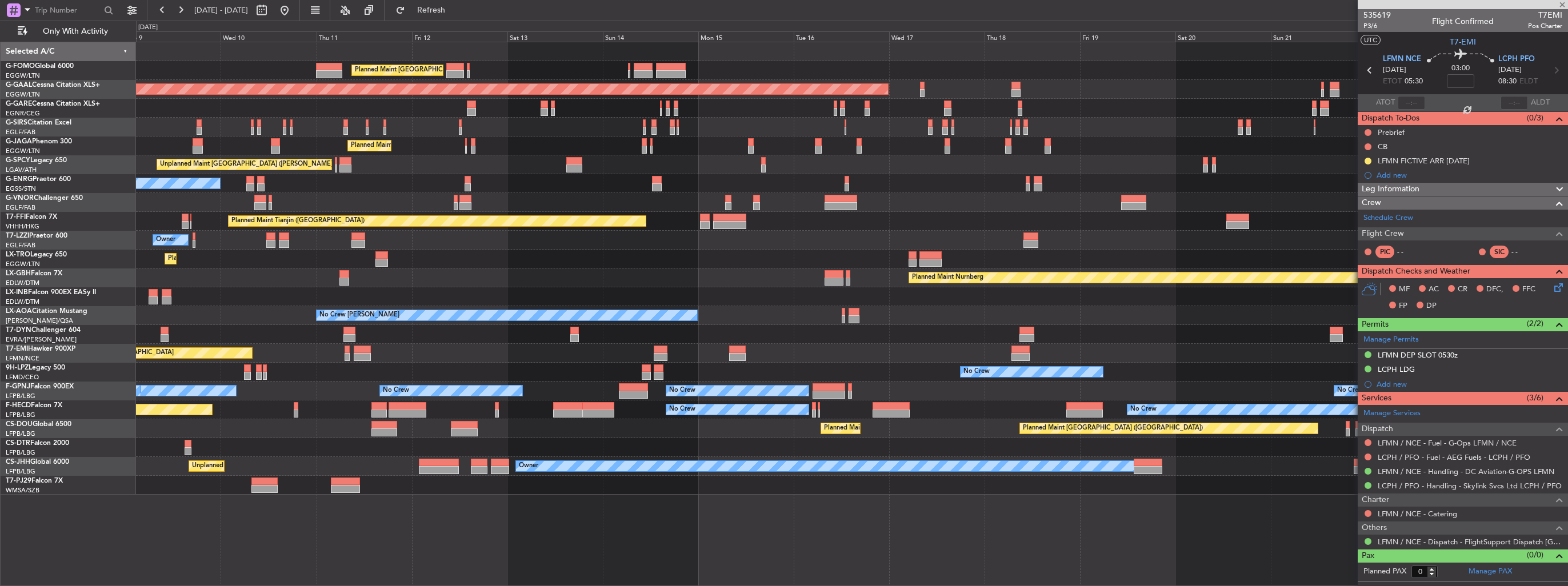
type input "+00:10"
type input "2"
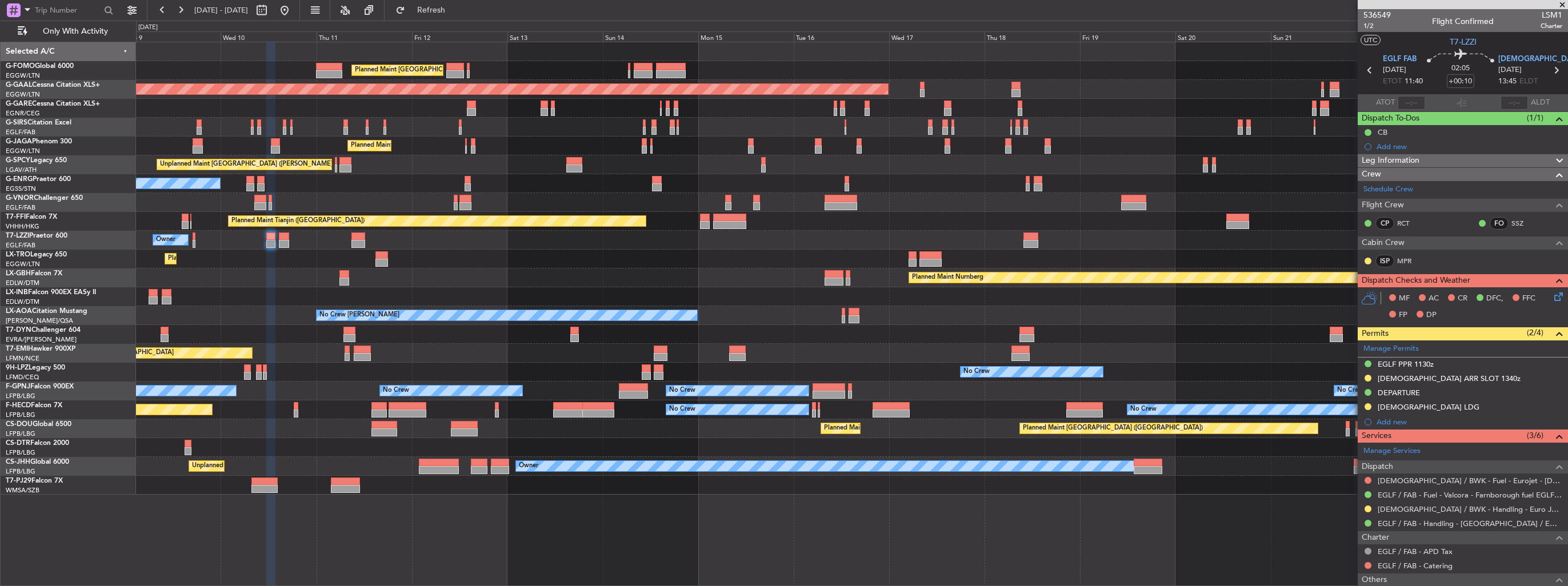
click at [566, 318] on div "No Crew [PERSON_NAME]" at bounding box center [507, 315] width 381 height 11
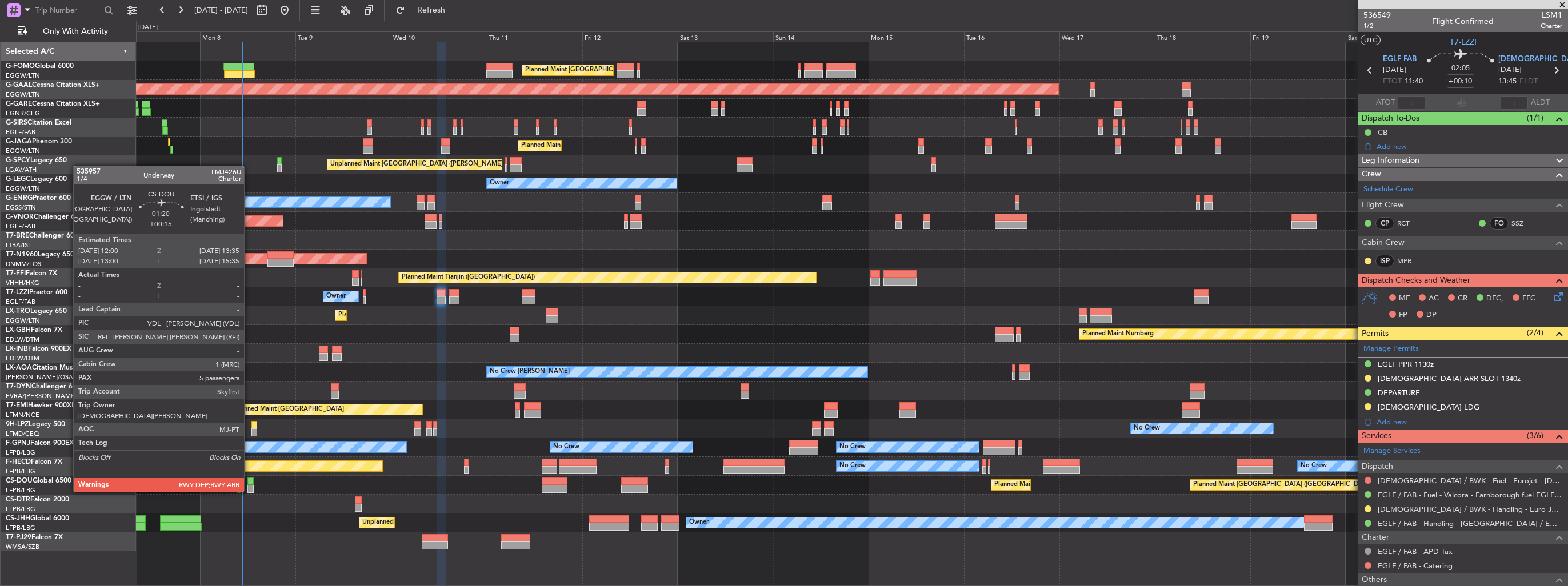
click at [250, 481] on div at bounding box center [251, 482] width 7 height 8
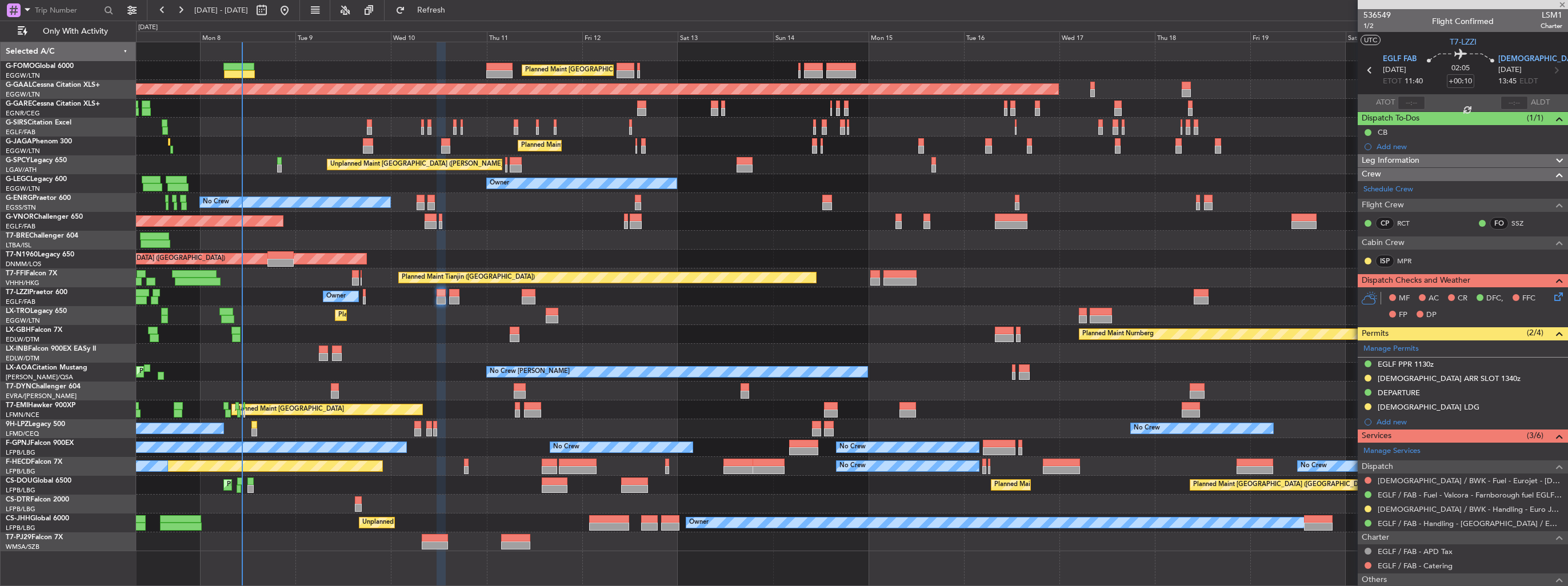
type input "+00:15"
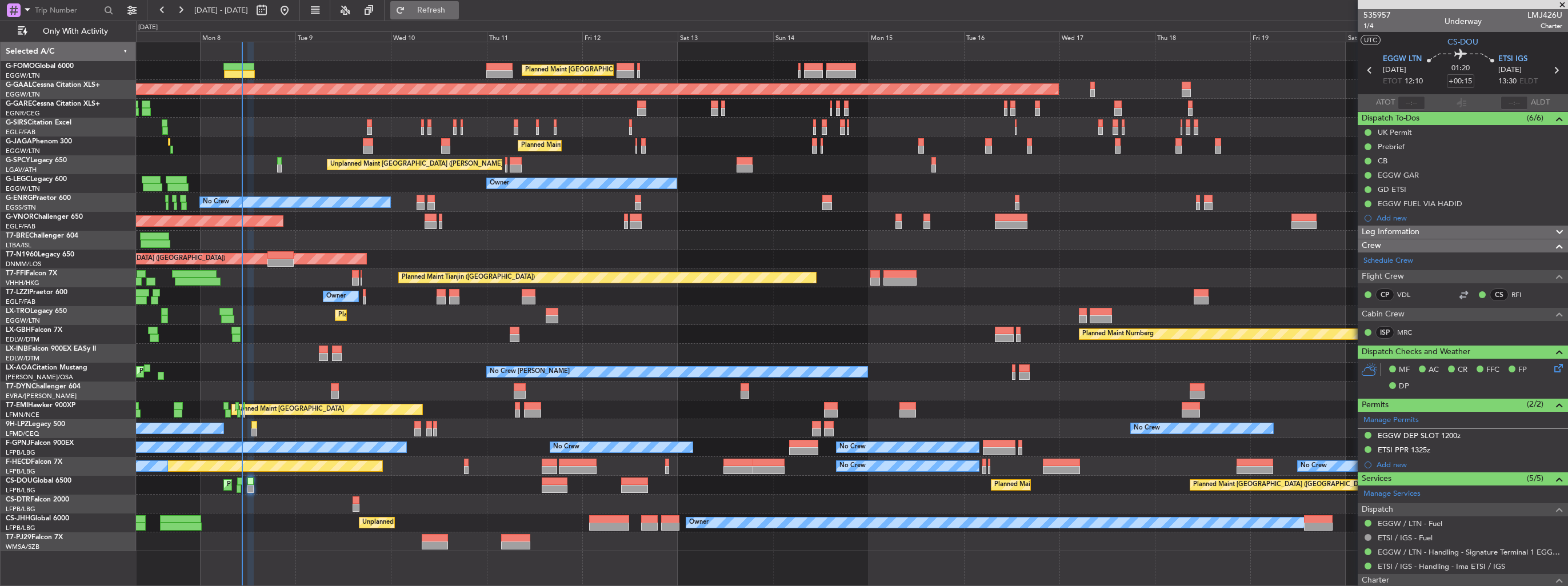
click at [451, 15] on button "Refresh" at bounding box center [425, 10] width 68 height 18
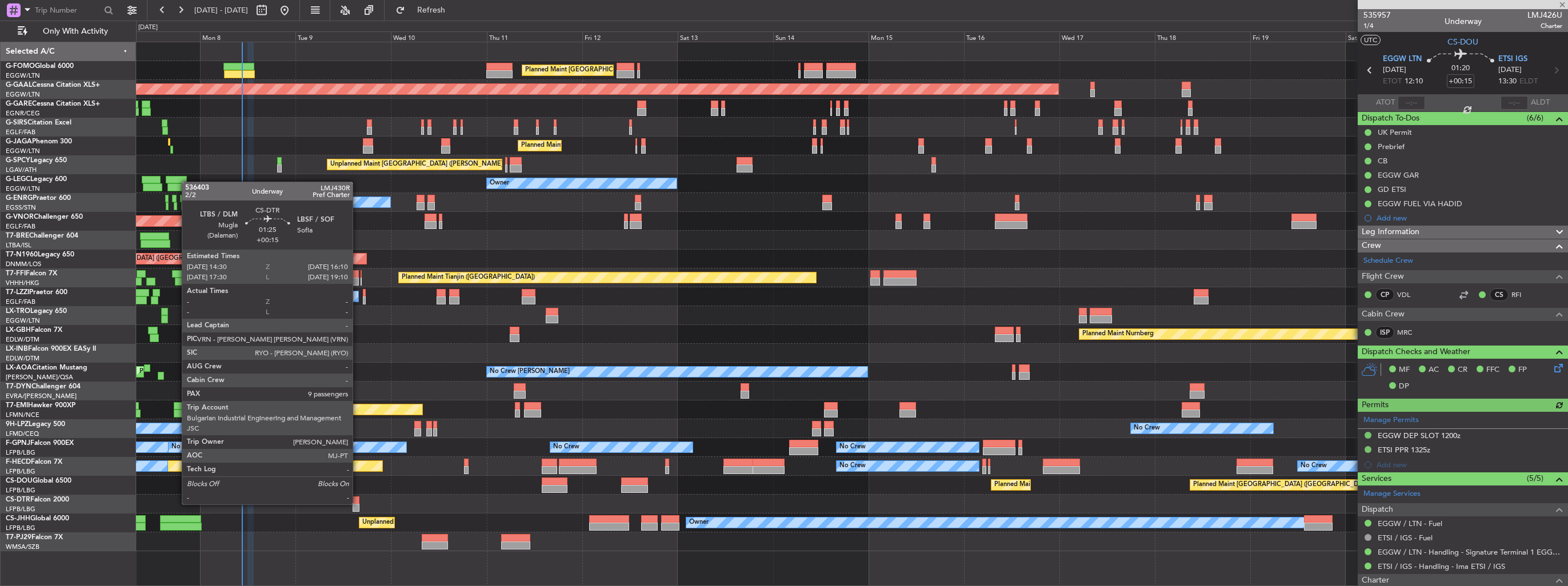
click at [357, 505] on div at bounding box center [356, 508] width 7 height 8
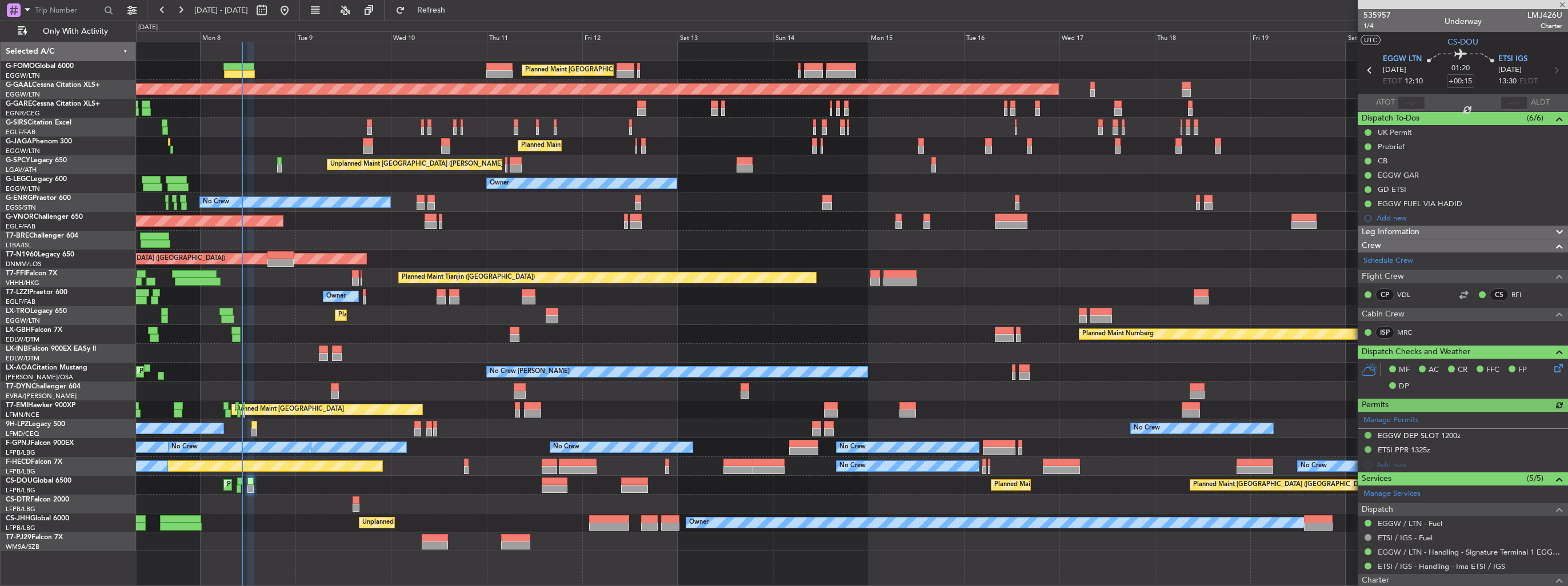
type input "9"
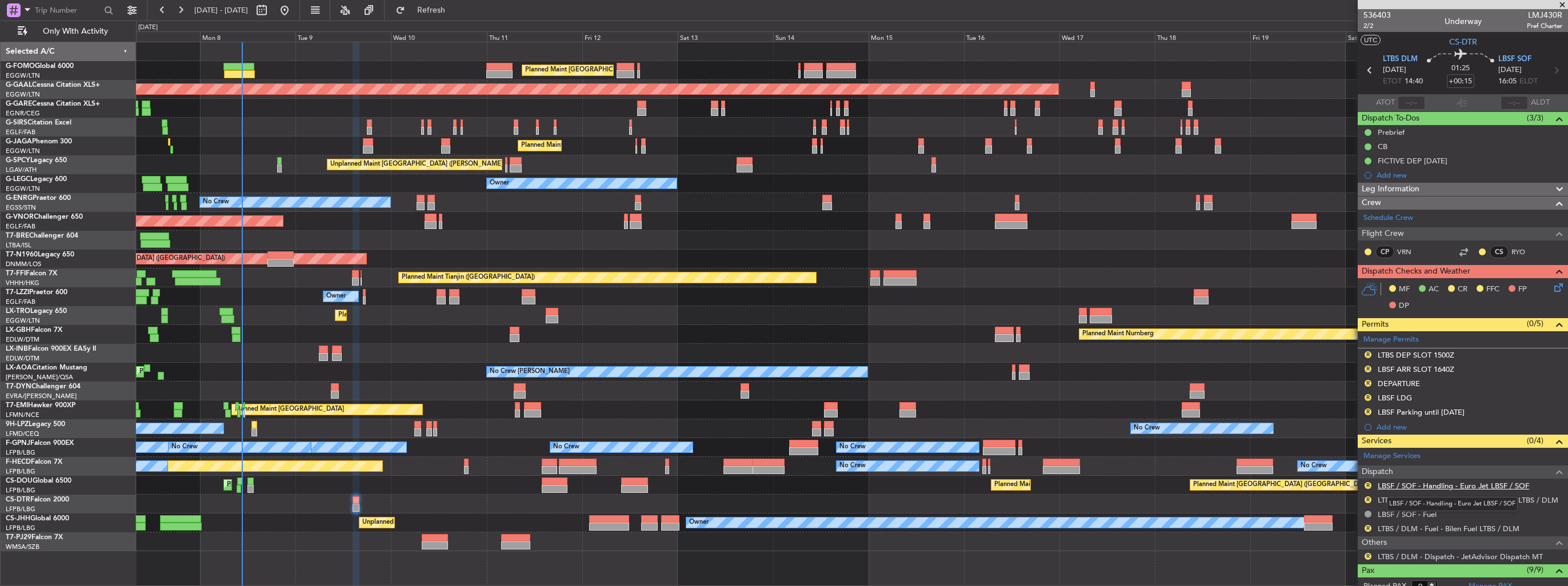
click at [1410, 486] on link "LBSF / SOF - Handling - Euro Jet LBSF / SOF" at bounding box center [1452, 485] width 151 height 10
click at [1417, 502] on link "LTBS / DLM - Handling - Bilen Air Service LTBS / DLM" at bounding box center [1467, 500] width 180 height 10
click at [459, 16] on button "Refresh" at bounding box center [425, 10] width 68 height 18
click at [1551, 289] on icon at bounding box center [1556, 286] width 9 height 9
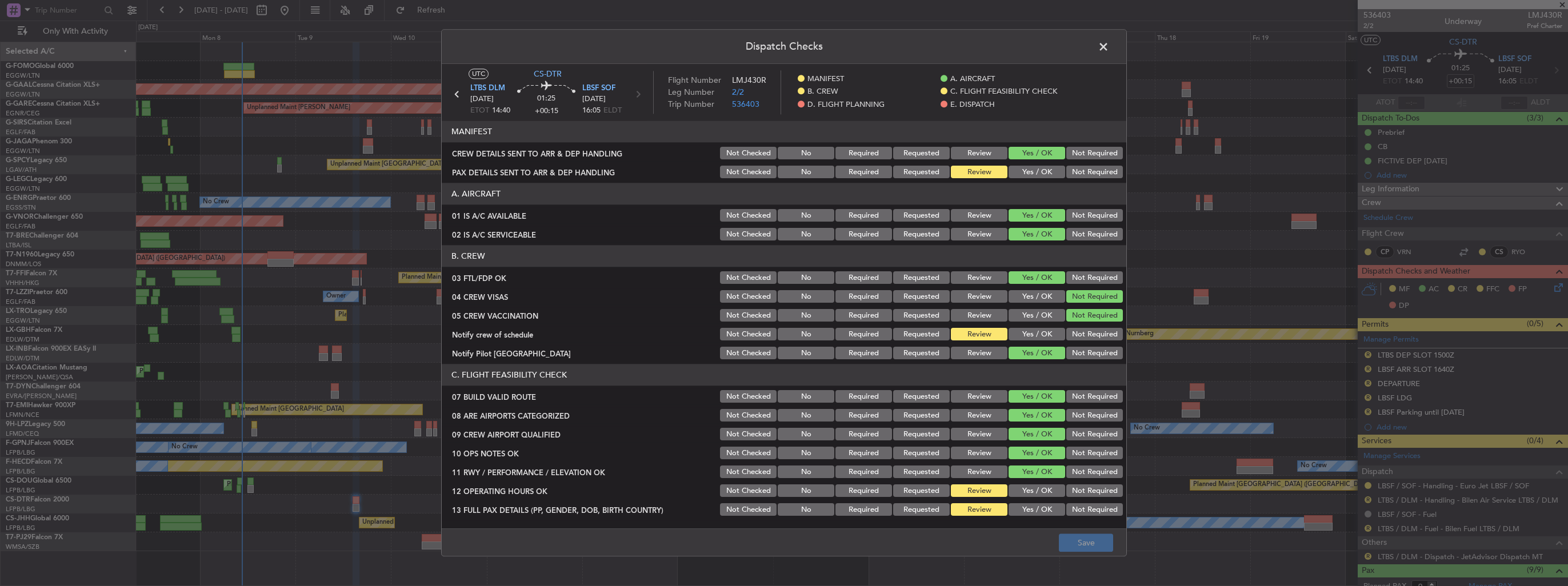
click at [1023, 172] on button "Yes / OK" at bounding box center [1037, 173] width 57 height 12
click at [1107, 541] on button "Save" at bounding box center [1086, 543] width 54 height 18
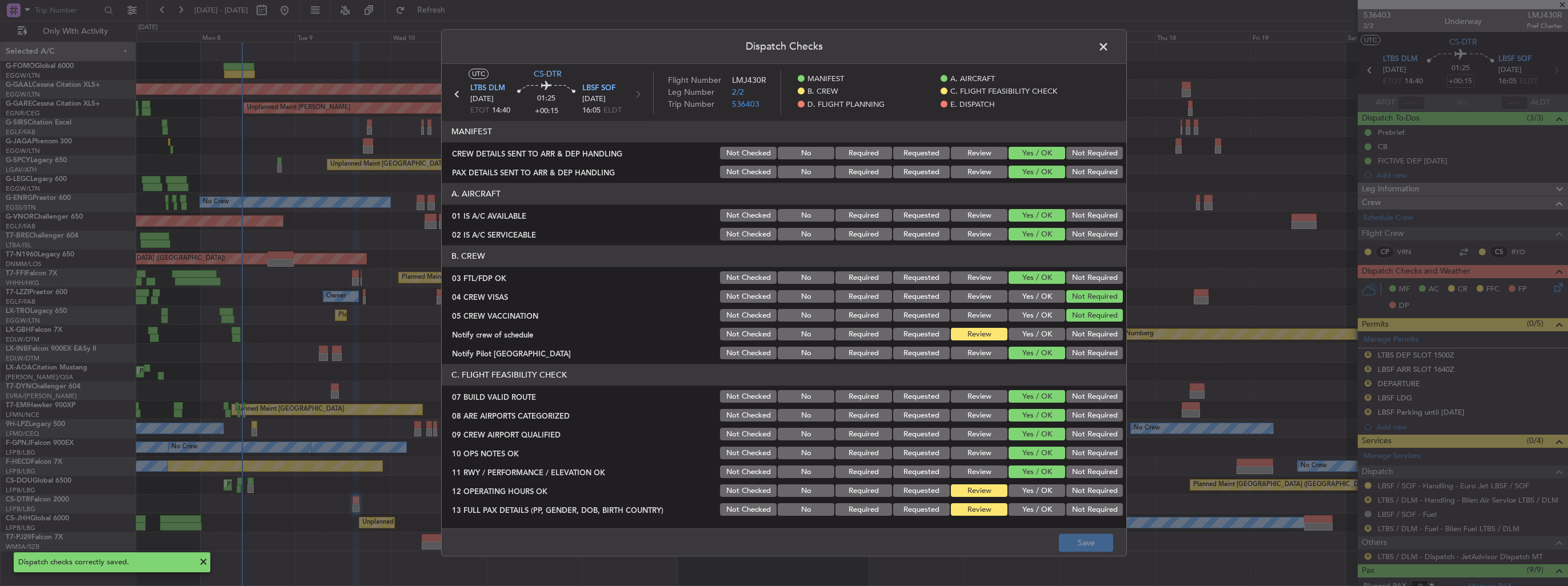
click at [1109, 44] on span at bounding box center [1109, 50] width 0 height 23
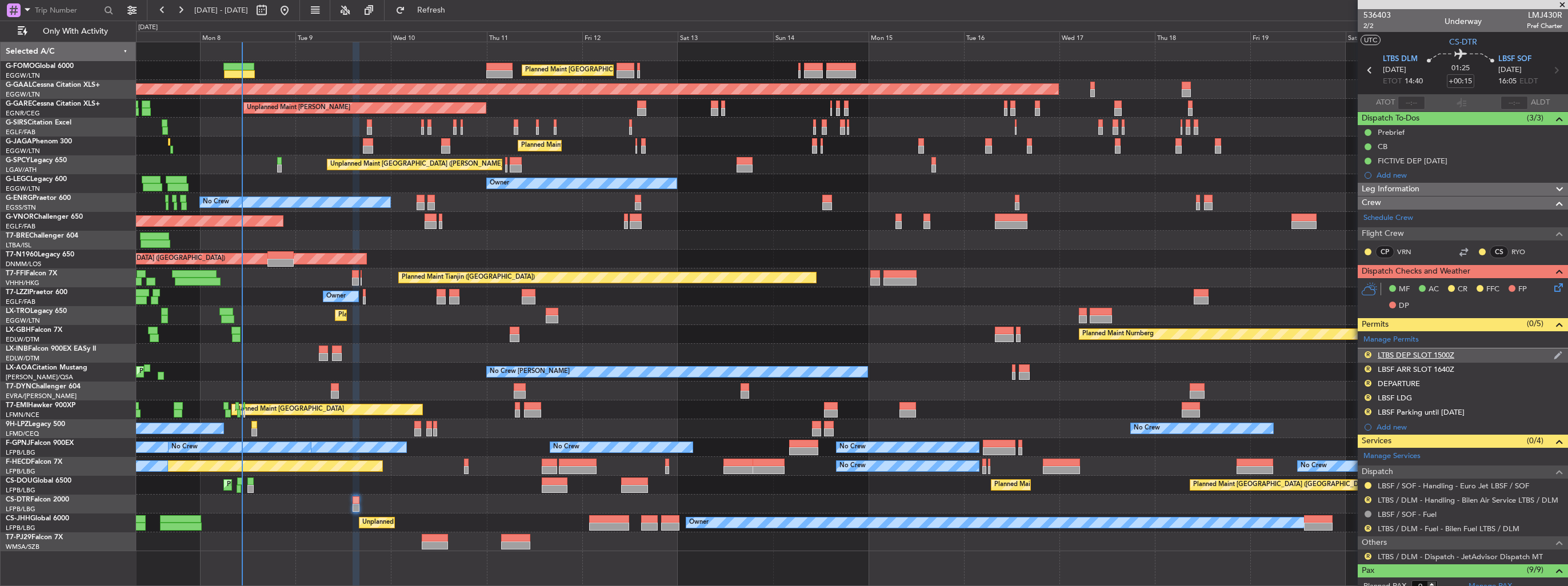
click at [1554, 351] on div "R LTBS DEP SLOT 1500Z" at bounding box center [1462, 356] width 210 height 14
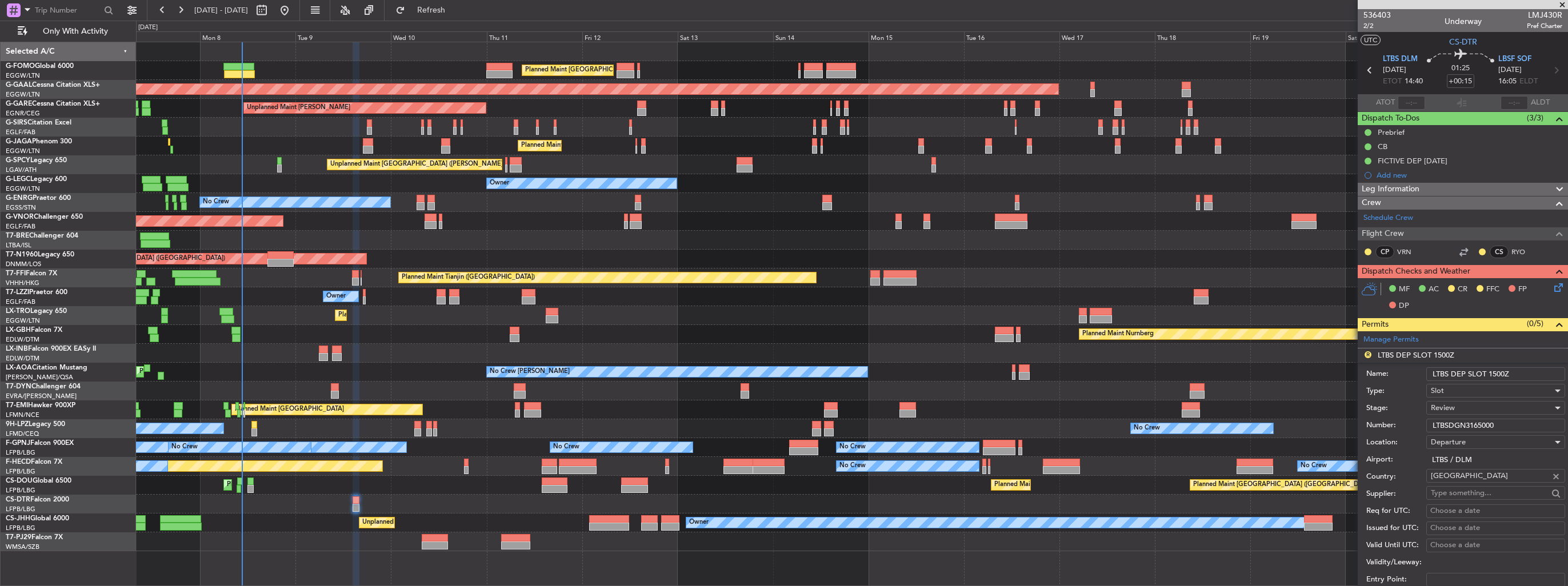
drag, startPoint x: 1524, startPoint y: 371, endPoint x: 1490, endPoint y: 368, distance: 34.1
click at [1490, 368] on input "LTBS DEP SLOT 1500Z" at bounding box center [1495, 375] width 139 height 14
type input "LTBS DEP SLOT 1430z"
click at [1456, 413] on div "Review" at bounding box center [1491, 408] width 122 height 18
click at [1464, 479] on span "Requested" at bounding box center [1491, 482] width 120 height 18
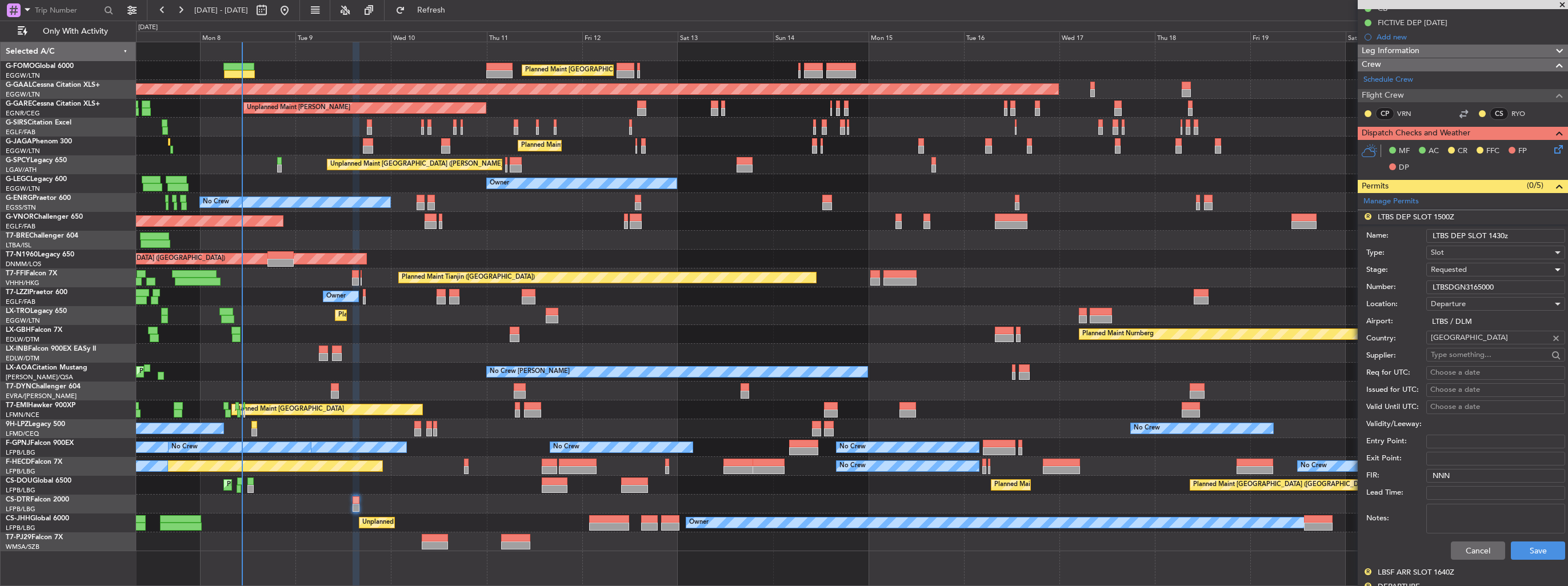
scroll to position [229, 0]
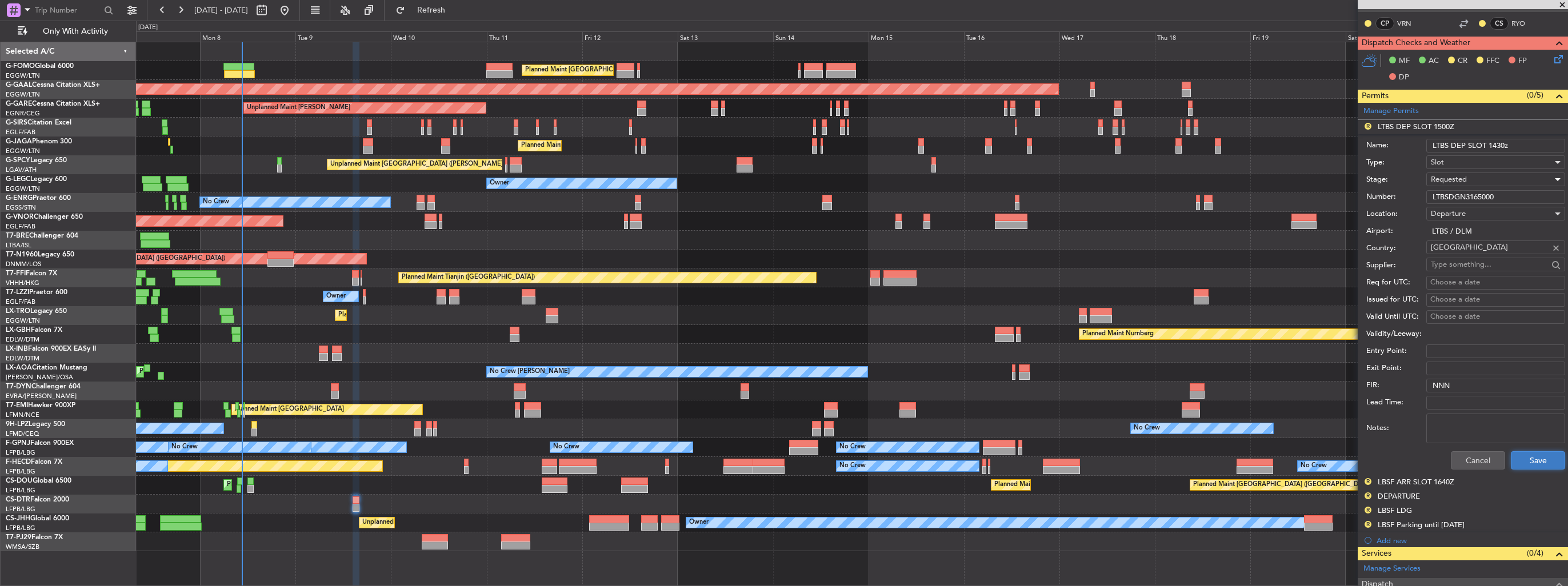
click at [1533, 456] on button "Save" at bounding box center [1537, 460] width 54 height 18
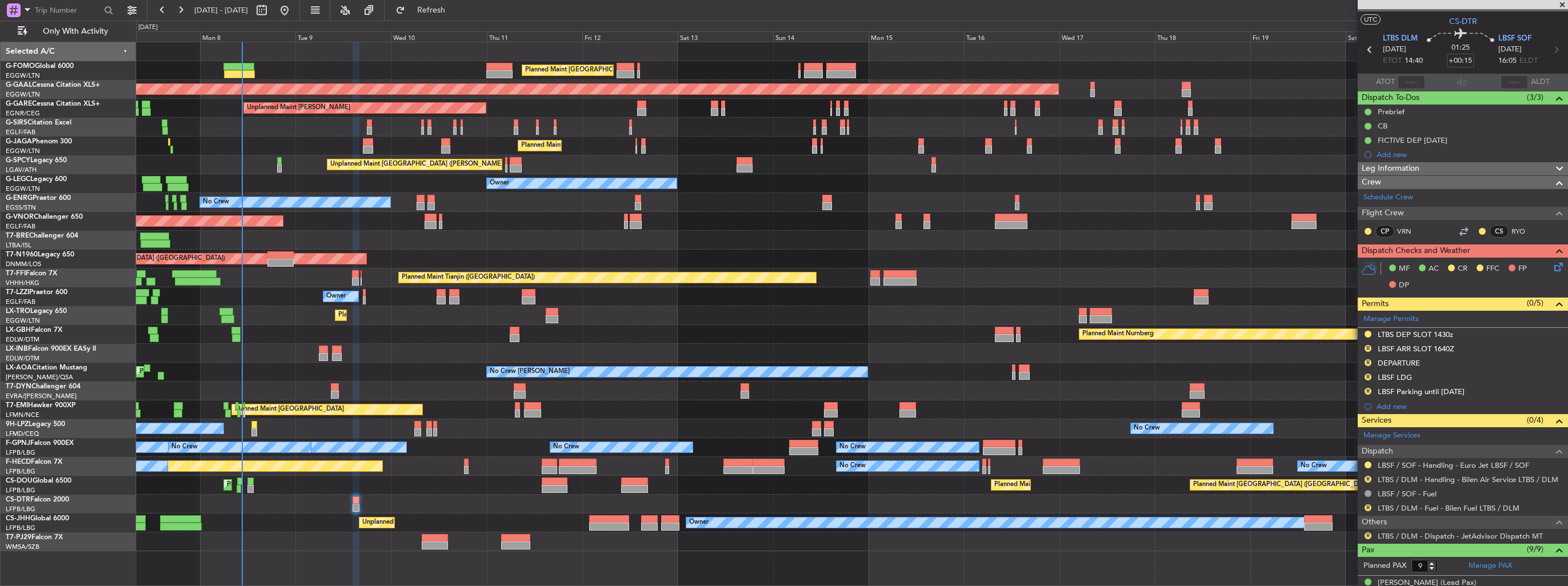
scroll to position [0, 0]
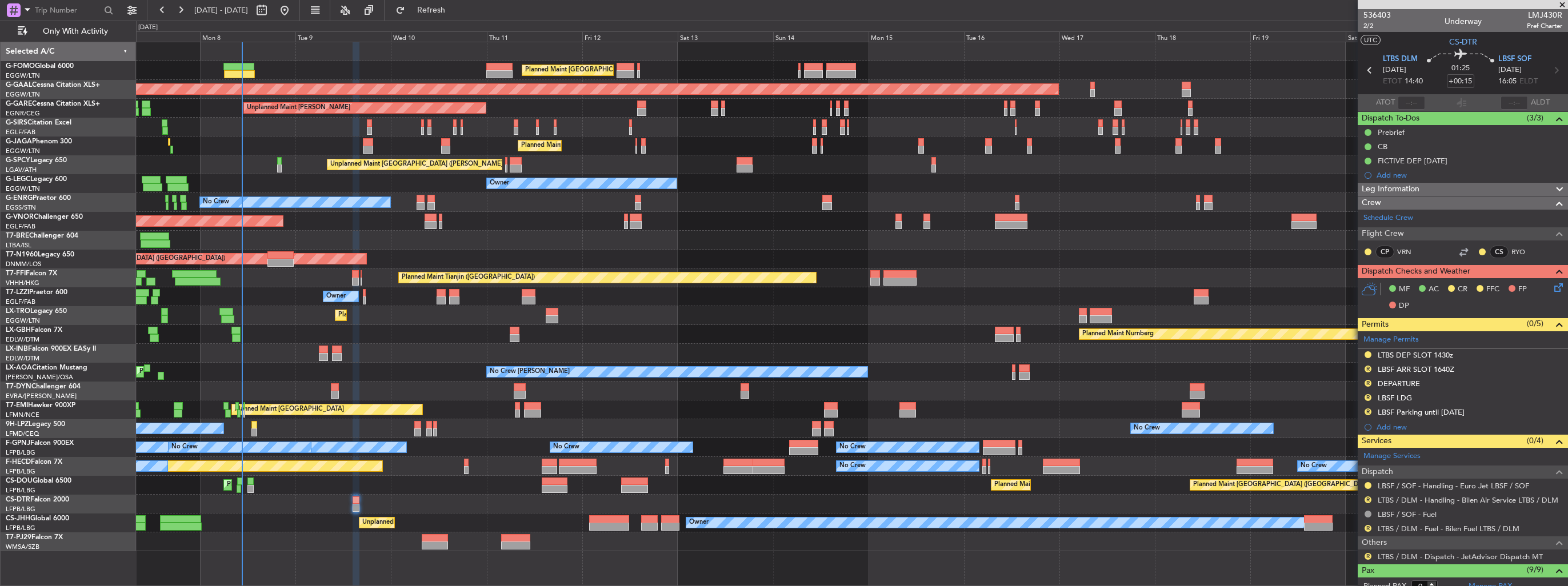
drag, startPoint x: 1544, startPoint y: 368, endPoint x: 1536, endPoint y: 372, distance: 8.9
click at [0, 0] on img at bounding box center [0, 0] width 0 height 0
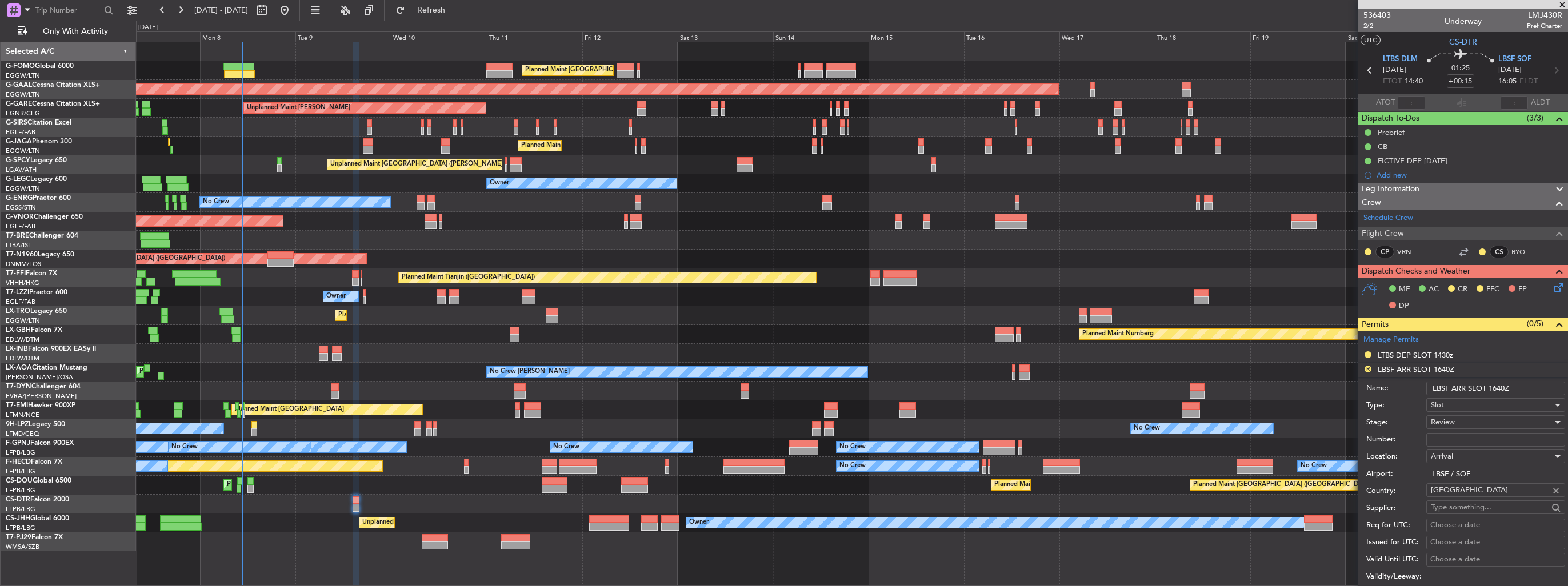
drag, startPoint x: 1516, startPoint y: 385, endPoint x: 1498, endPoint y: 385, distance: 18.0
click at [1498, 385] on input "LBSF ARR SLOT 1640Z" at bounding box center [1495, 389] width 139 height 14
type input "LBSF ARR SLOT 1610z"
click at [1445, 424] on span "Review" at bounding box center [1442, 422] width 24 height 11
click at [1451, 496] on span "Requested" at bounding box center [1491, 497] width 120 height 18
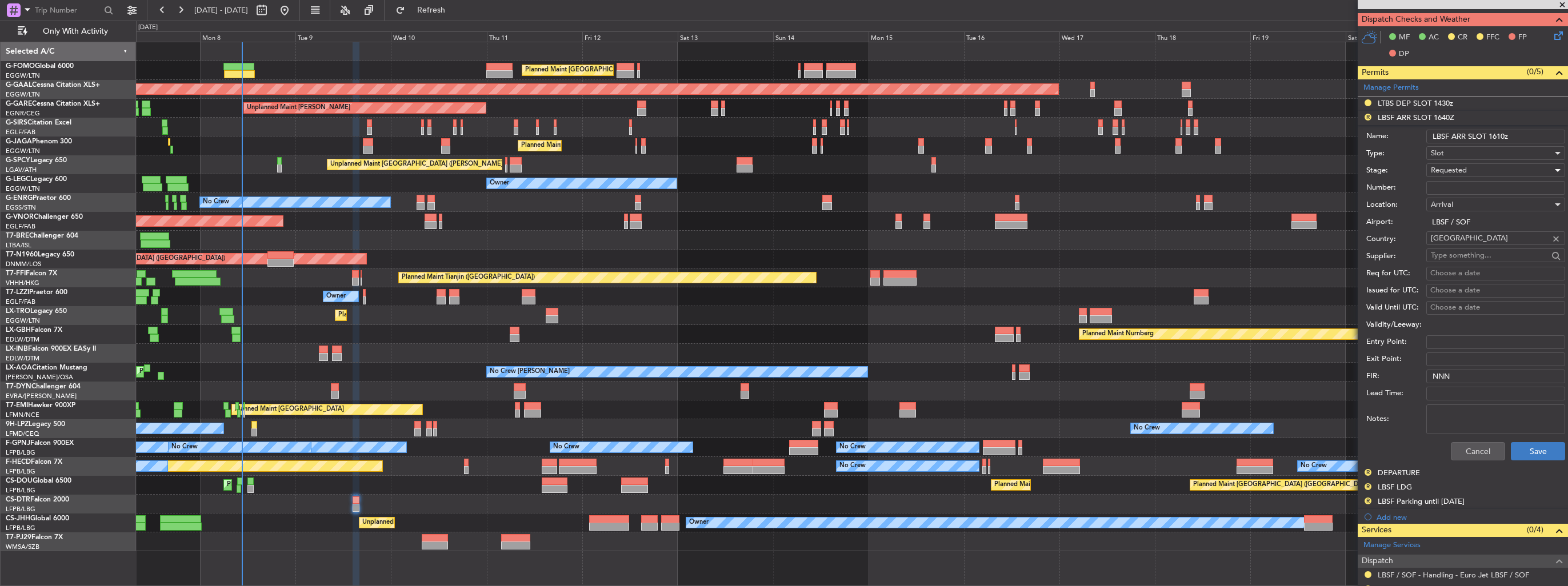
scroll to position [286, 0]
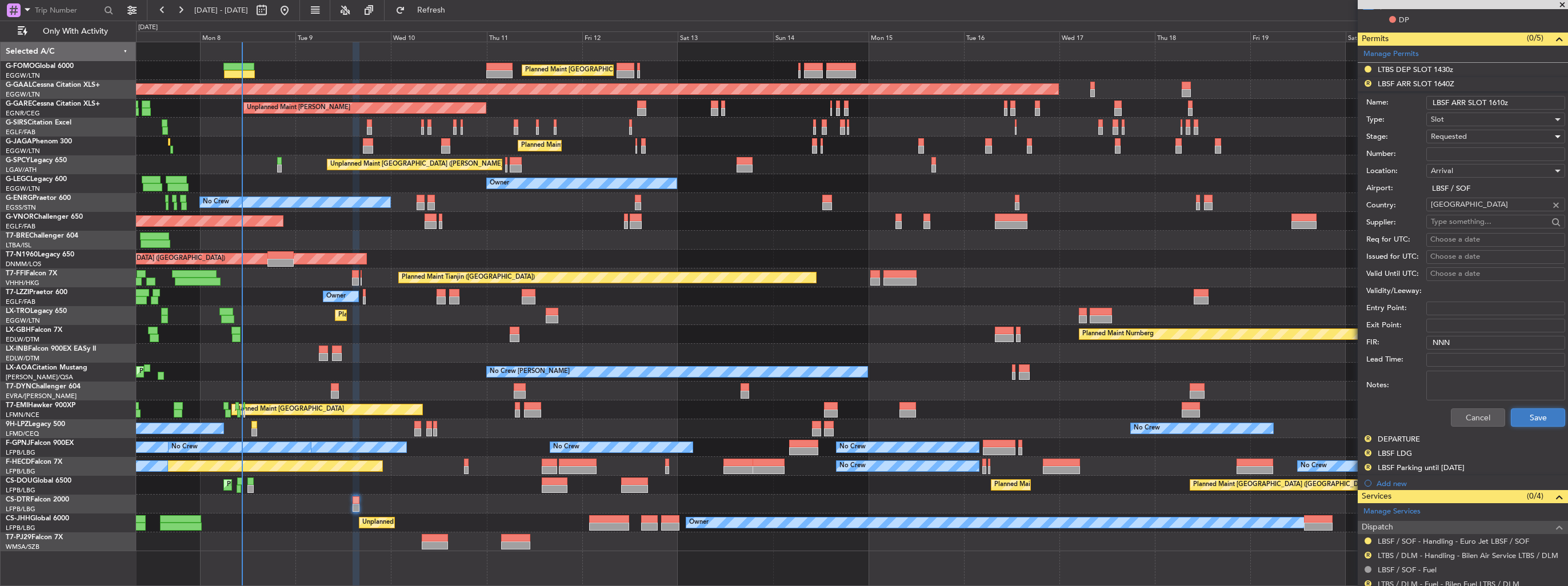
click at [1538, 413] on button "Save" at bounding box center [1537, 418] width 54 height 18
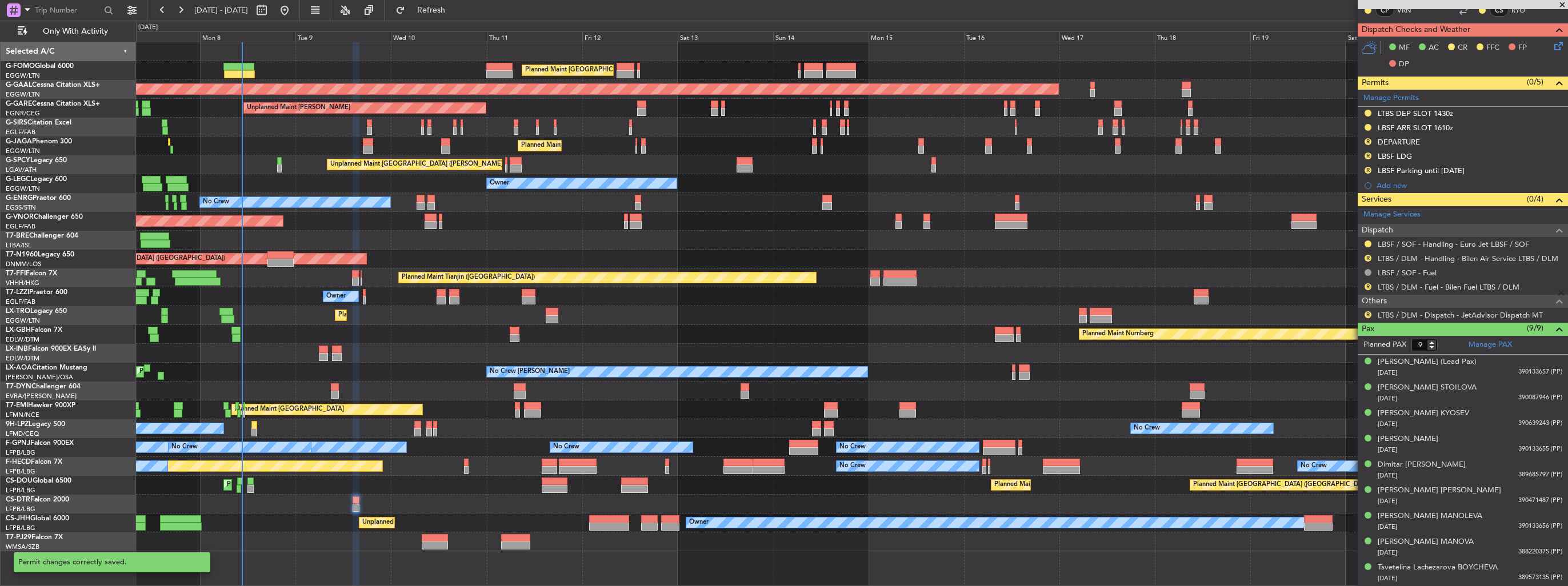
scroll to position [239, 0]
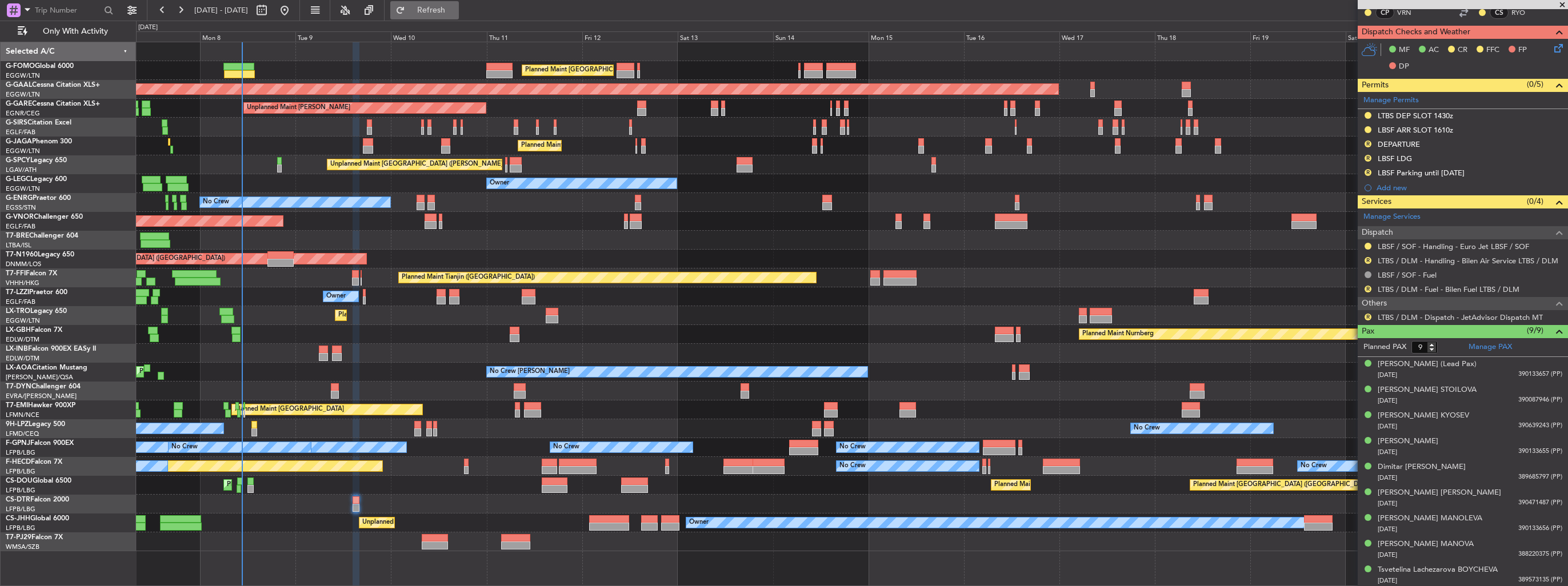
click at [455, 12] on span "Refresh" at bounding box center [431, 10] width 48 height 8
click at [1366, 143] on button "R" at bounding box center [1368, 145] width 7 height 7
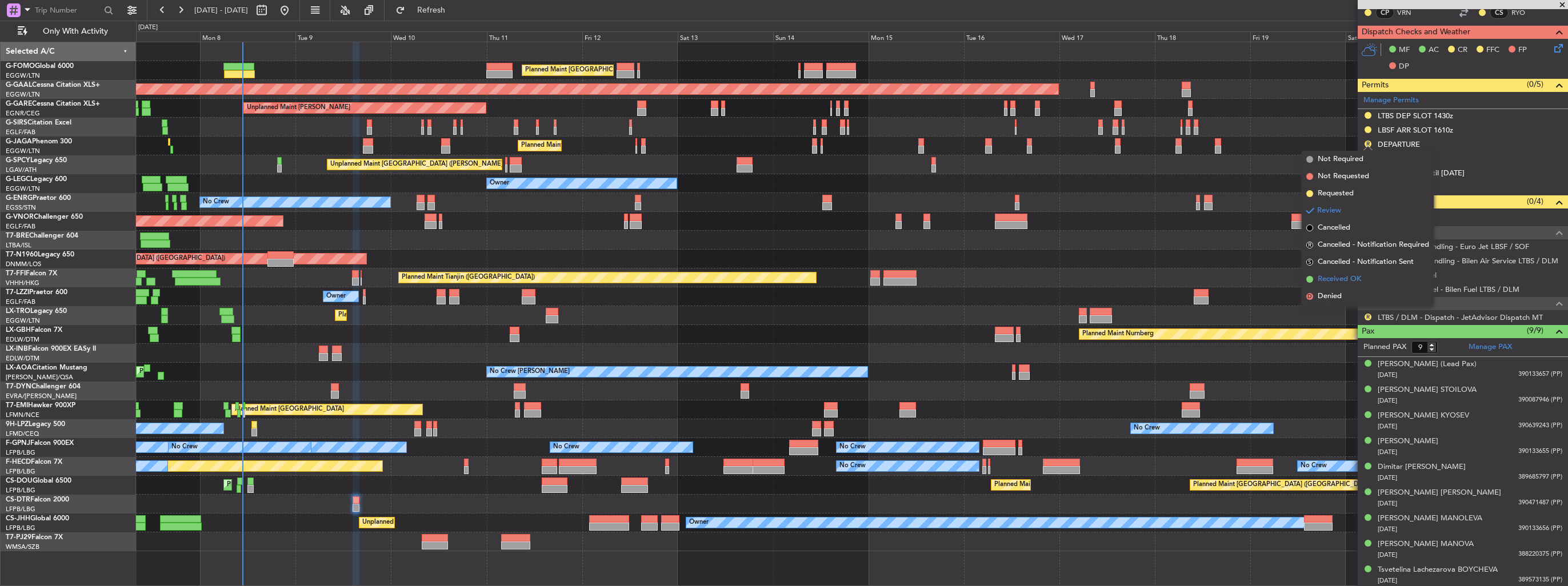
click at [1340, 272] on li "Received OK" at bounding box center [1367, 279] width 132 height 18
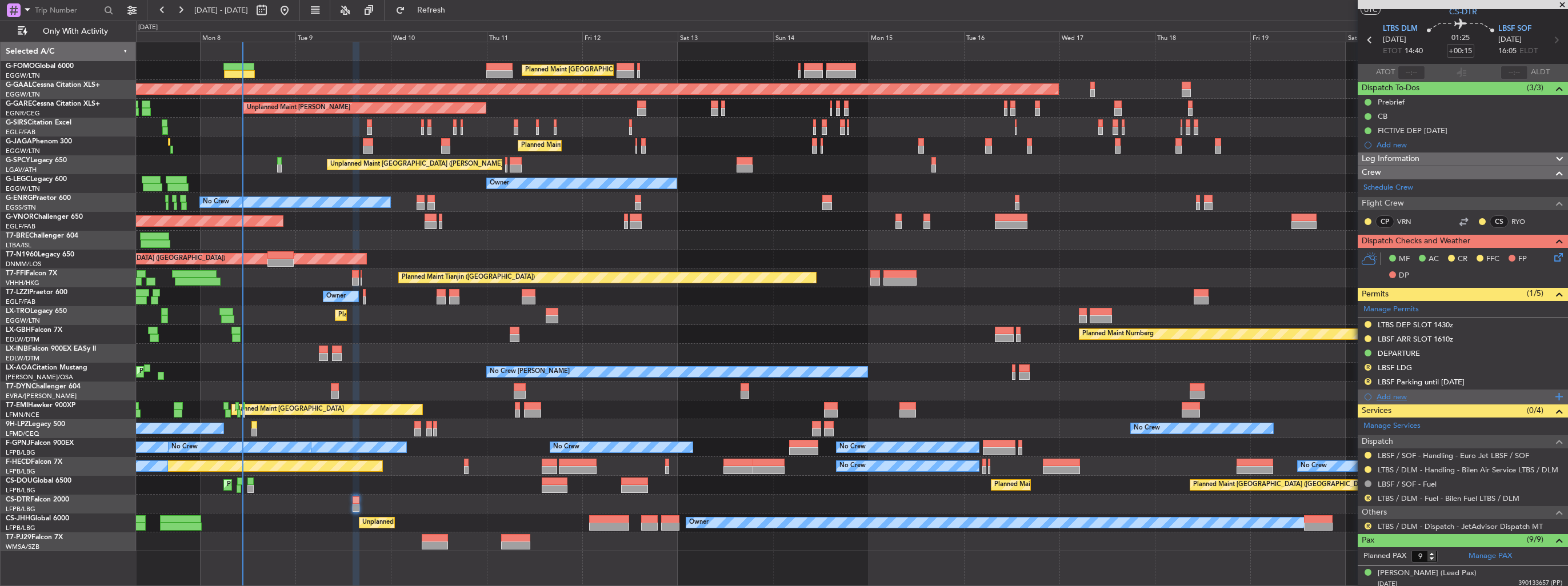
scroll to position [0, 0]
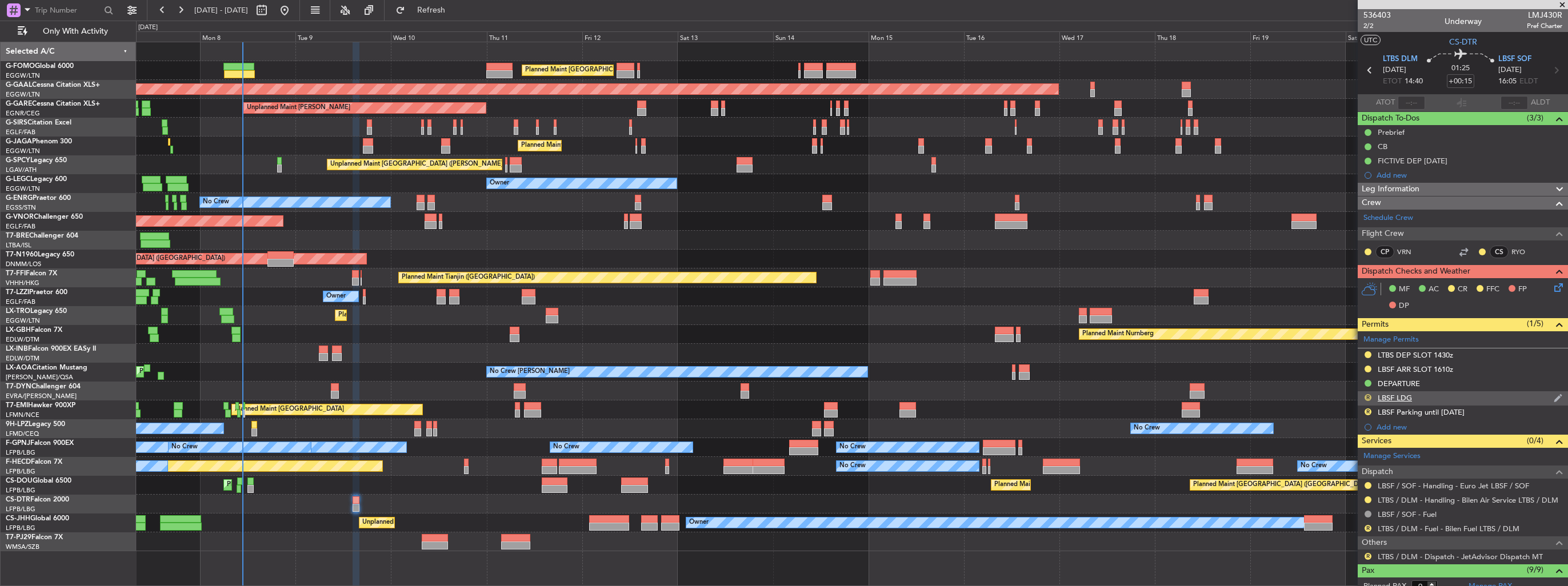
click at [1366, 398] on button "R" at bounding box center [1368, 398] width 7 height 7
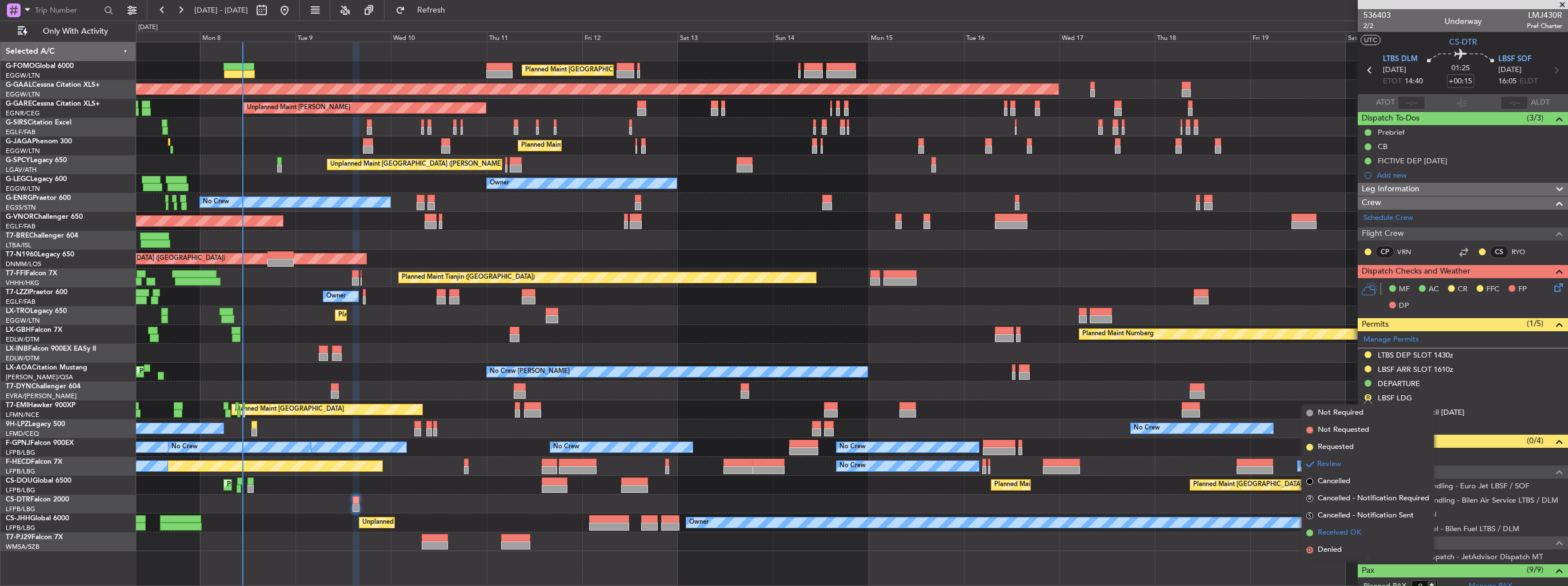
click at [1334, 538] on span "Received OK" at bounding box center [1339, 533] width 44 height 11
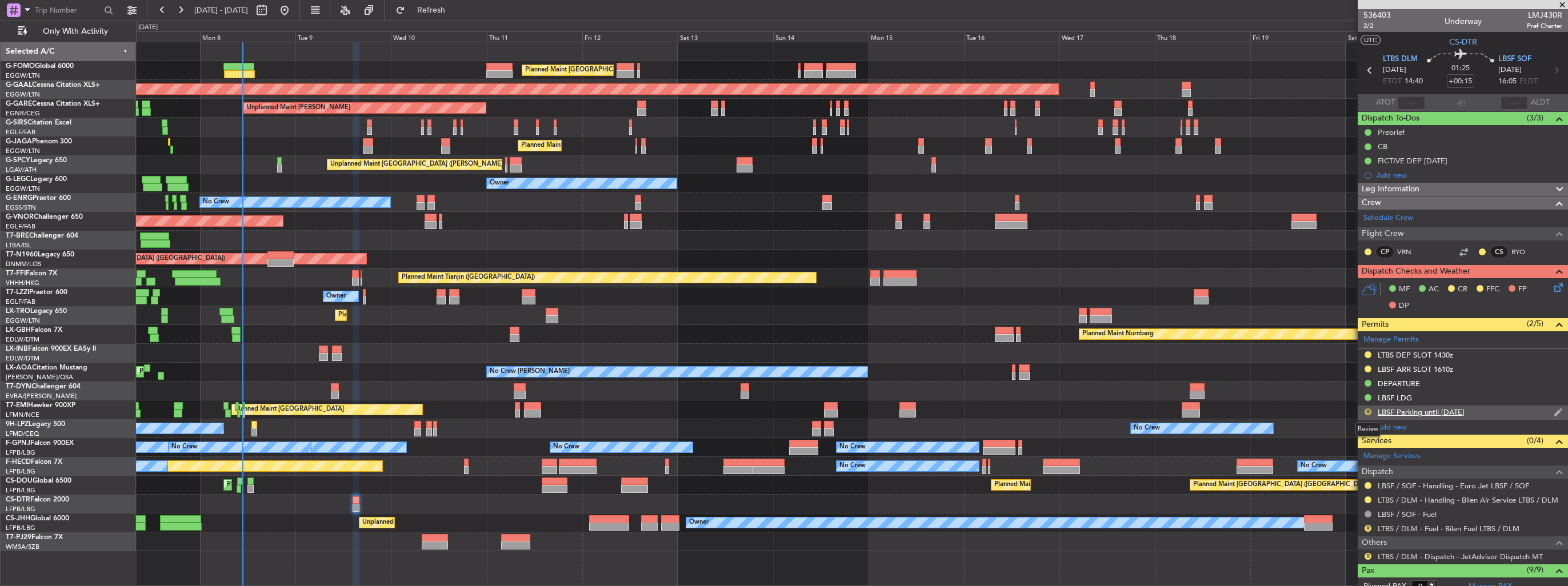
click at [1368, 412] on button "R" at bounding box center [1368, 413] width 7 height 7
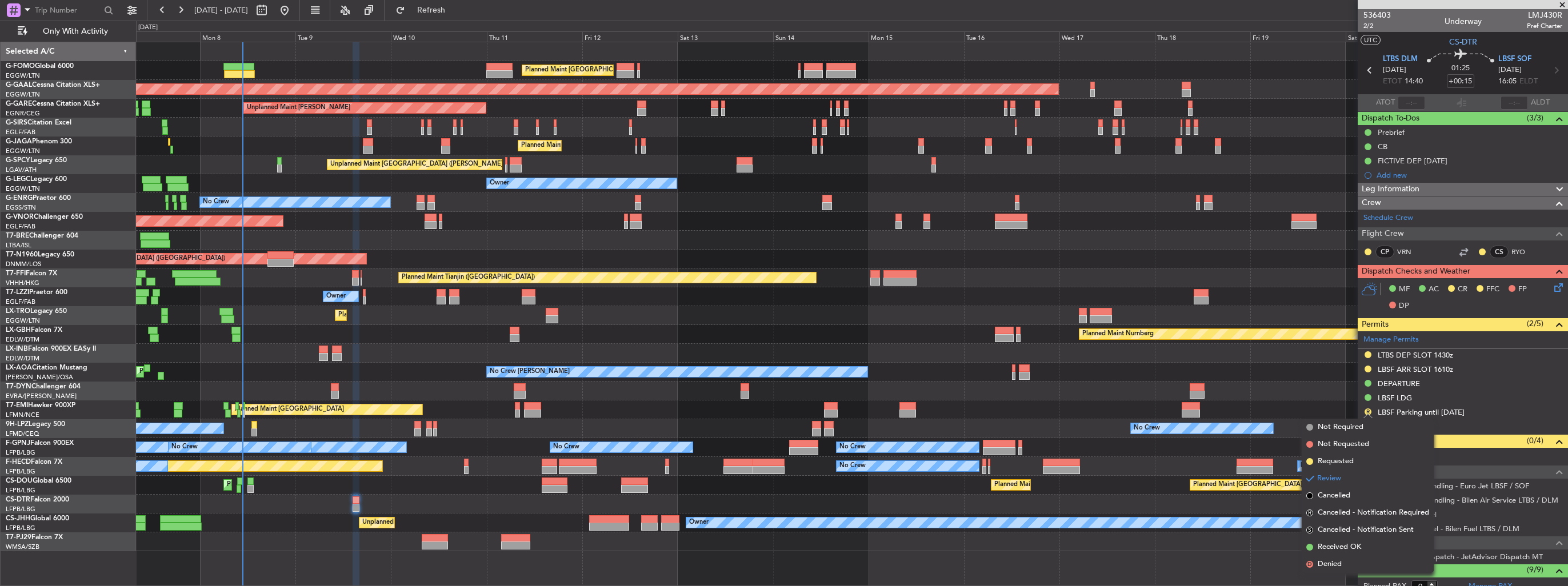
click at [1304, 403] on div "Planned Maint [GEOGRAPHIC_DATA] Planned Maint [GEOGRAPHIC_DATA]" at bounding box center [851, 410] width 1431 height 19
click at [1257, 500] on div "Planned Maint [GEOGRAPHIC_DATA] (Ataturk)" at bounding box center [851, 505] width 1431 height 19
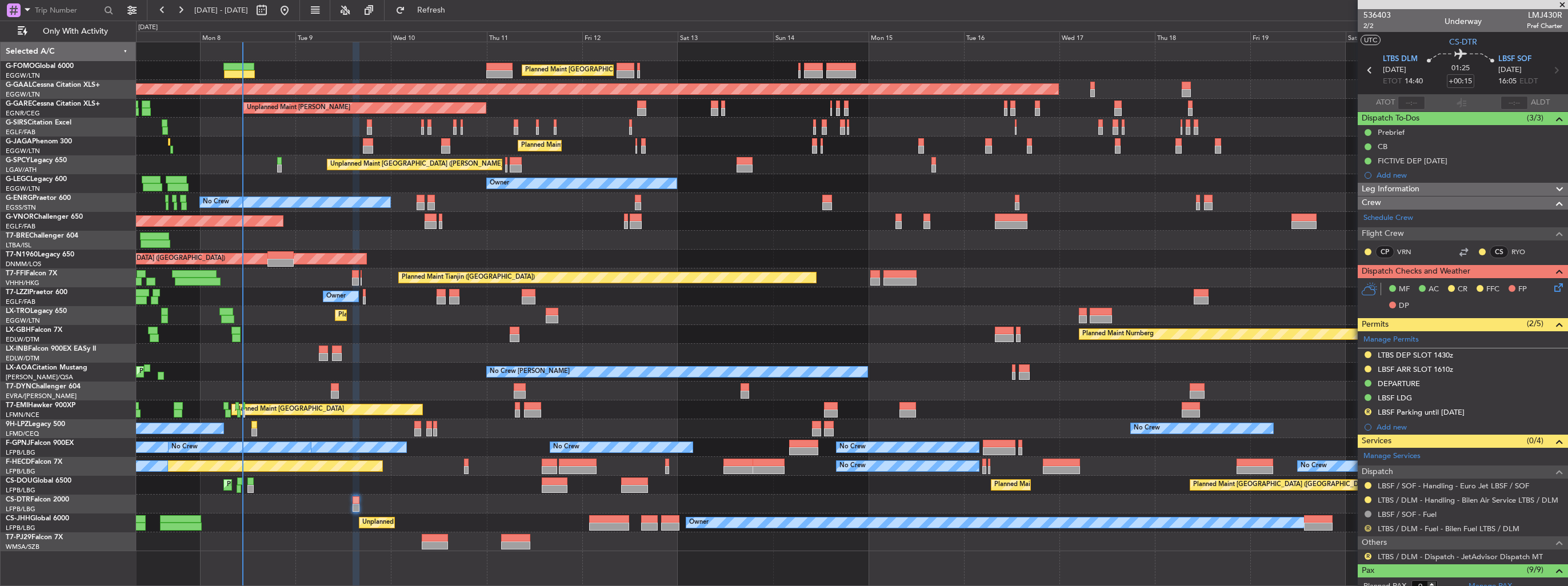
click at [1367, 526] on button "R" at bounding box center [1368, 529] width 7 height 7
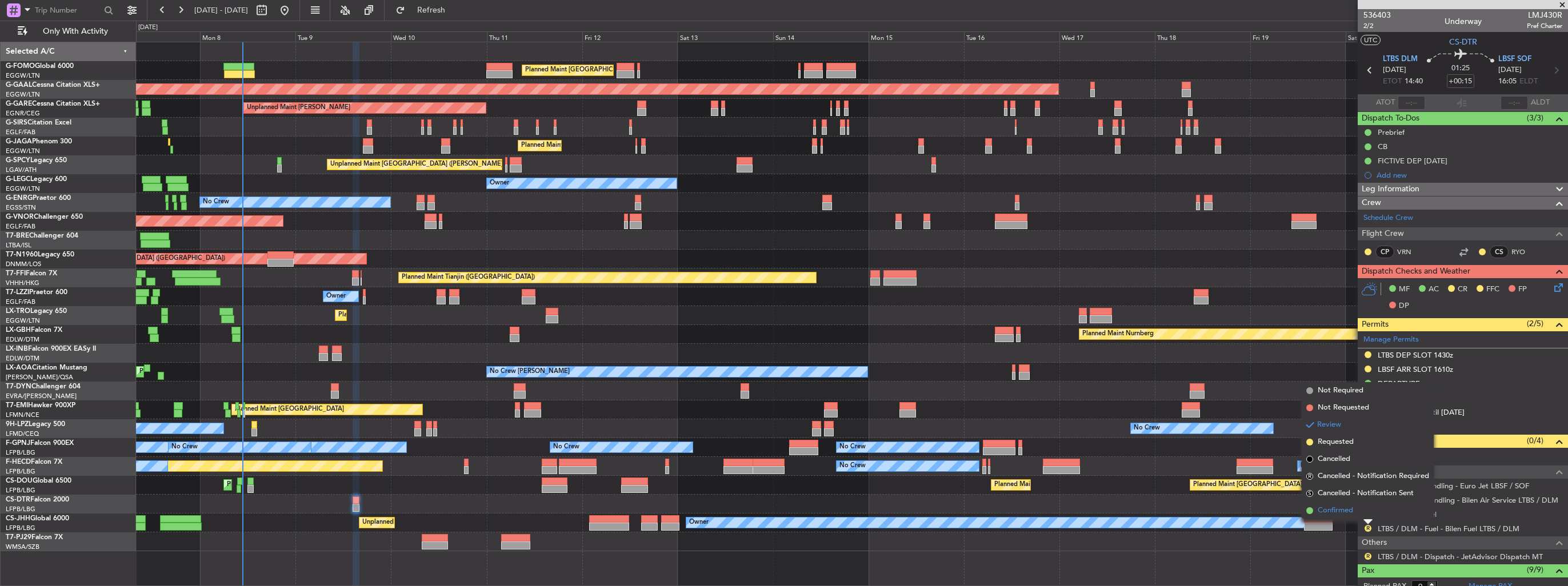
click at [1342, 514] on span "Confirmed" at bounding box center [1335, 511] width 35 height 11
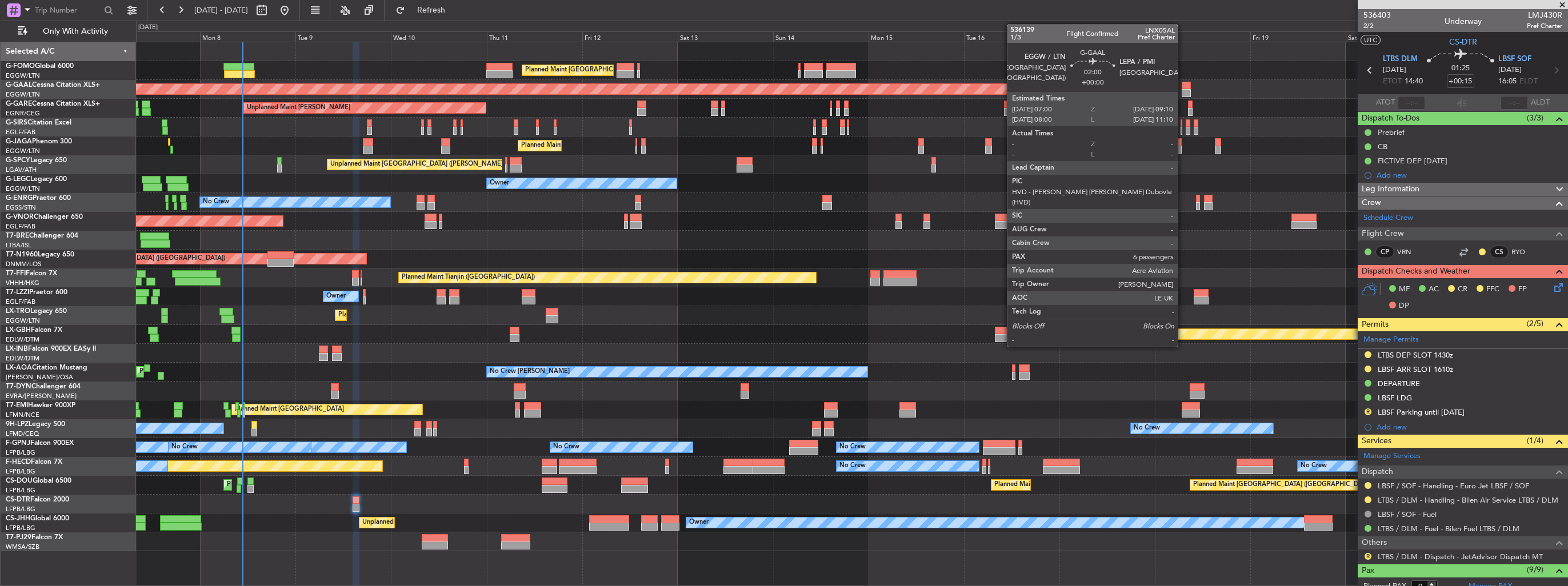
click at [1183, 87] on div at bounding box center [1185, 85] width 9 height 8
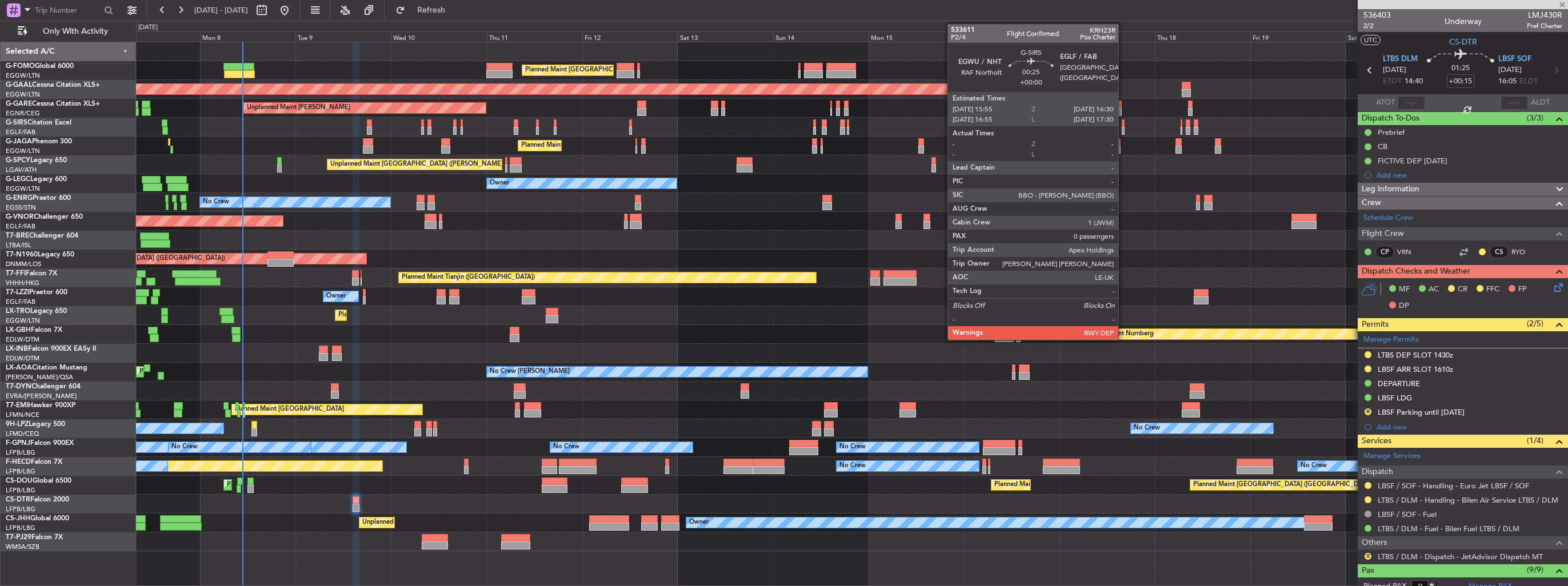
type input "6"
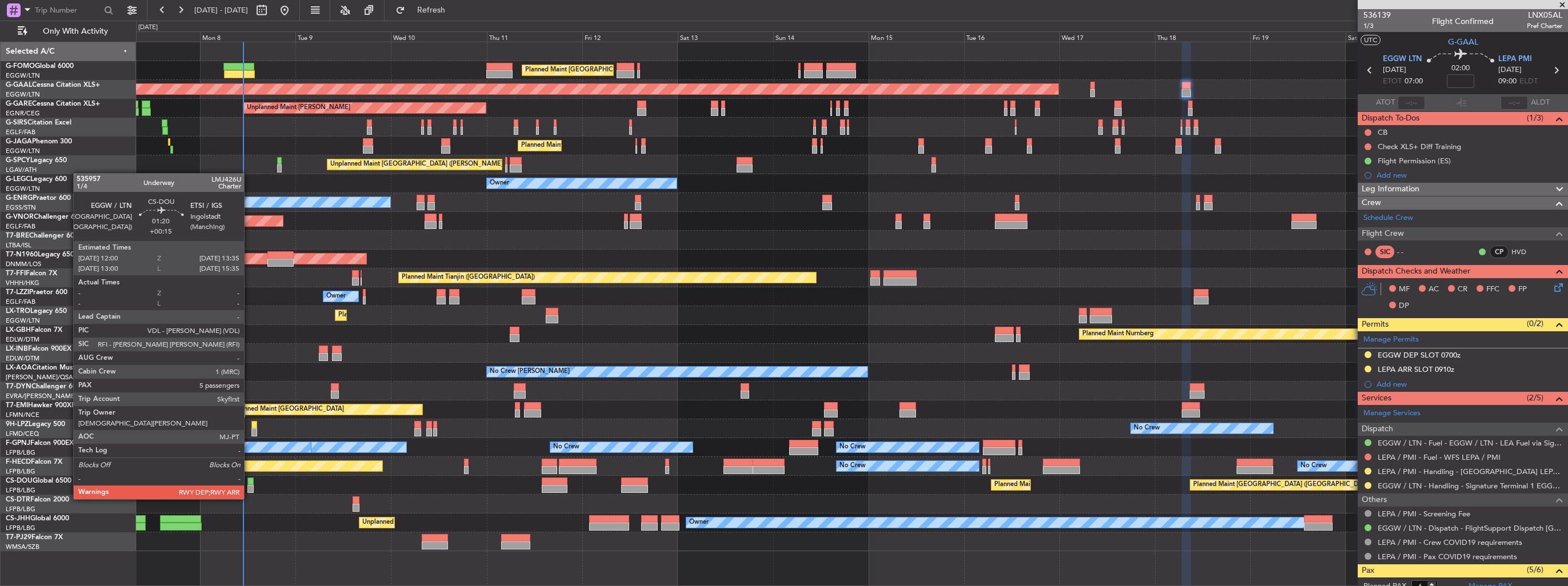
click at [250, 488] on div at bounding box center [251, 489] width 7 height 8
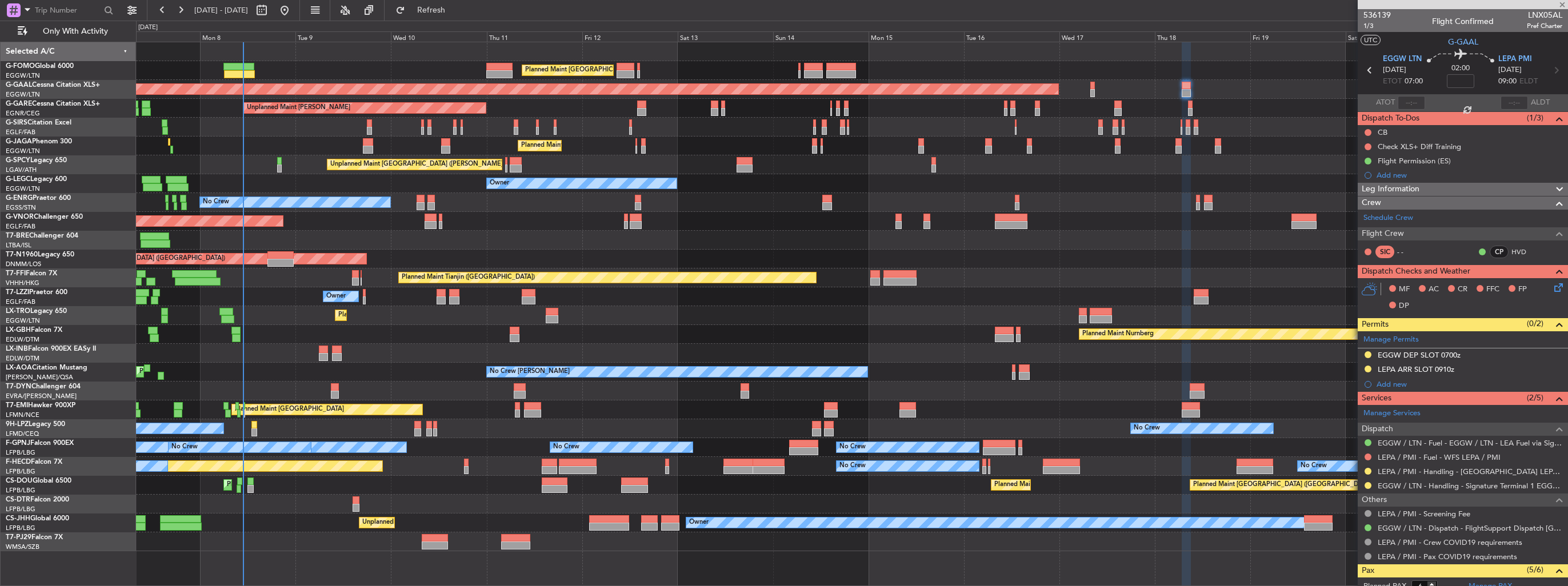
type input "+00:15"
type input "5"
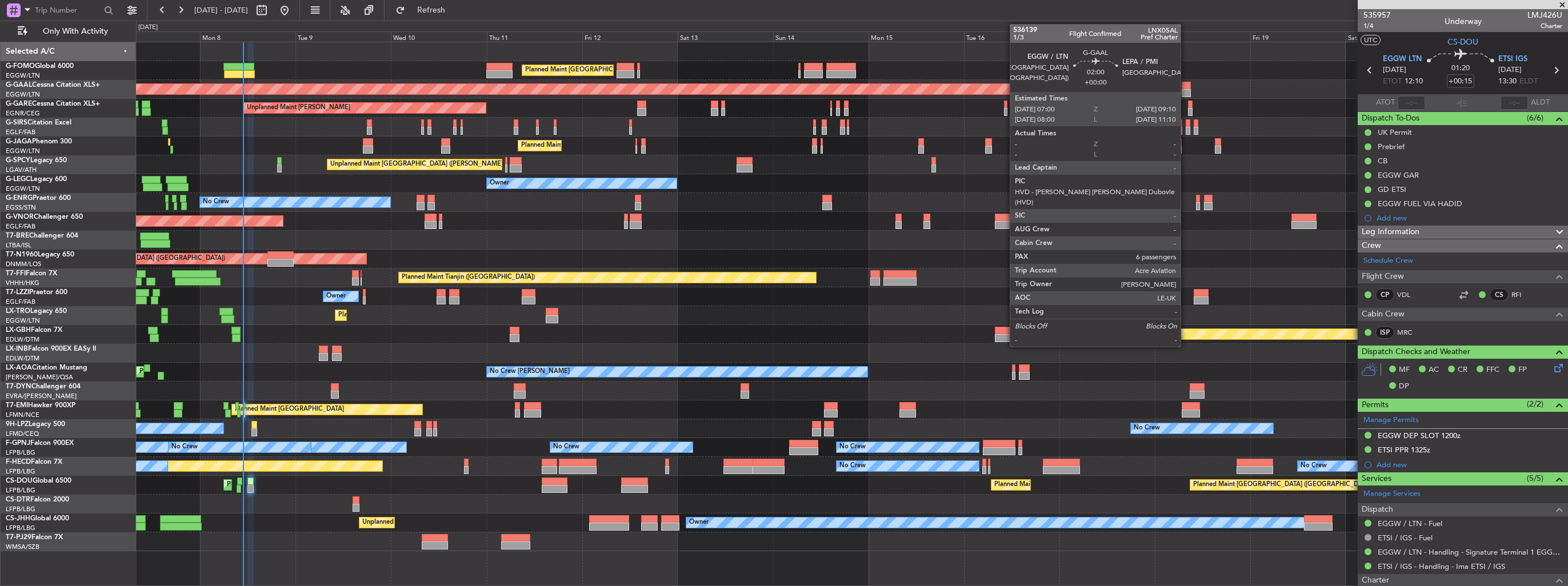
click at [1185, 92] on div at bounding box center [1185, 93] width 9 height 8
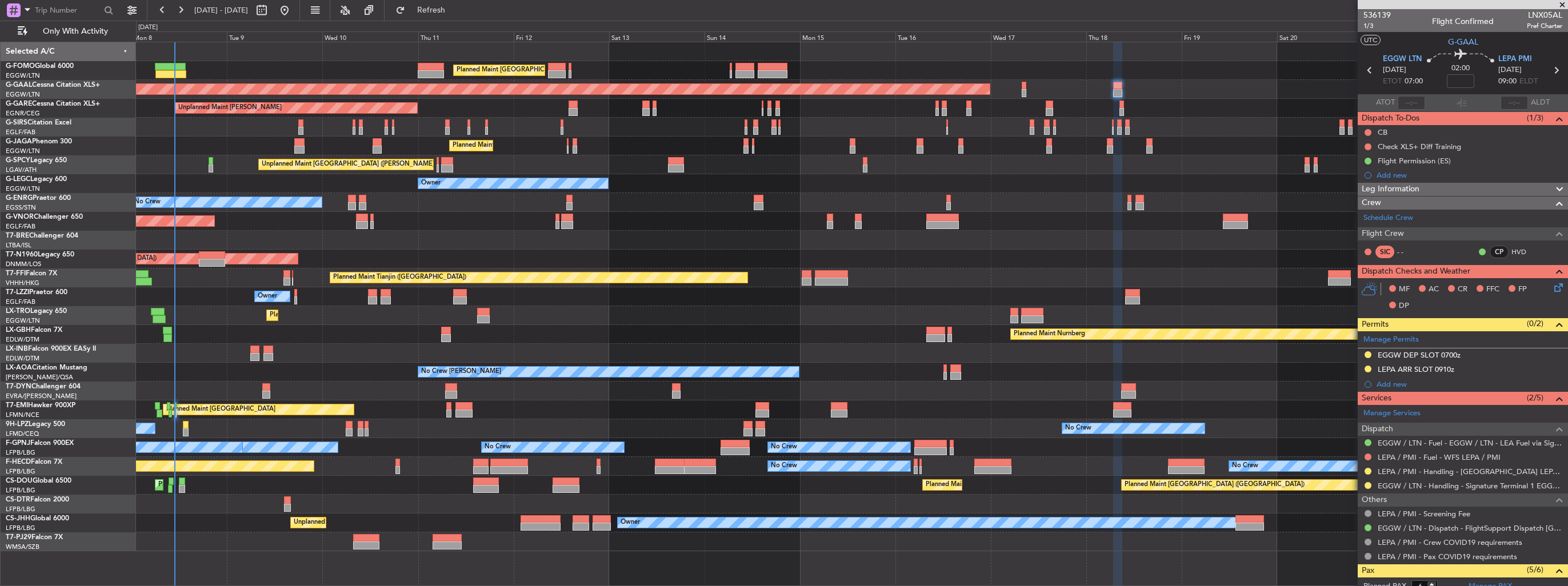
click at [1112, 193] on div "Planned Maint London (Luton) Planned Maint London (Luton) Planned Maint Dusseld…" at bounding box center [851, 296] width 1431 height 509
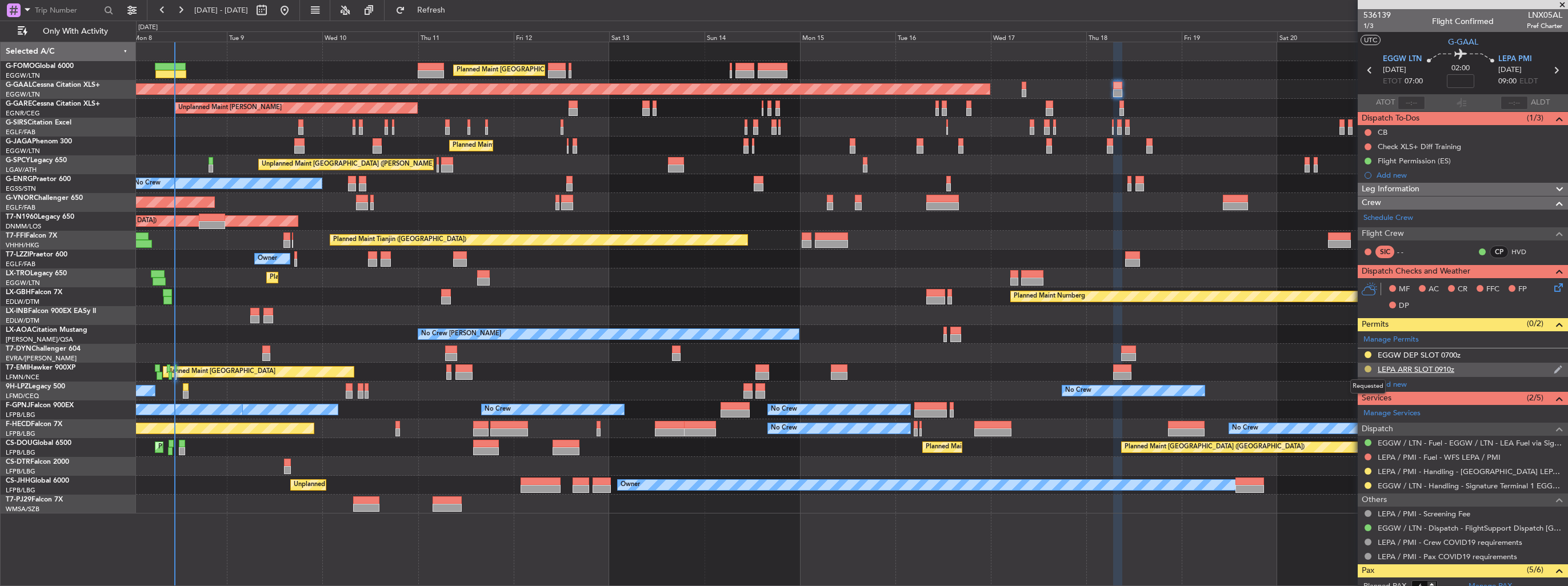
click at [1364, 369] on button at bounding box center [1368, 370] width 7 height 7
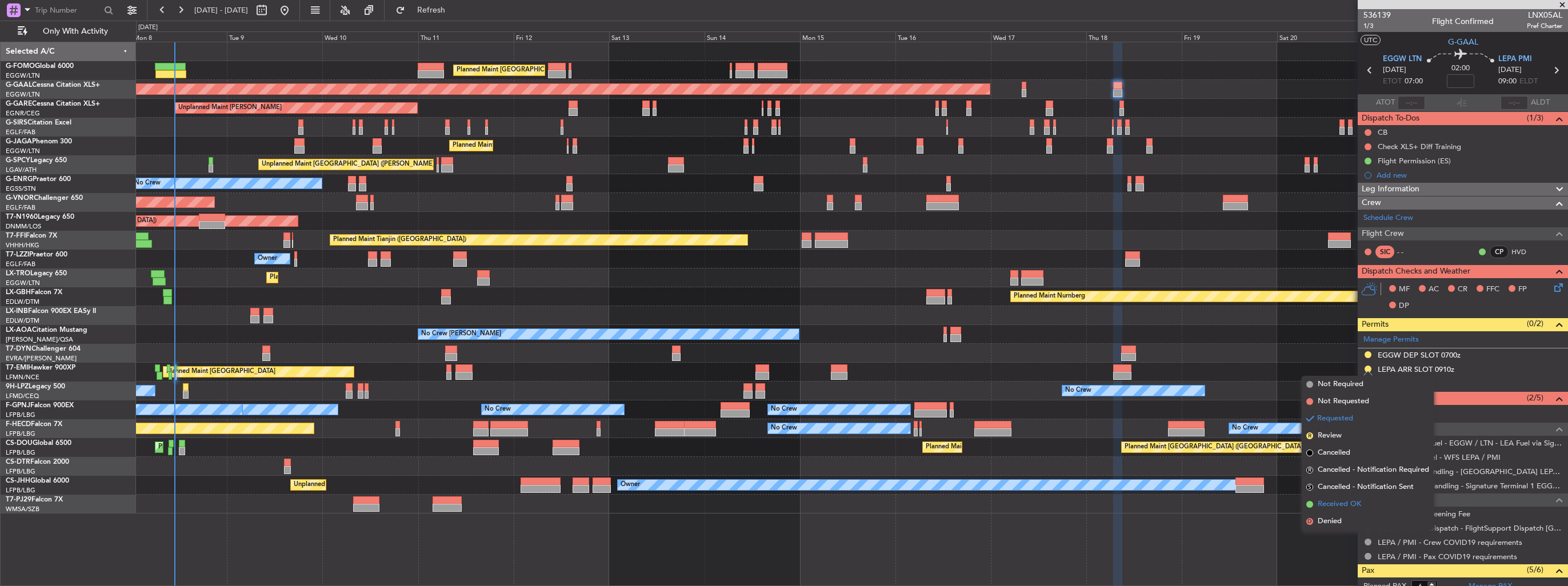
click at [1358, 499] on span "Received OK" at bounding box center [1339, 505] width 44 height 11
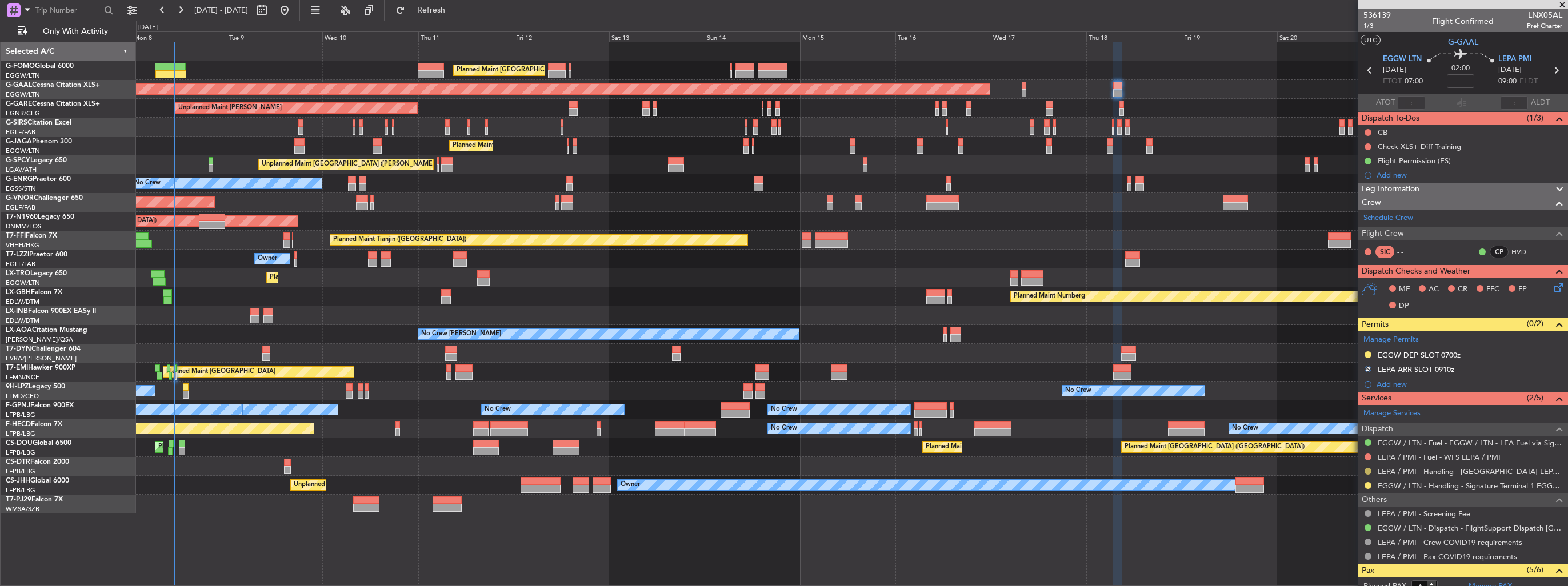
click at [1368, 470] on button at bounding box center [1368, 471] width 7 height 7
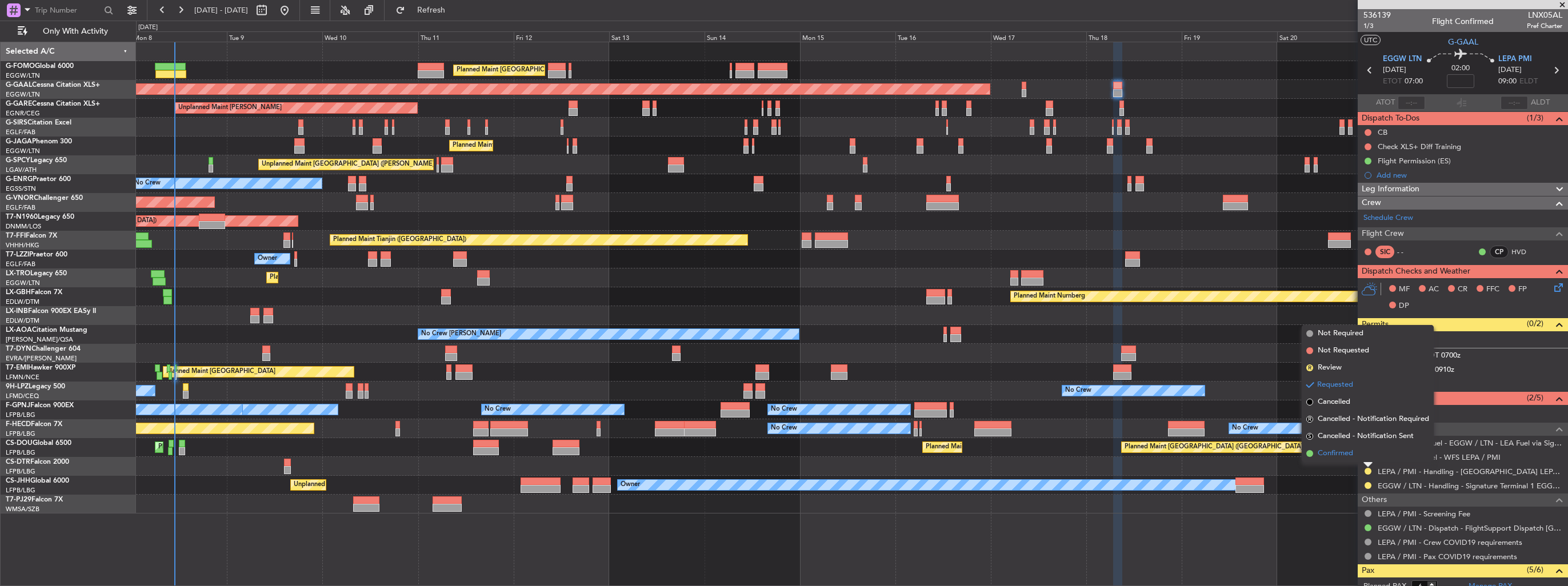
click at [1351, 454] on span "Confirmed" at bounding box center [1335, 454] width 35 height 11
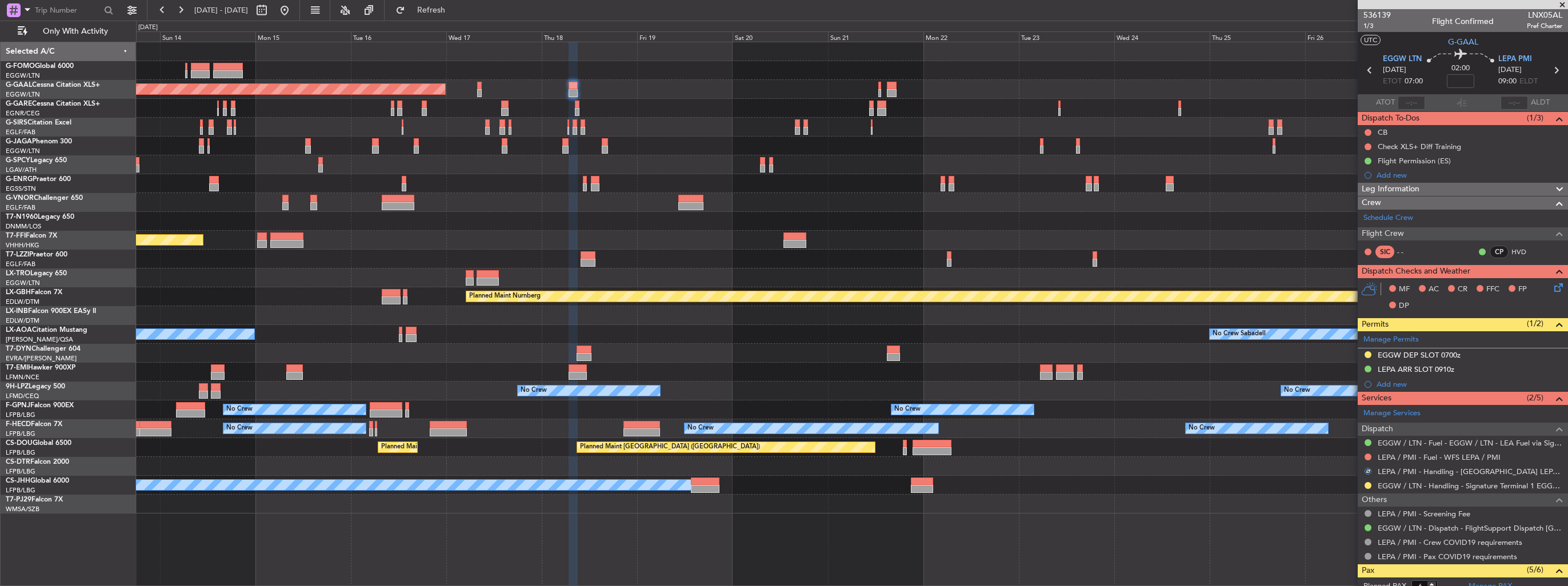
click at [660, 187] on div "Planned Maint London (Luton) Planned Maint Dusseldorf Unplanned Maint Chester P…" at bounding box center [851, 278] width 1431 height 471
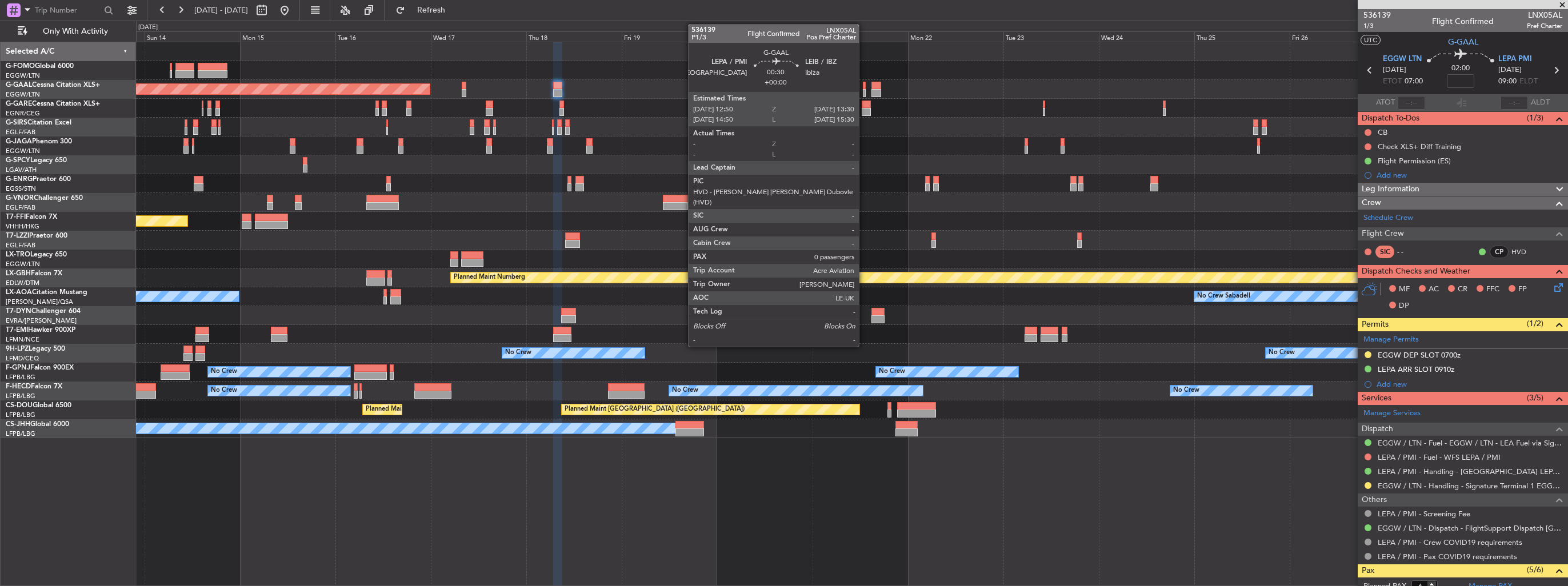
click at [864, 89] on div at bounding box center [863, 93] width 3 height 8
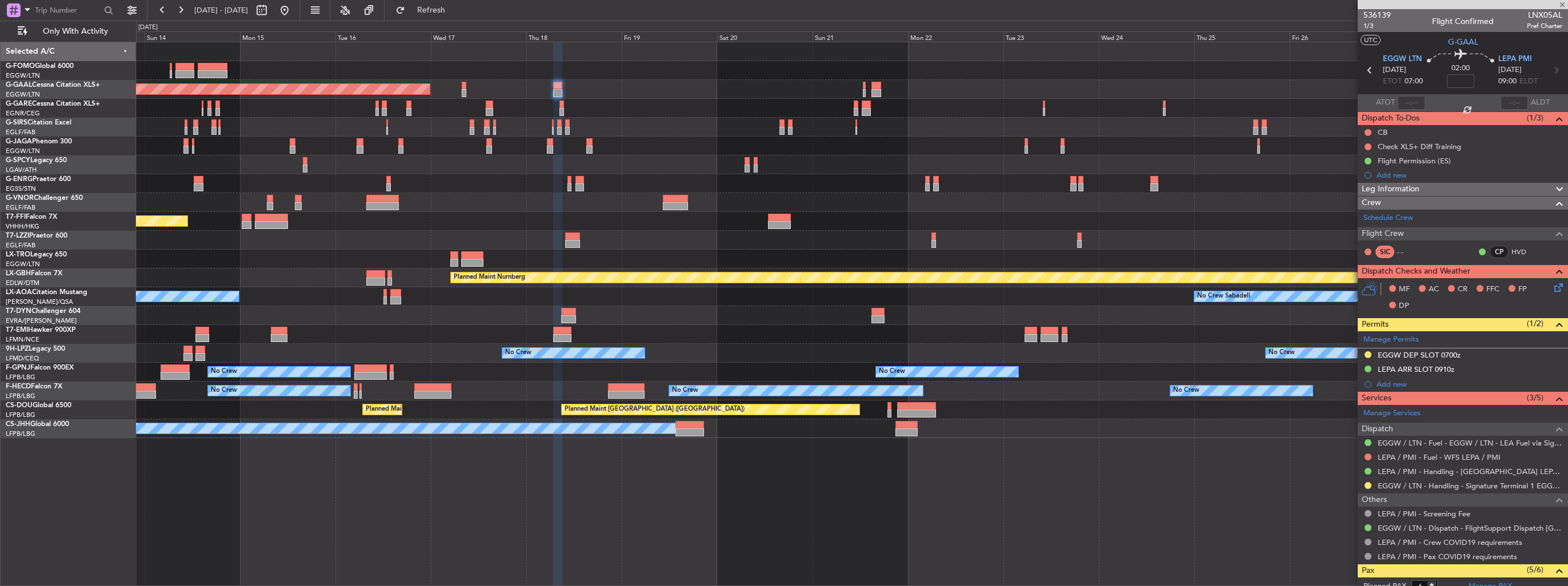
type input "0"
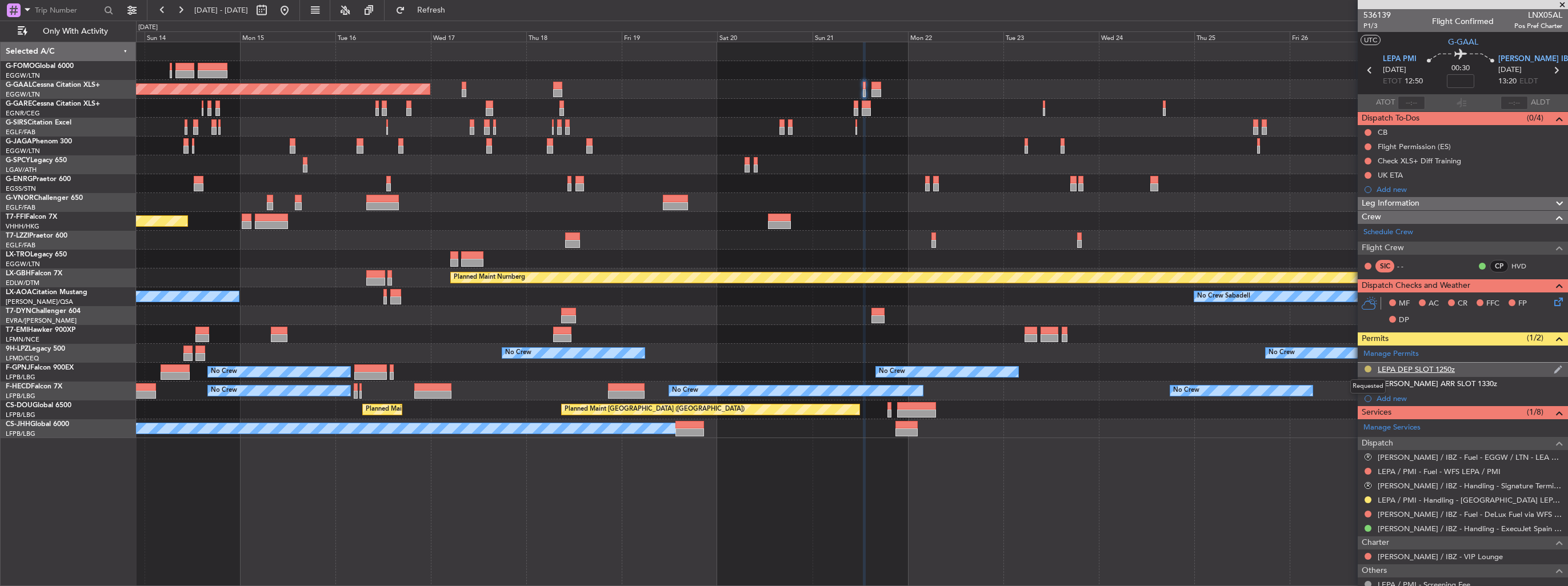
click at [1368, 367] on button at bounding box center [1368, 370] width 7 height 7
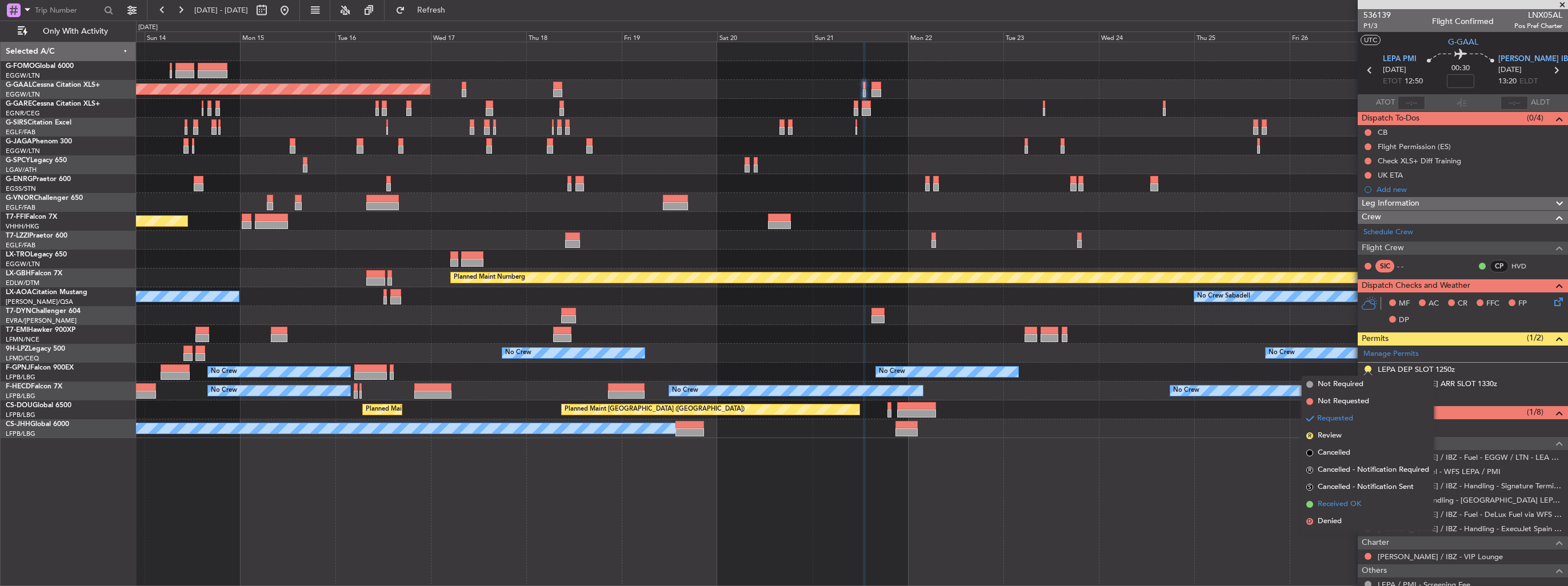
click at [1345, 506] on span "Received OK" at bounding box center [1339, 505] width 44 height 11
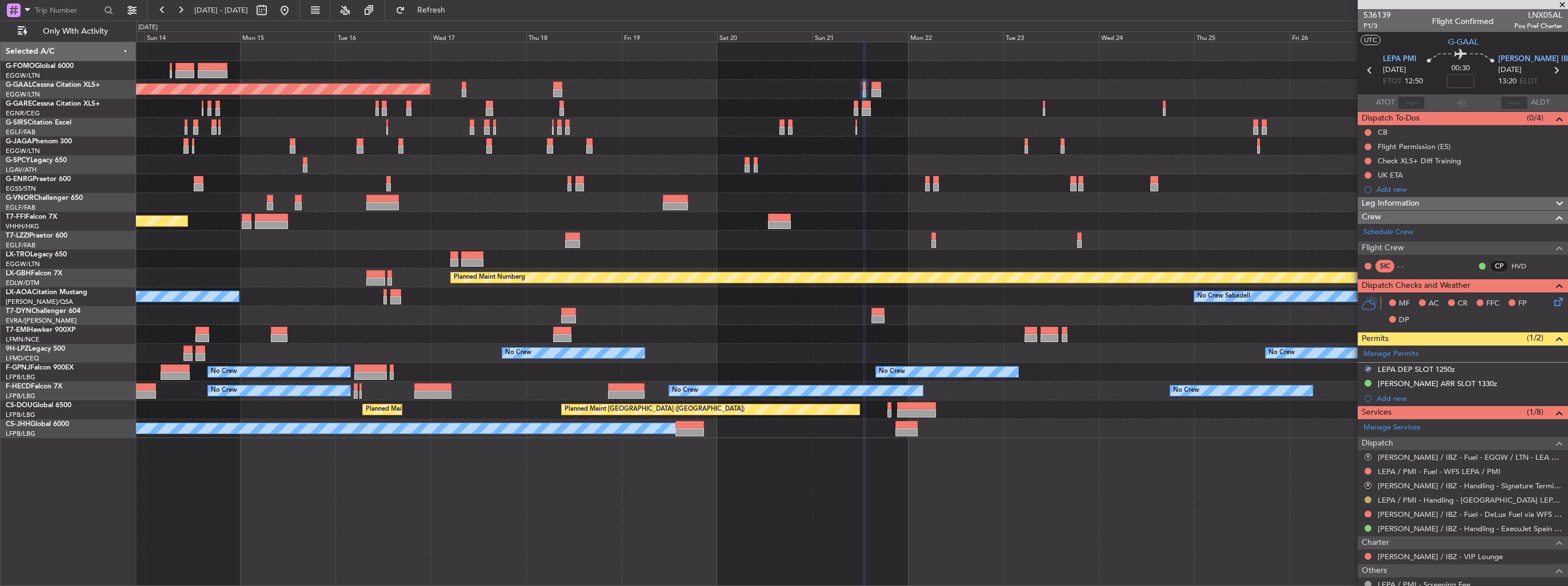
click at [1368, 497] on button at bounding box center [1368, 500] width 7 height 7
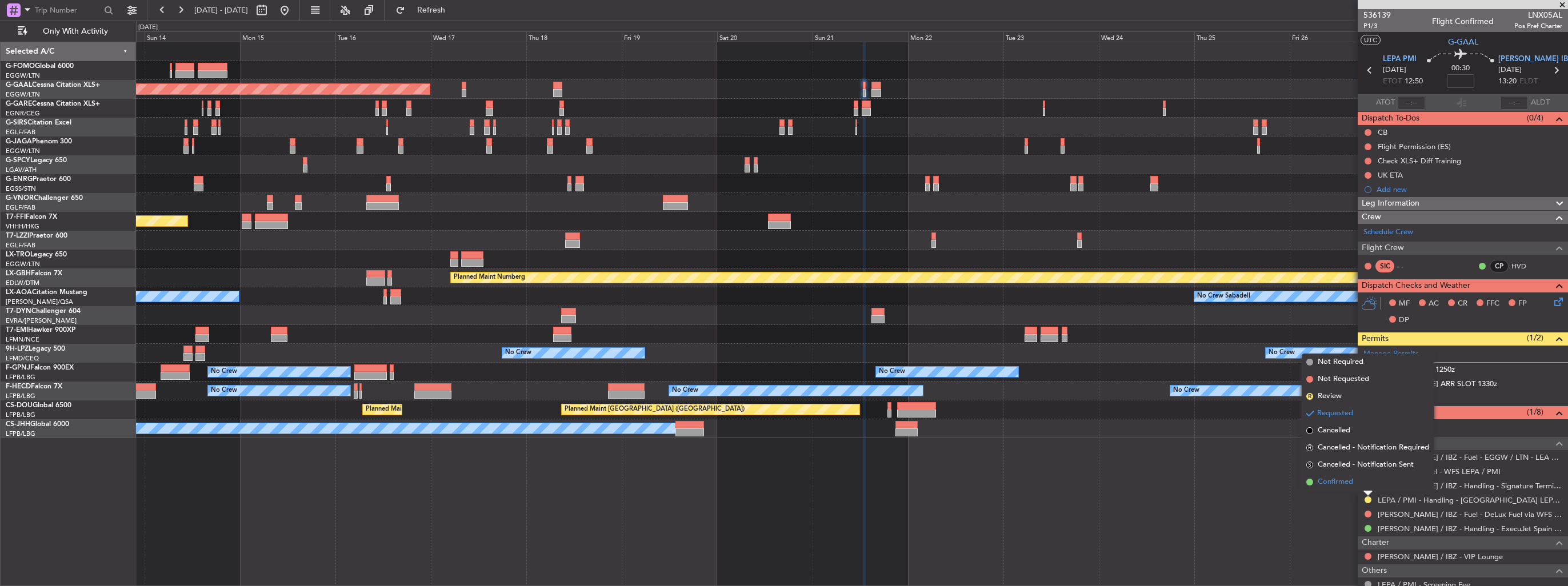
click at [1347, 476] on li "Confirmed" at bounding box center [1367, 483] width 132 height 18
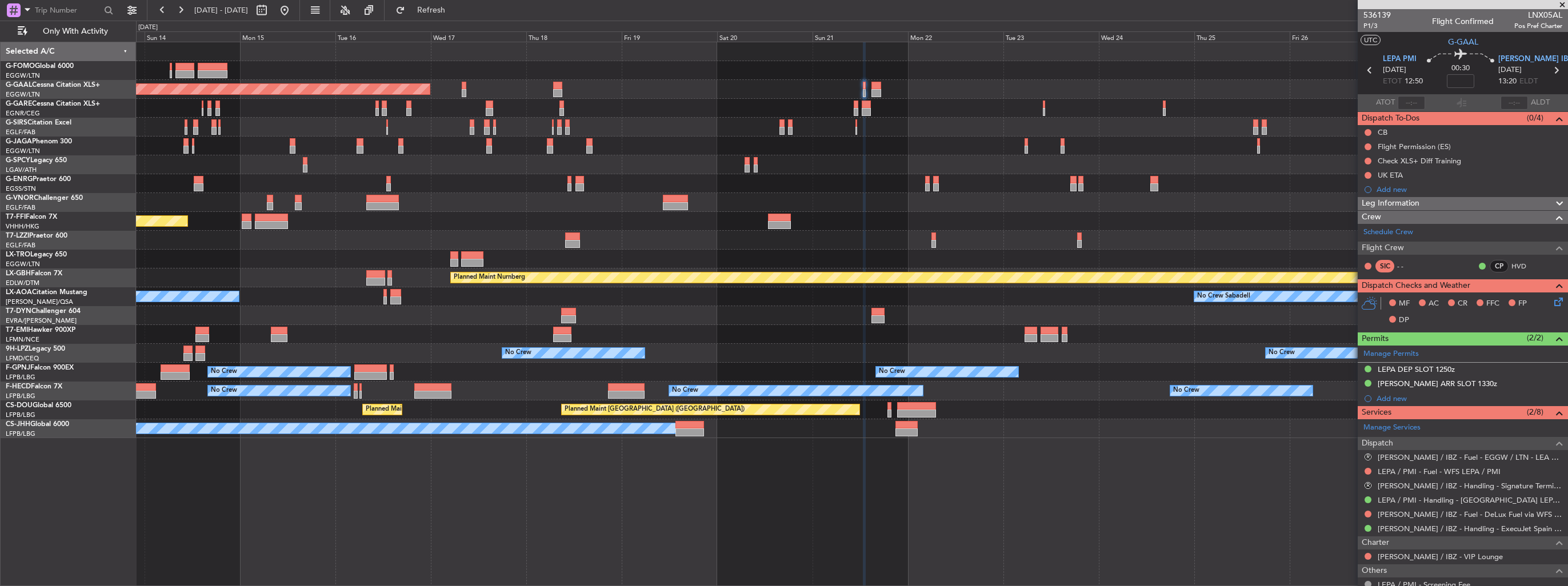
click at [1058, 400] on div "Planned Maint London (Luton) Planned Maint Dusseldorf Unplanned Maint Chester P…" at bounding box center [851, 240] width 1431 height 396
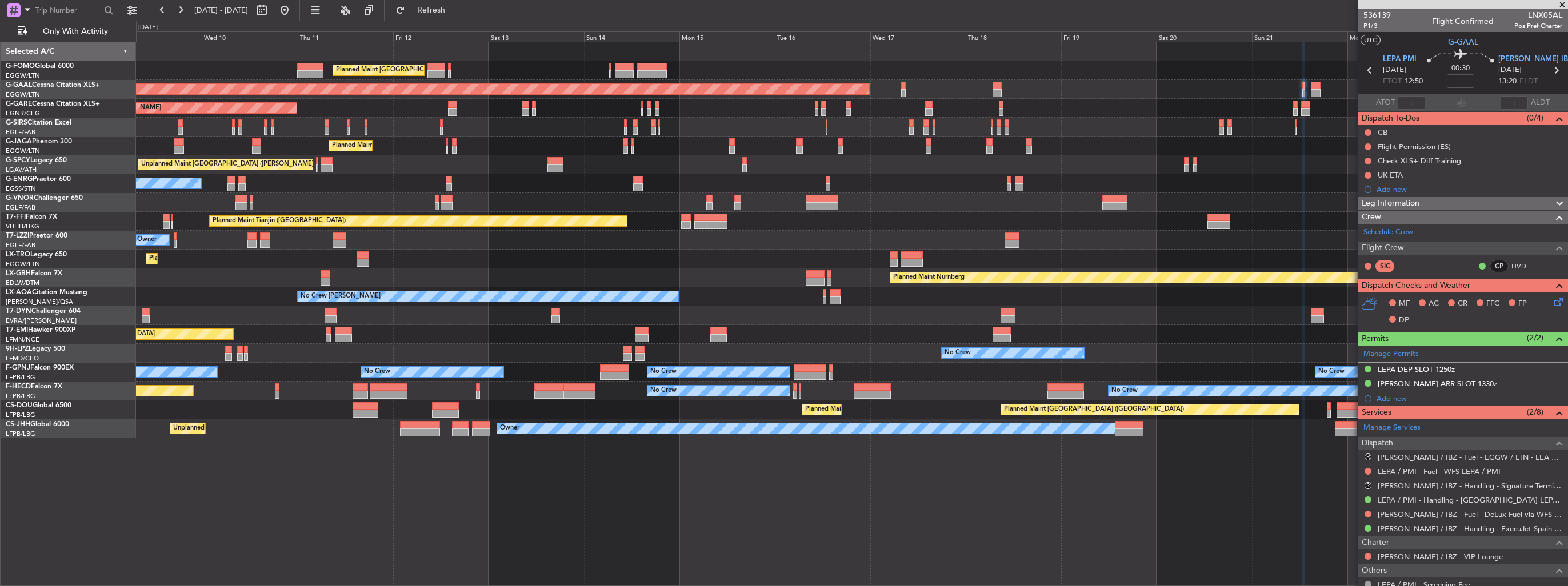
click at [849, 410] on div "Planned Maint London (Luton) Planned Maint London (Luton) Planned Maint Dusseld…" at bounding box center [851, 240] width 1431 height 396
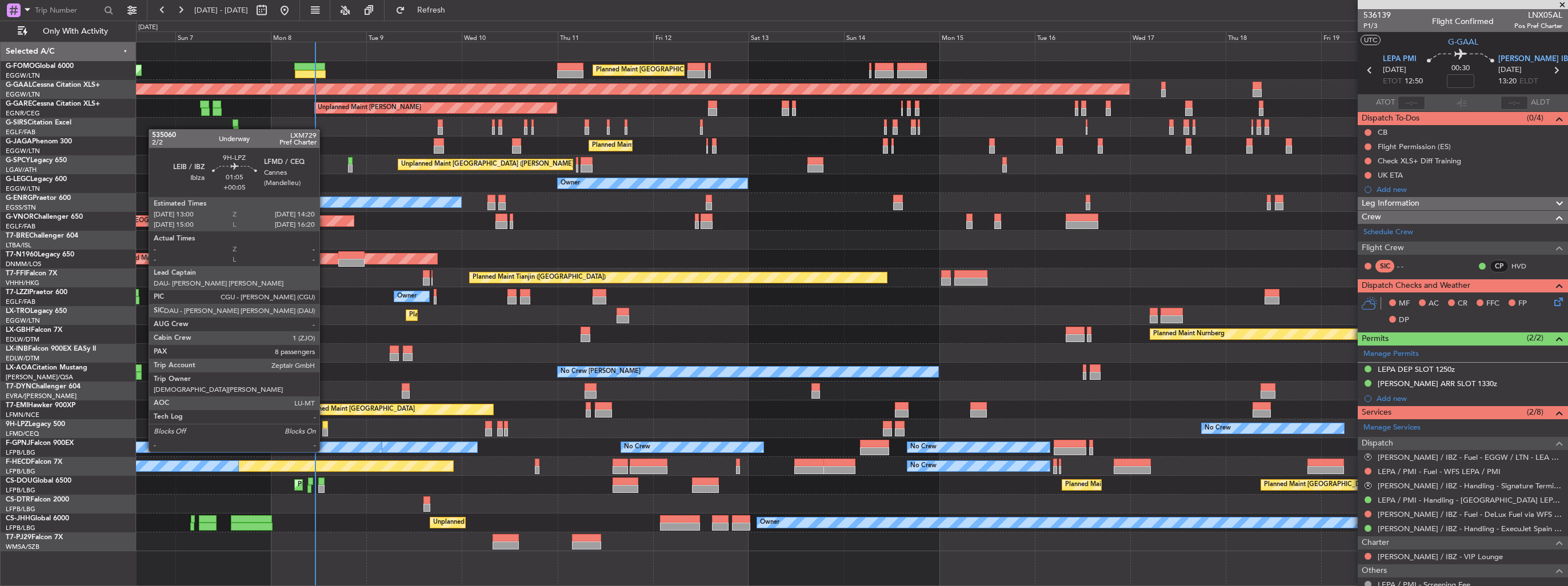
click at [325, 430] on div at bounding box center [325, 432] width 6 height 8
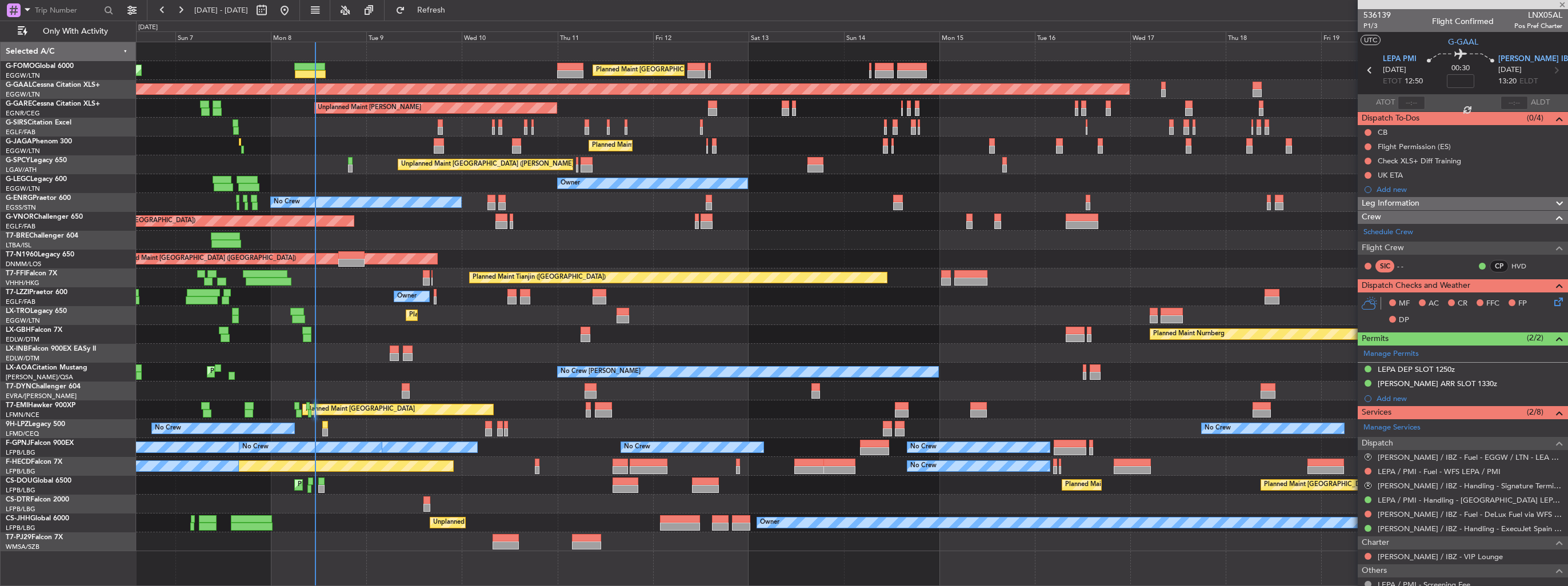
type input "+00:05"
type input "8"
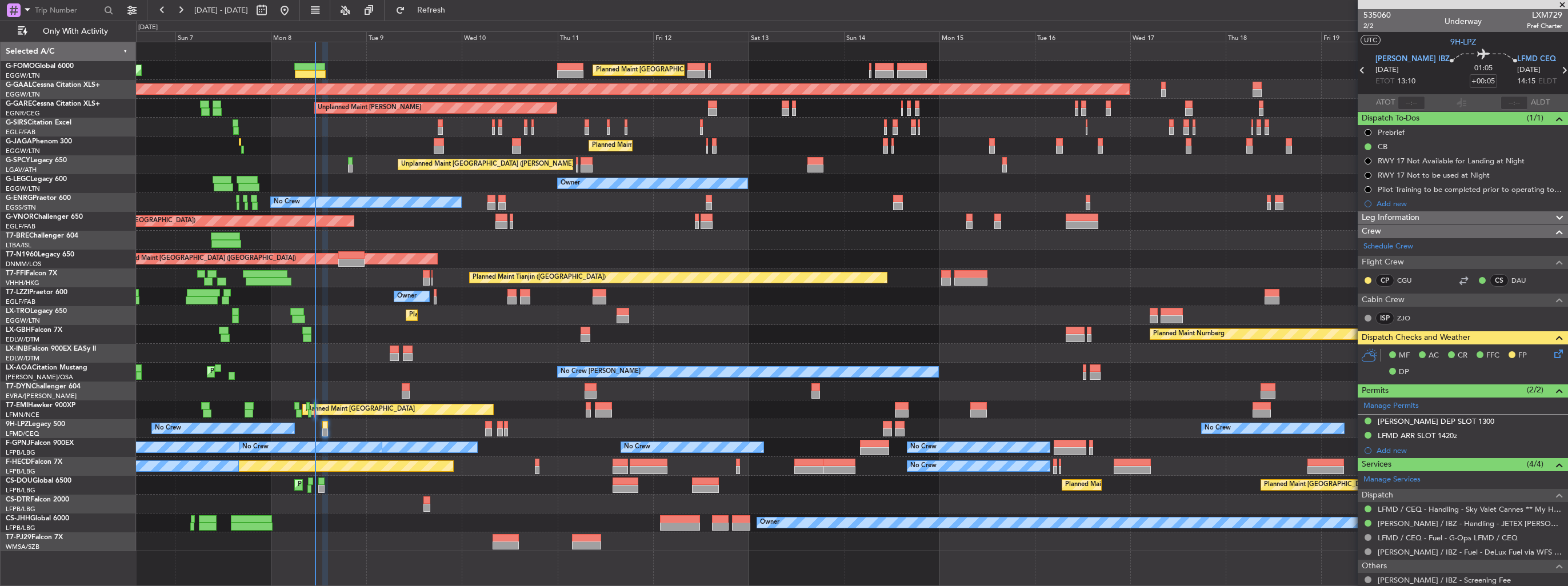
click at [891, 216] on div "Planned Maint [GEOGRAPHIC_DATA] ([GEOGRAPHIC_DATA])" at bounding box center [851, 222] width 1431 height 19
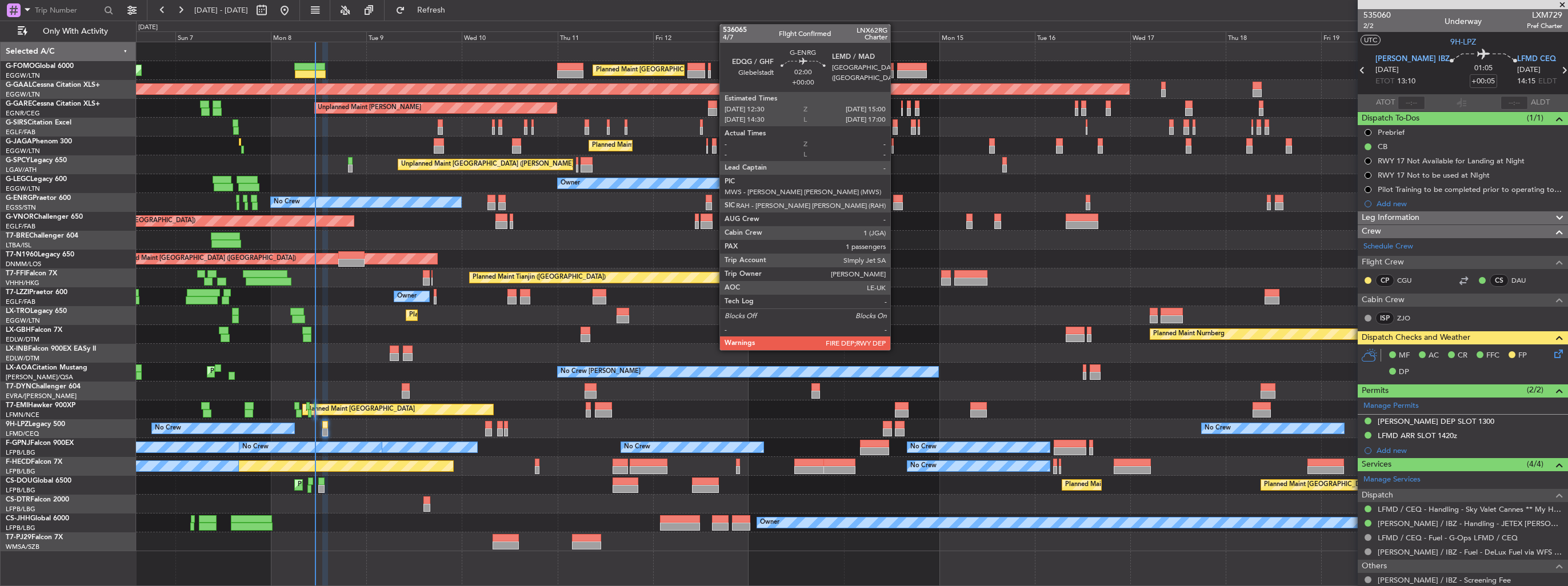
click at [896, 198] on div at bounding box center [898, 199] width 11 height 8
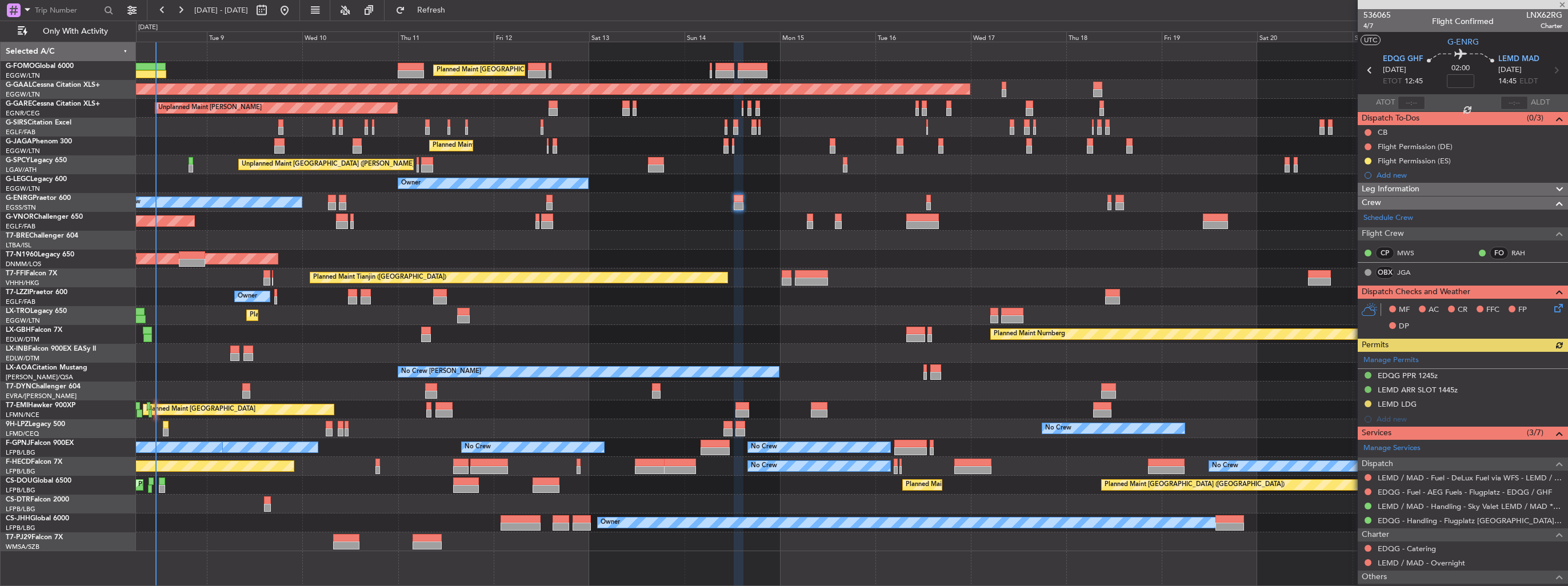
click at [744, 250] on div "Planned Maint London (Luton) Planned Maint London (Luton) Planned Maint Dusseld…" at bounding box center [851, 296] width 1431 height 509
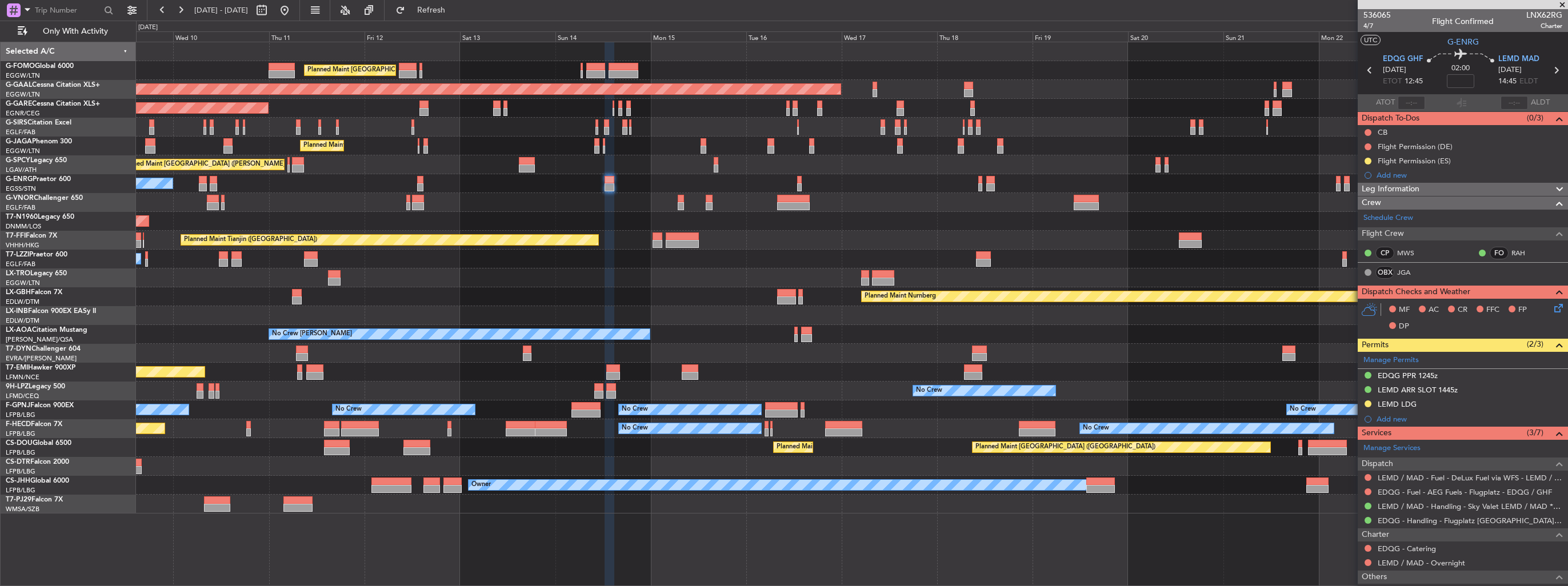
click at [986, 188] on div at bounding box center [990, 187] width 9 height 8
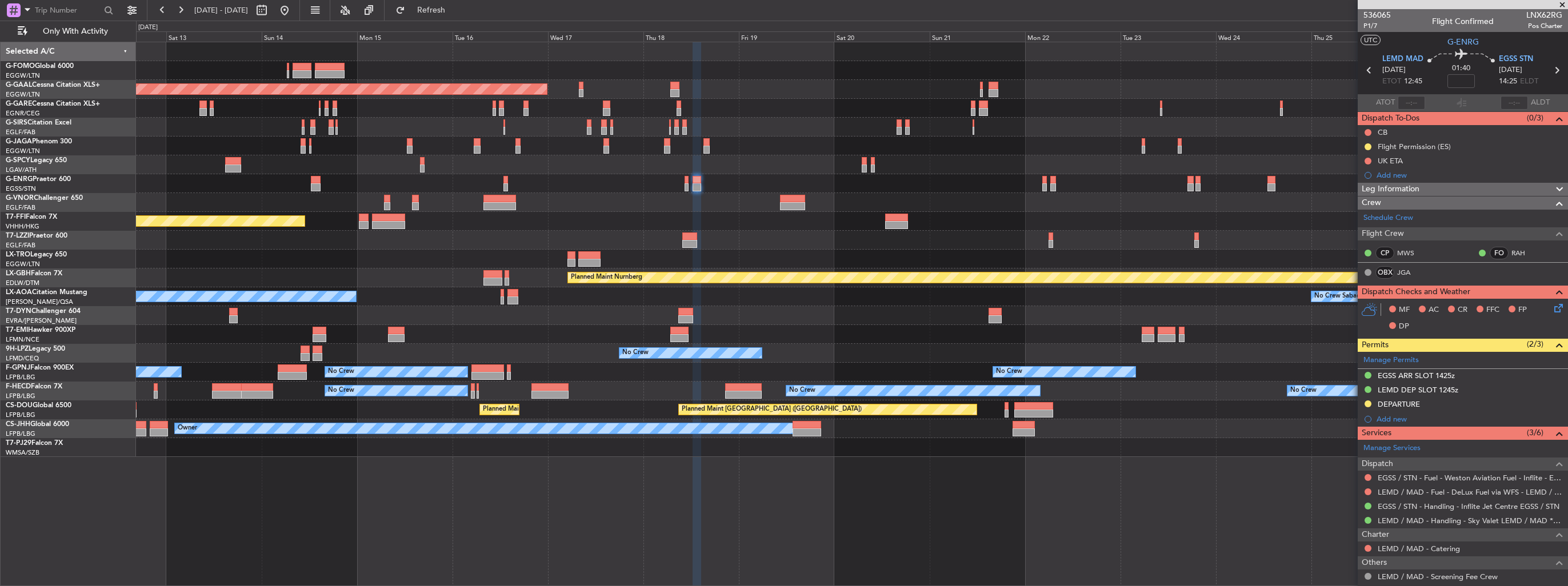
click at [765, 201] on div at bounding box center [851, 203] width 1431 height 19
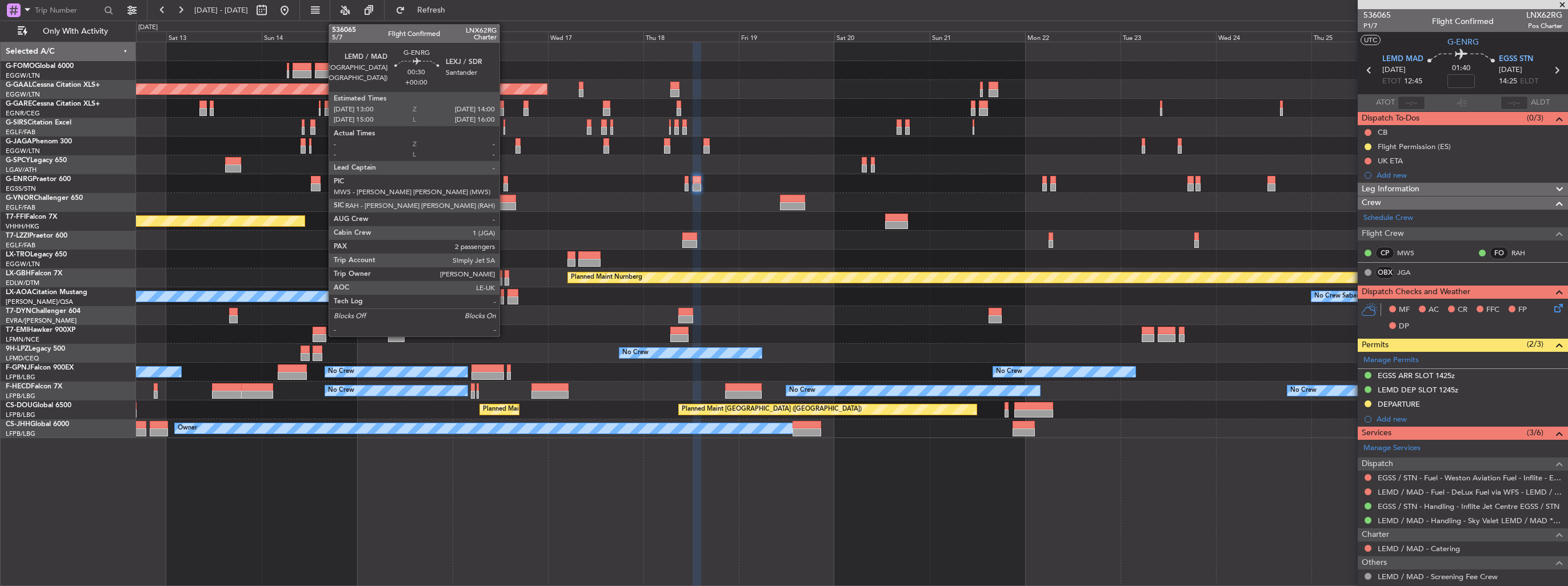
click at [504, 187] on div at bounding box center [505, 187] width 4 height 8
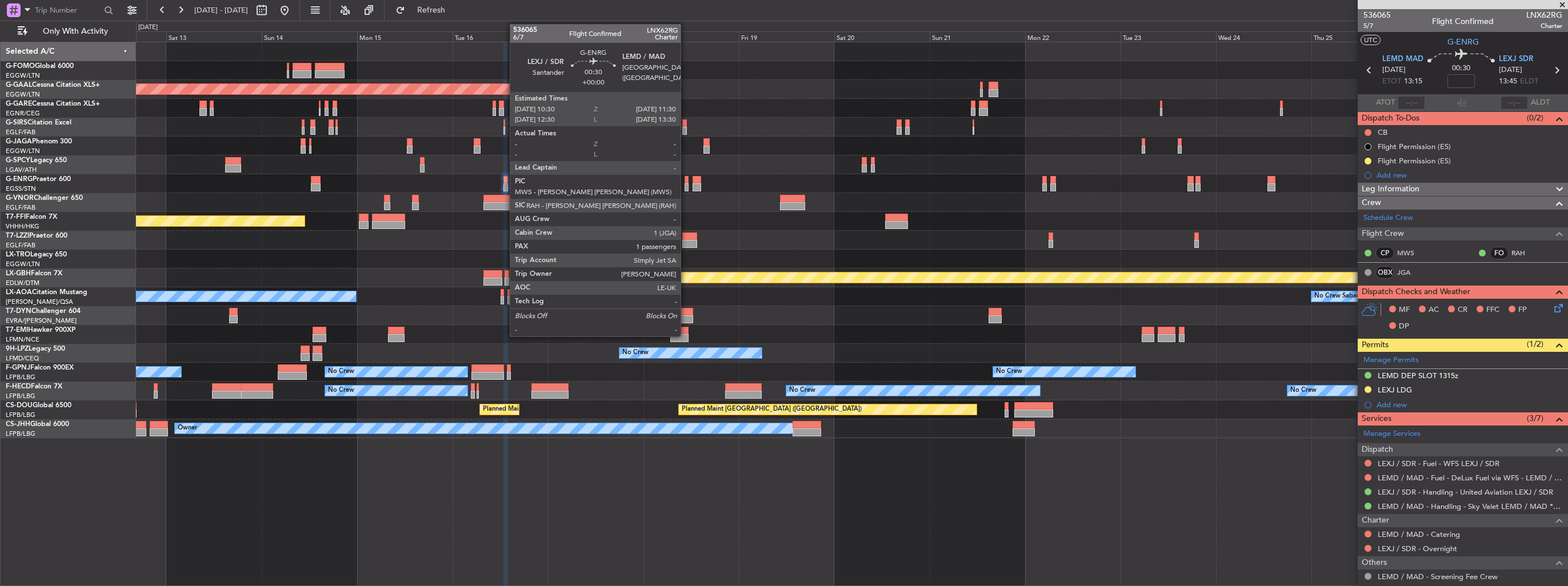
click at [686, 187] on div at bounding box center [686, 187] width 4 height 8
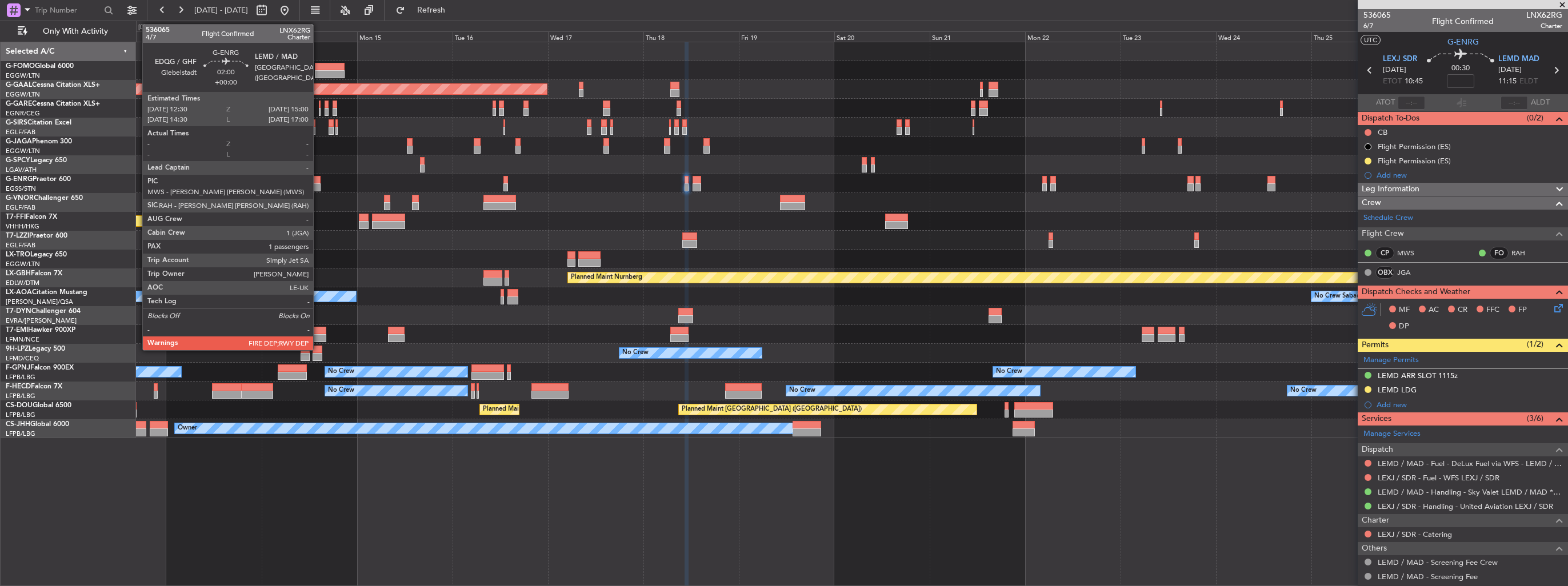
click at [318, 182] on div at bounding box center [316, 180] width 11 height 8
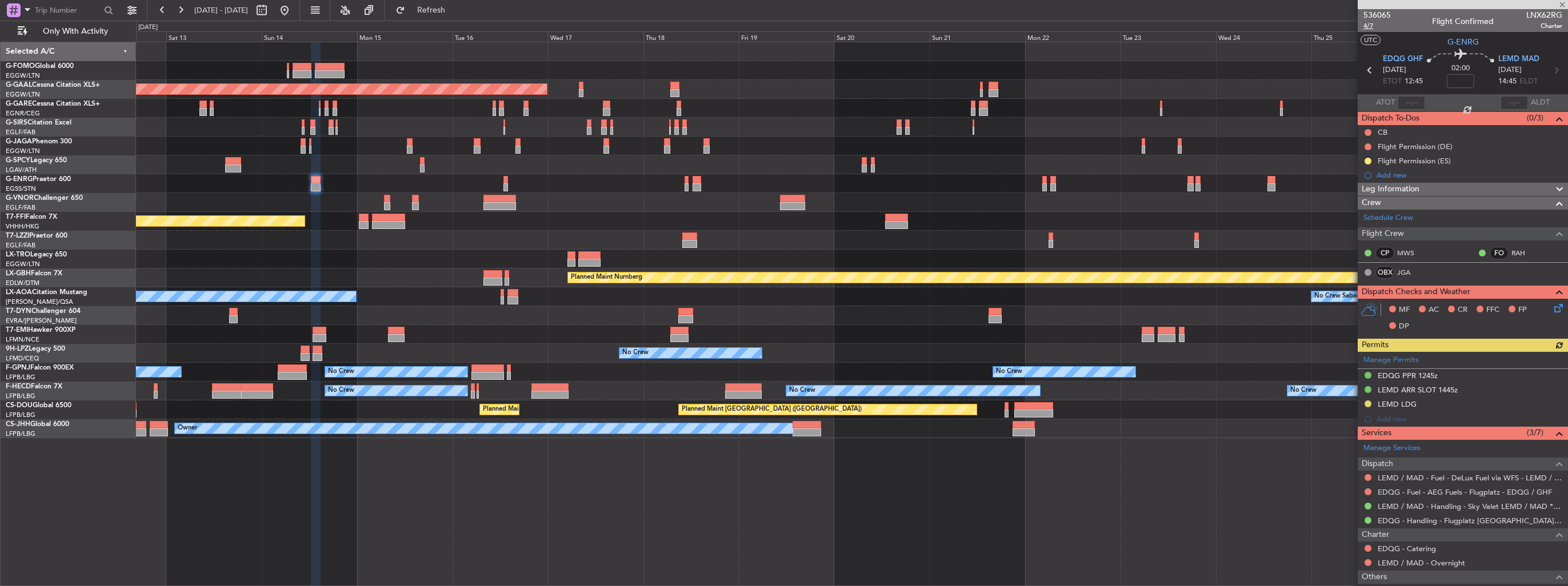
click at [1367, 28] on span "4/7" at bounding box center [1376, 25] width 27 height 10
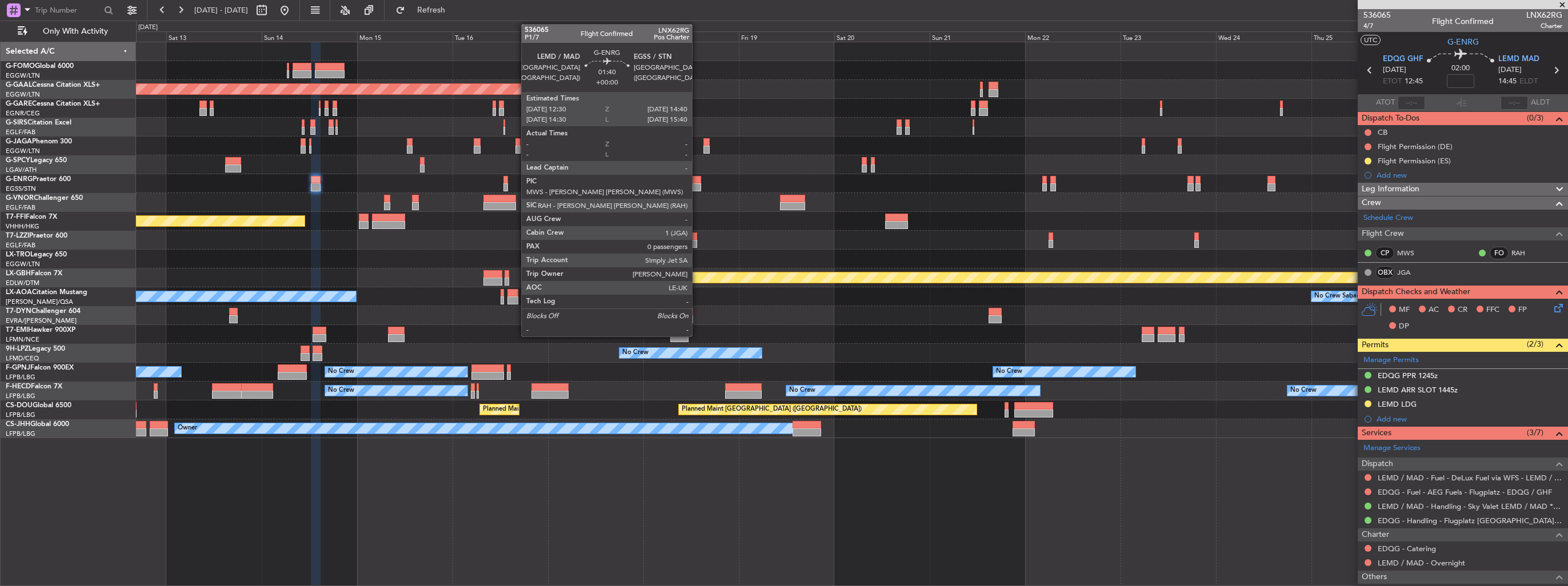
click at [697, 177] on div at bounding box center [697, 180] width 9 height 8
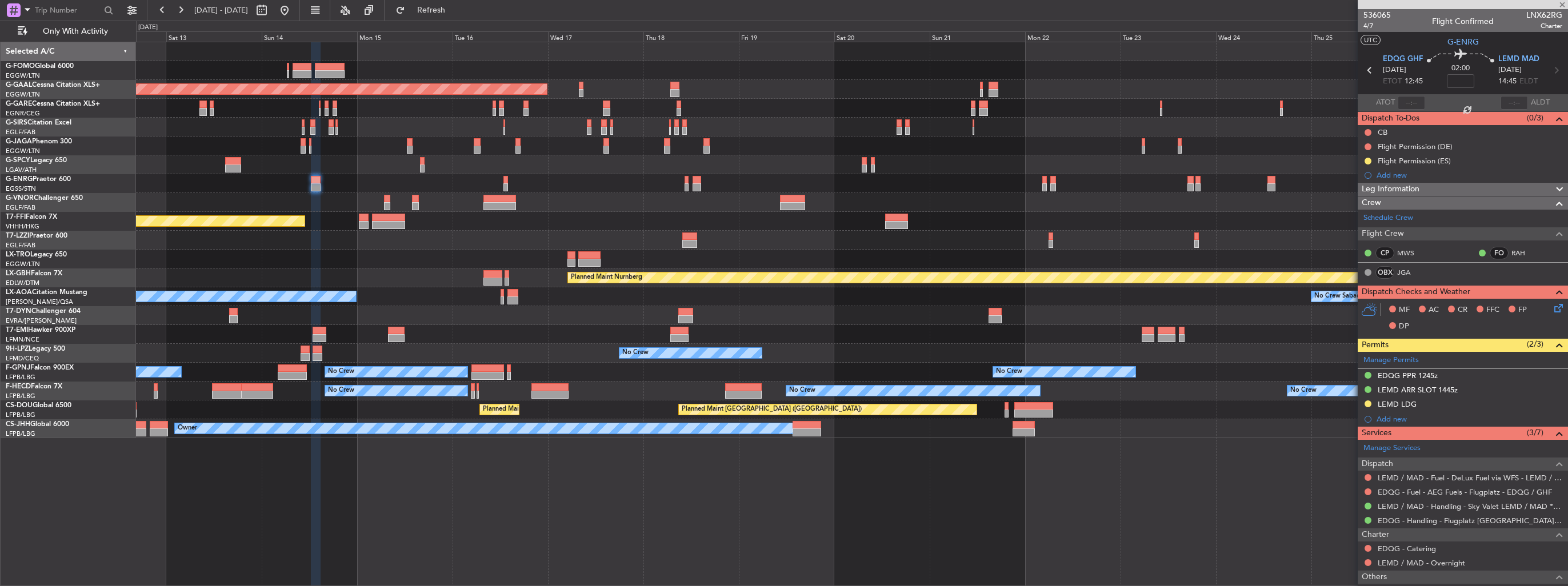
type input "0"
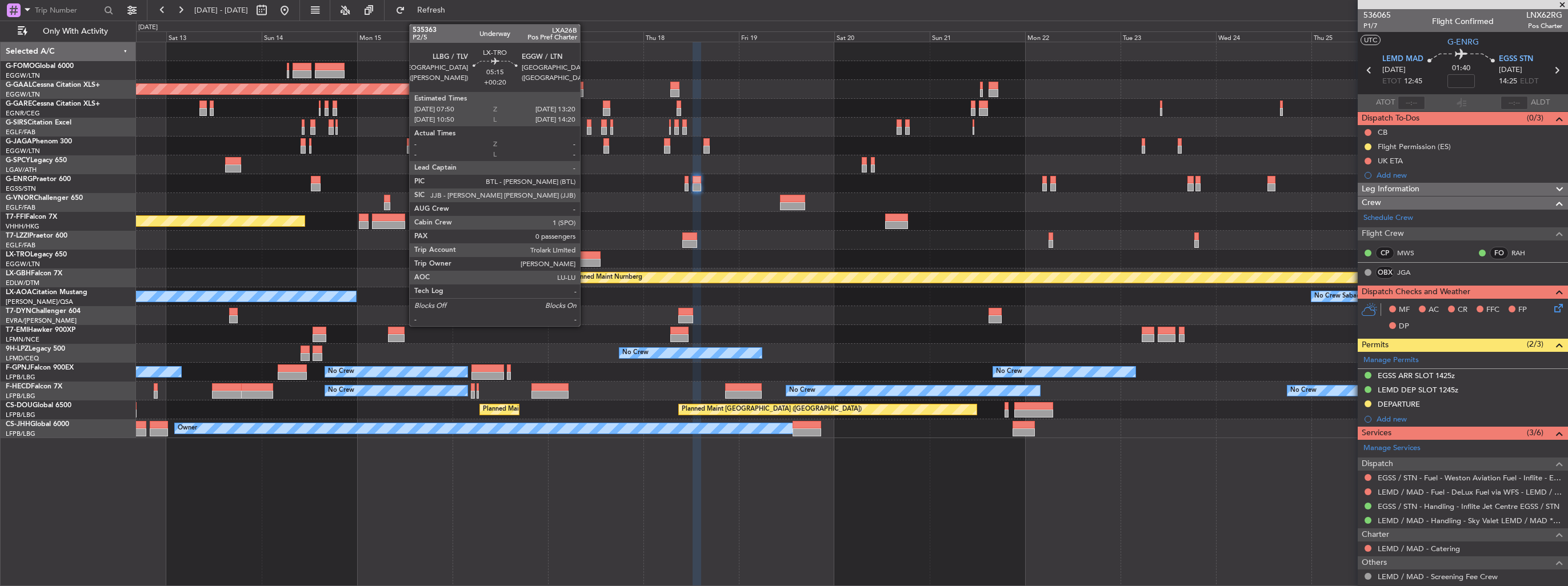
click at [585, 254] on div at bounding box center [588, 255] width 22 height 8
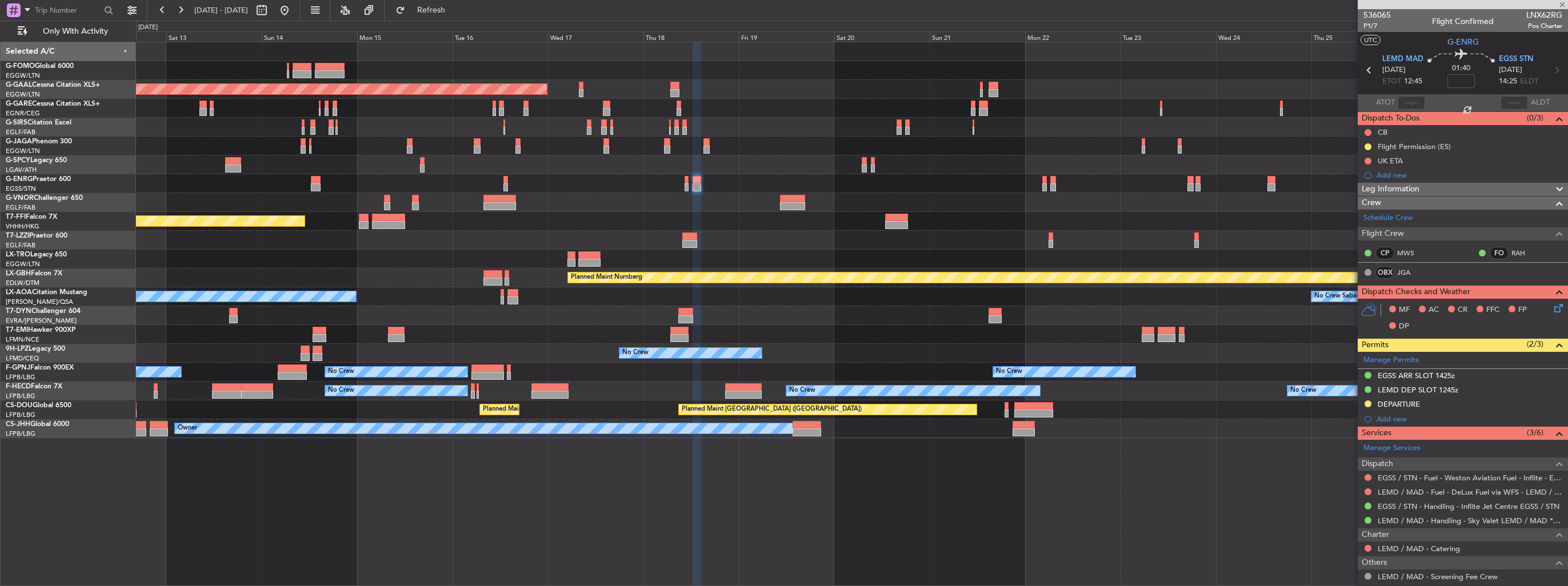
type input "+00:20"
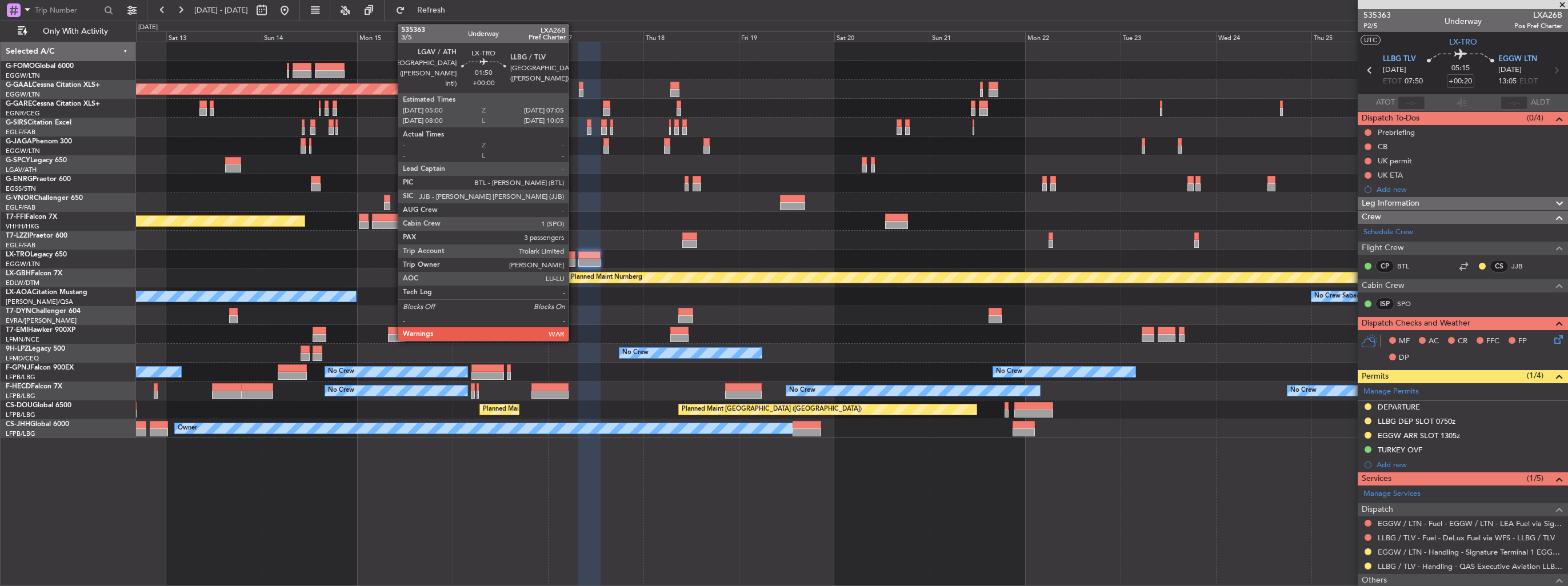
click at [573, 258] on div at bounding box center [572, 255] width 9 height 8
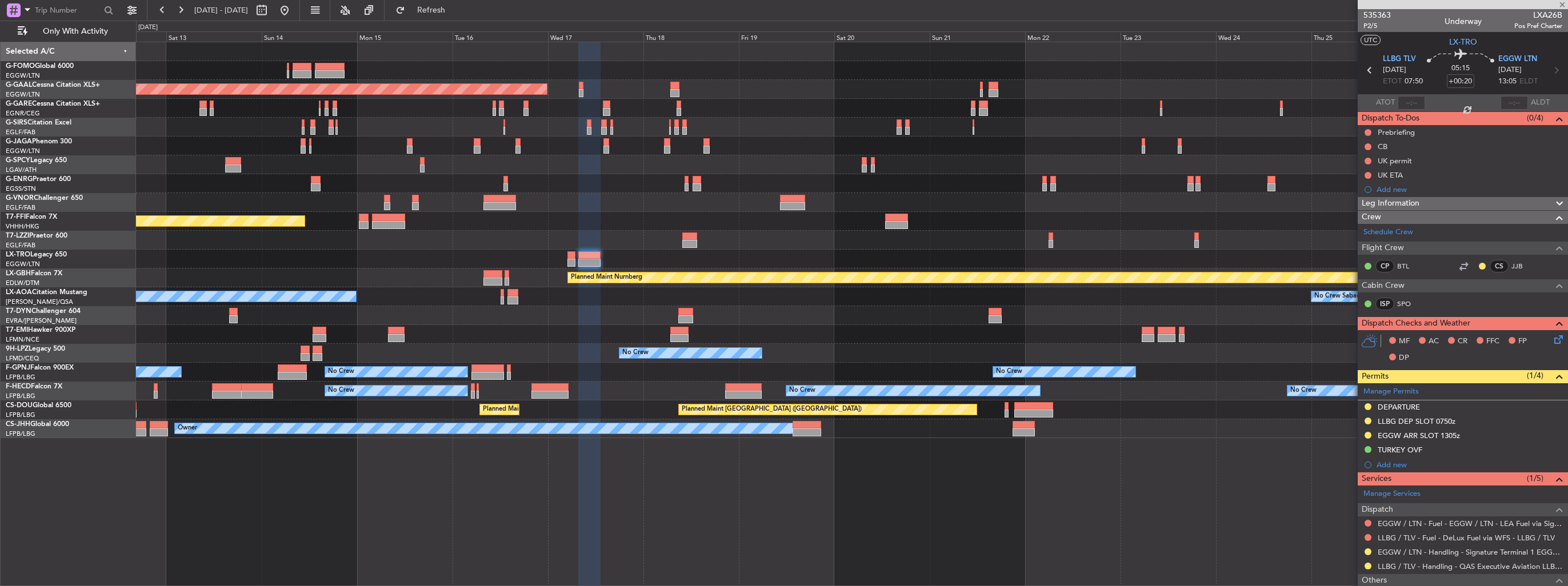
type input "3"
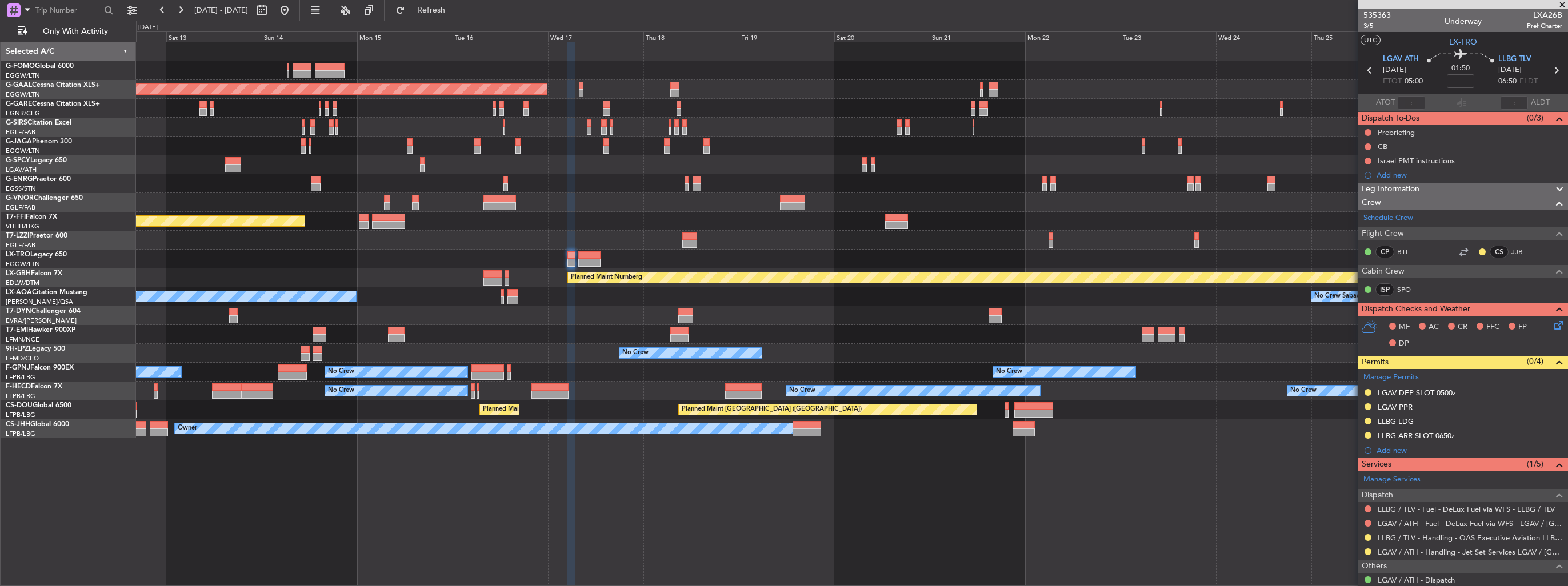
drag, startPoint x: 1548, startPoint y: 419, endPoint x: 1543, endPoint y: 427, distance: 9.4
click at [0, 0] on img at bounding box center [0, 0] width 0 height 0
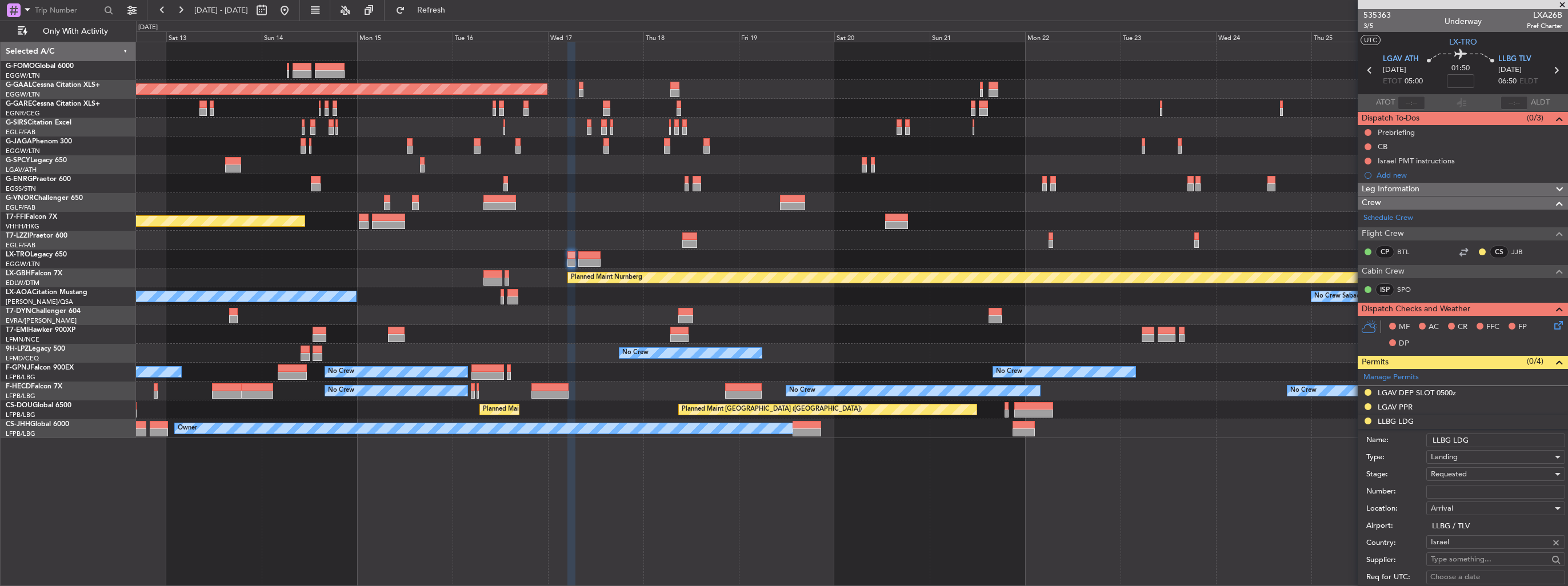
click at [1491, 495] on input "Number:" at bounding box center [1495, 492] width 139 height 14
paste input "Qw75GmHx"
type input "Qw75GmHx"
click at [1463, 475] on span "Requested" at bounding box center [1448, 475] width 36 height 11
click at [1473, 565] on span "Received OK" at bounding box center [1491, 566] width 120 height 18
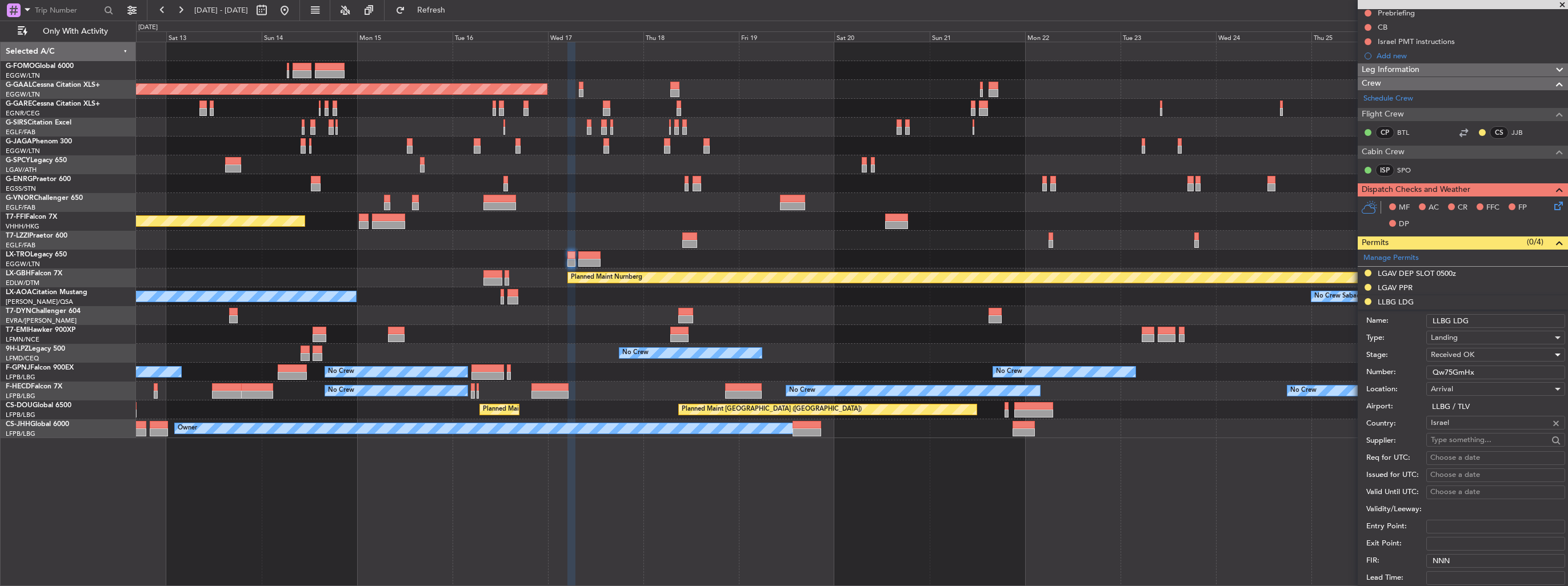
scroll to position [286, 0]
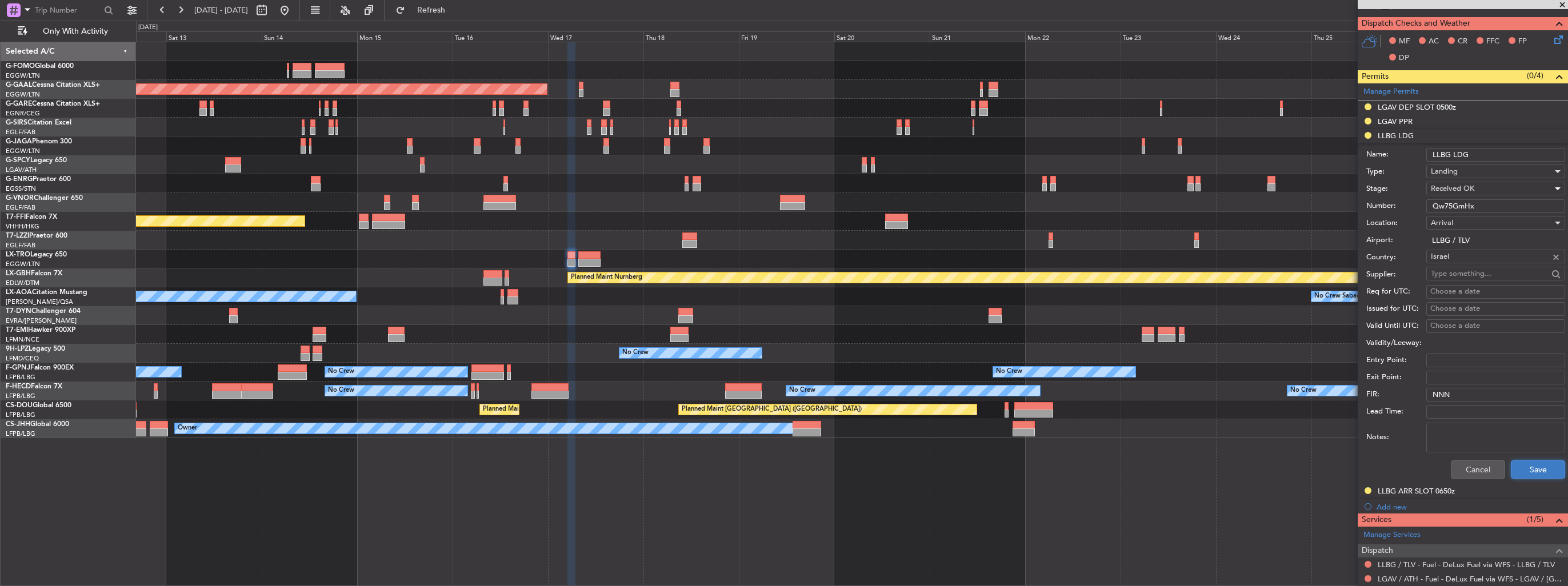
click at [1527, 465] on button "Save" at bounding box center [1537, 470] width 54 height 18
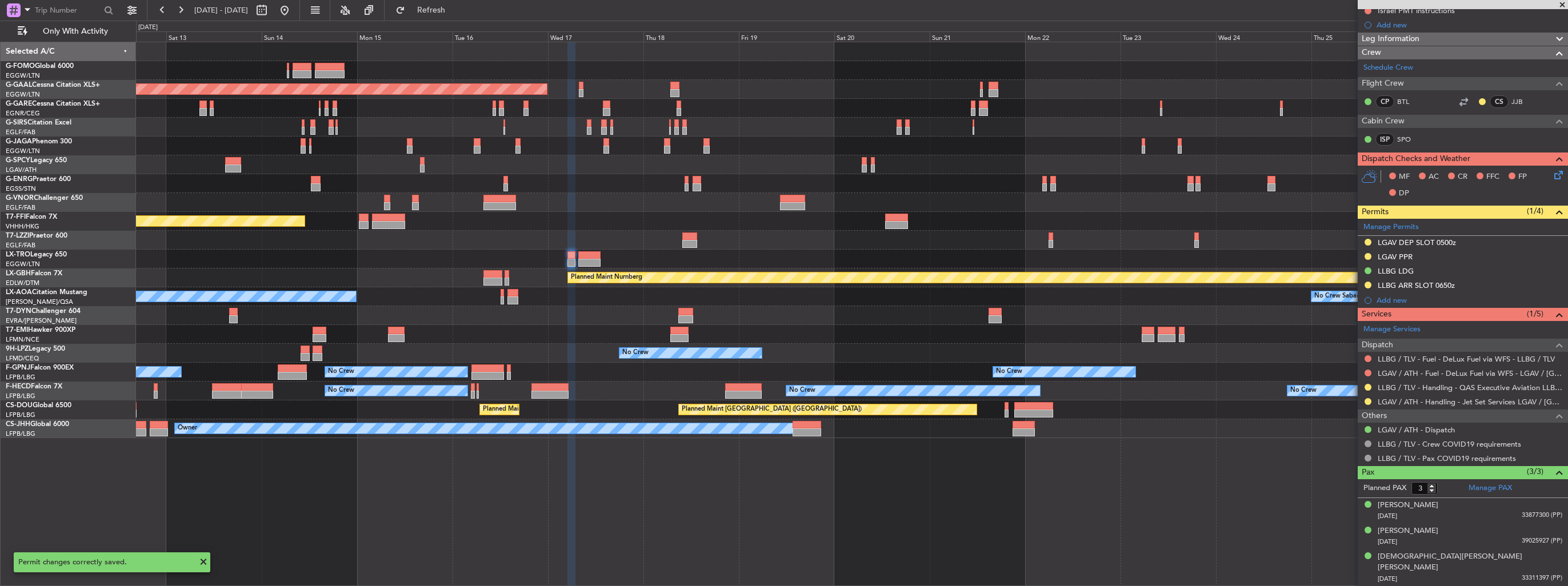
scroll to position [138, 0]
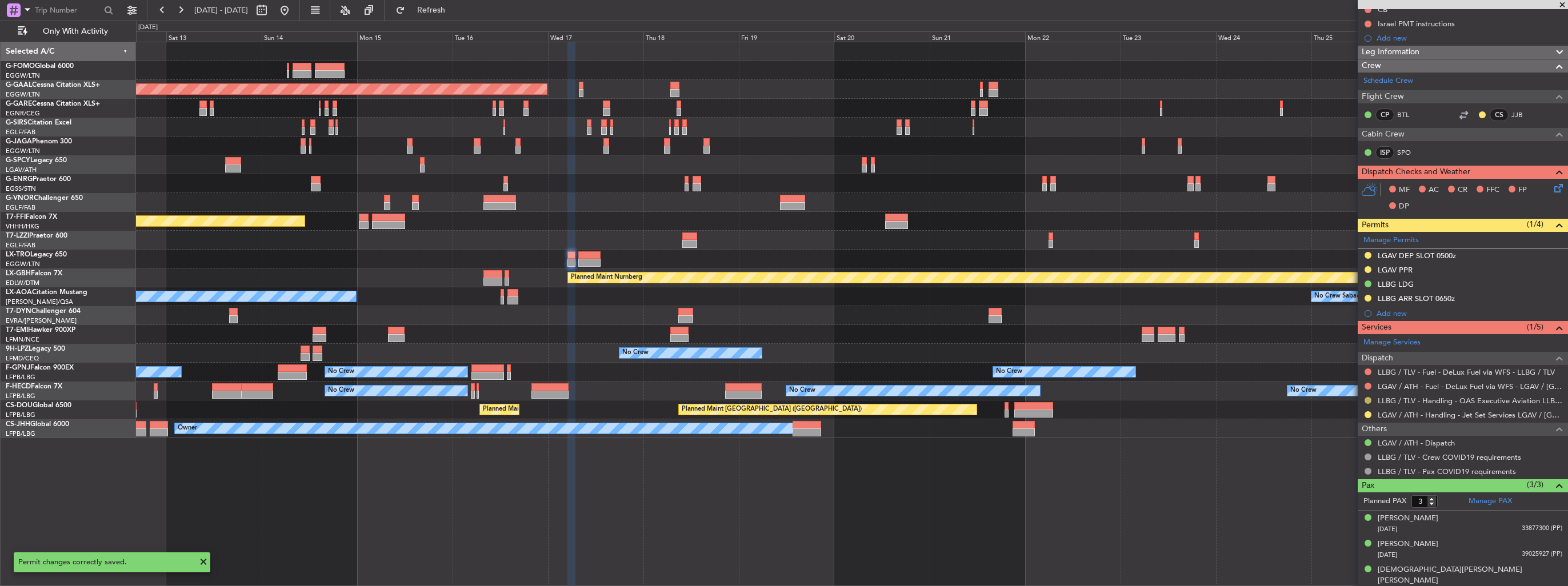
click at [1368, 399] on button at bounding box center [1368, 401] width 7 height 7
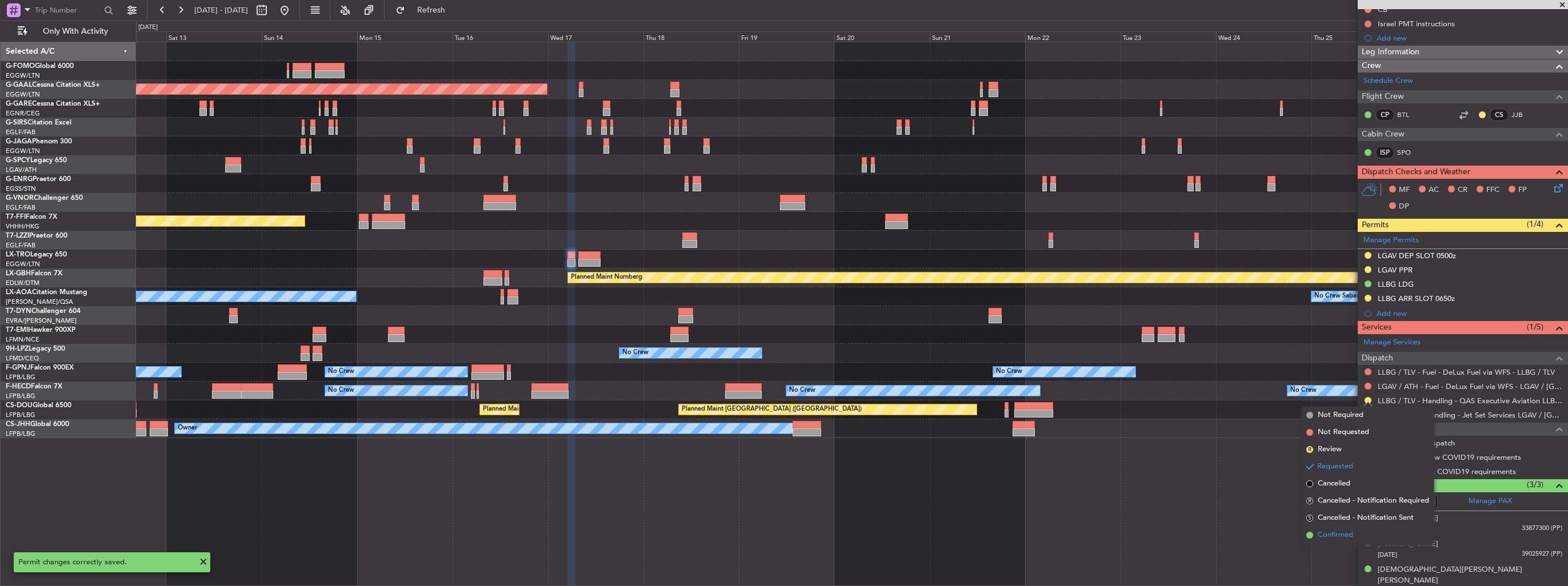
click at [1334, 535] on span "Confirmed" at bounding box center [1335, 535] width 35 height 11
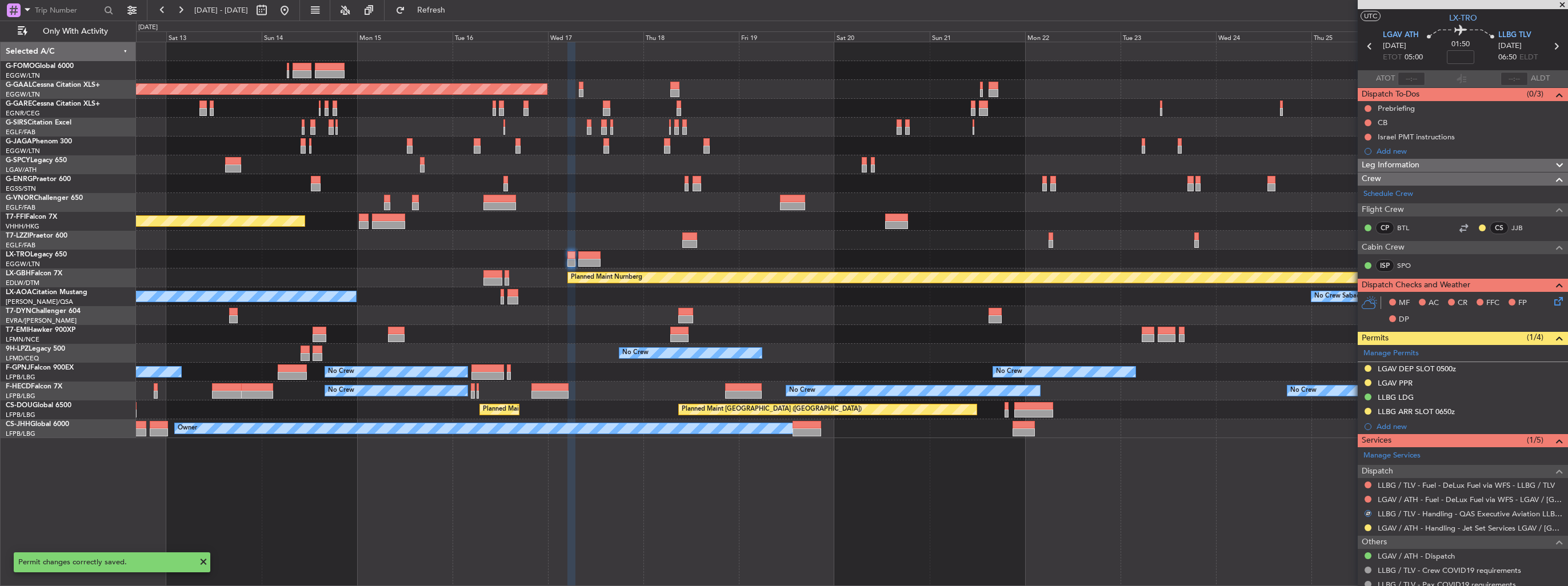
scroll to position [23, 0]
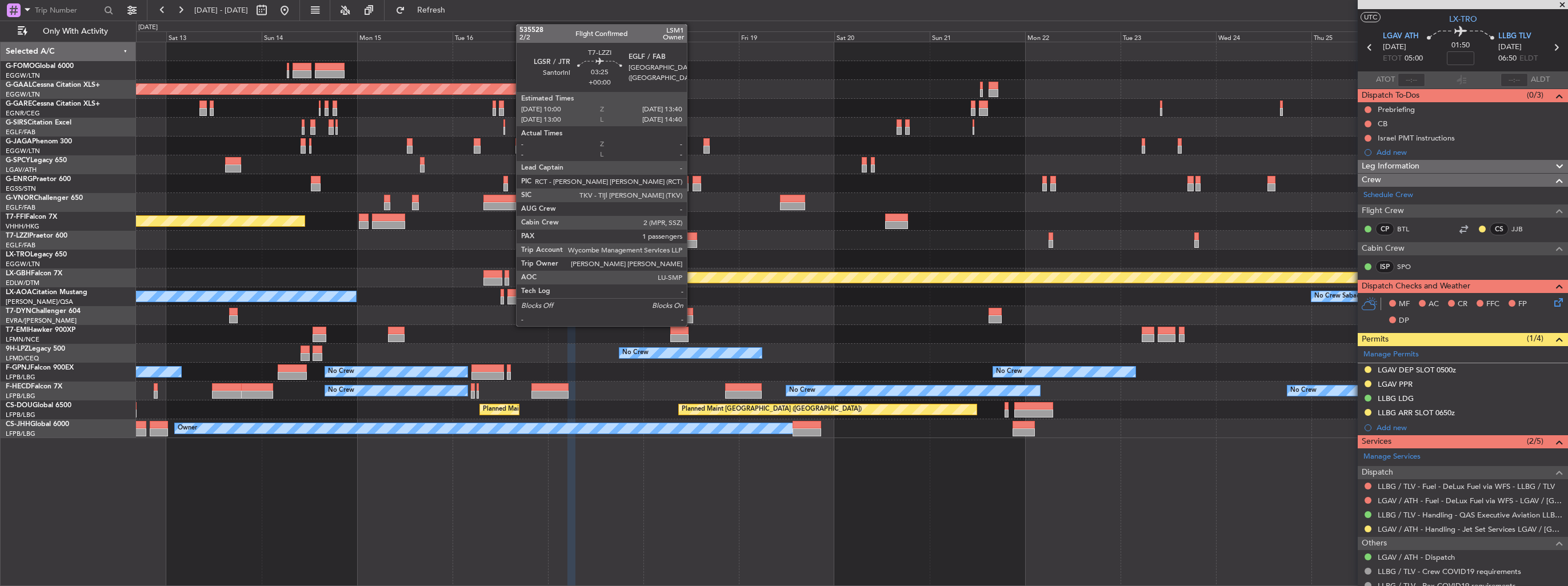
click at [692, 238] on div at bounding box center [689, 237] width 15 height 8
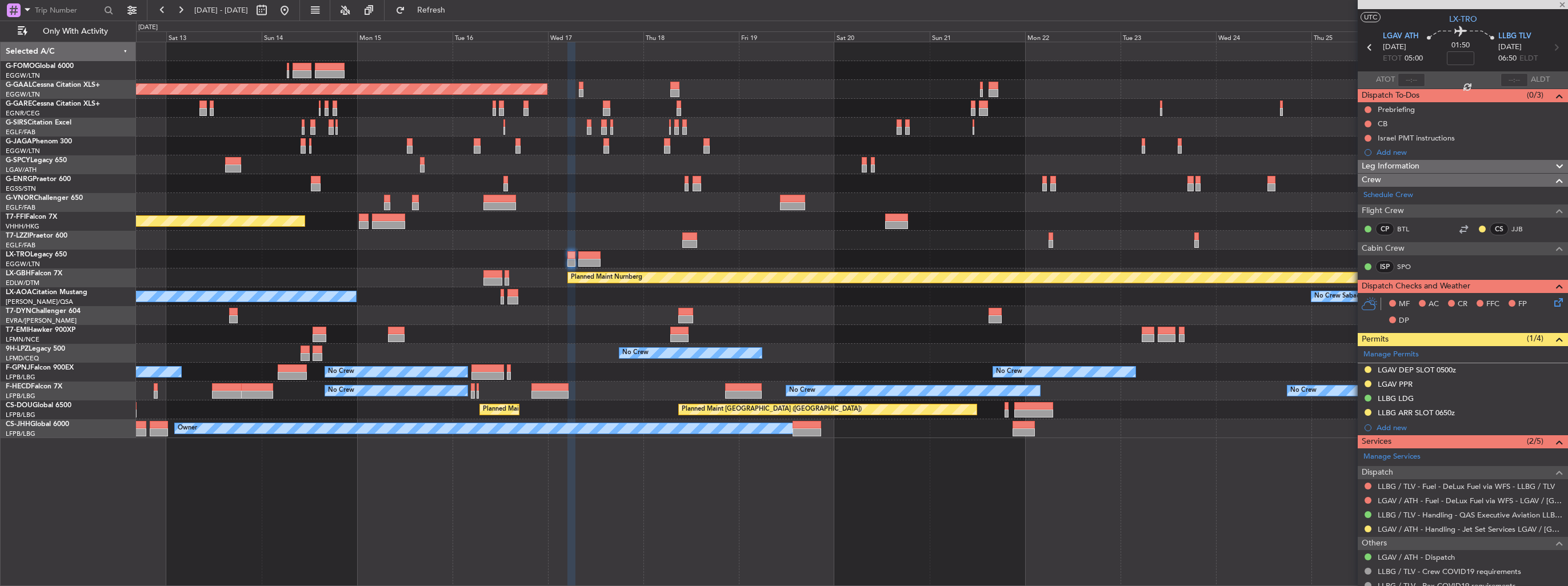
type input "1"
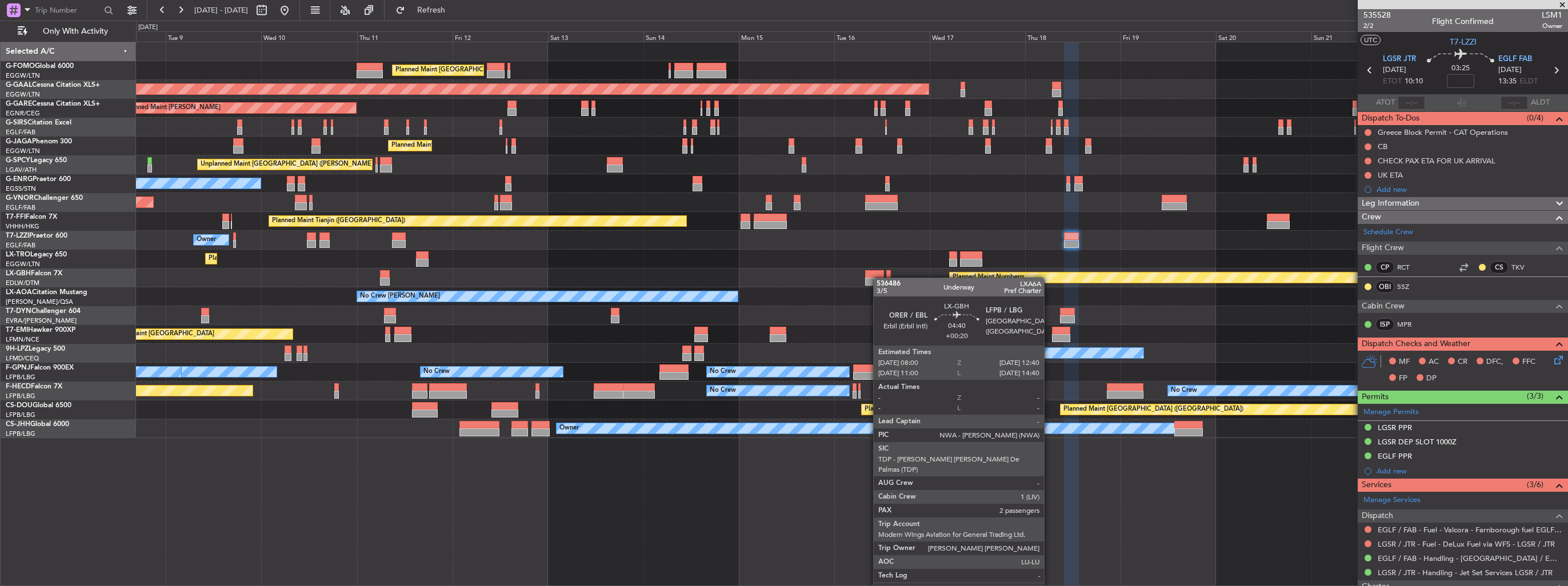
click at [879, 278] on div "Planned Maint London (Luton) Planned Maint London (Luton) Planned Maint Dusseld…" at bounding box center [851, 240] width 1431 height 396
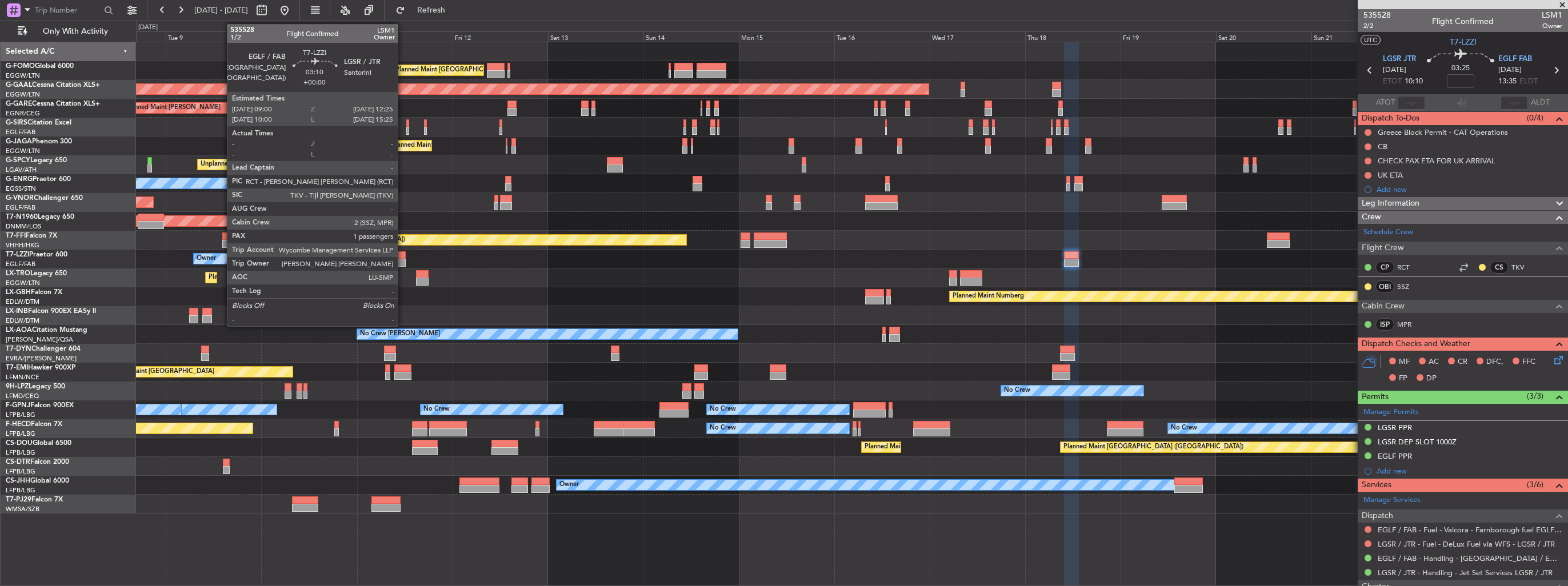
click at [403, 260] on div at bounding box center [399, 263] width 14 height 8
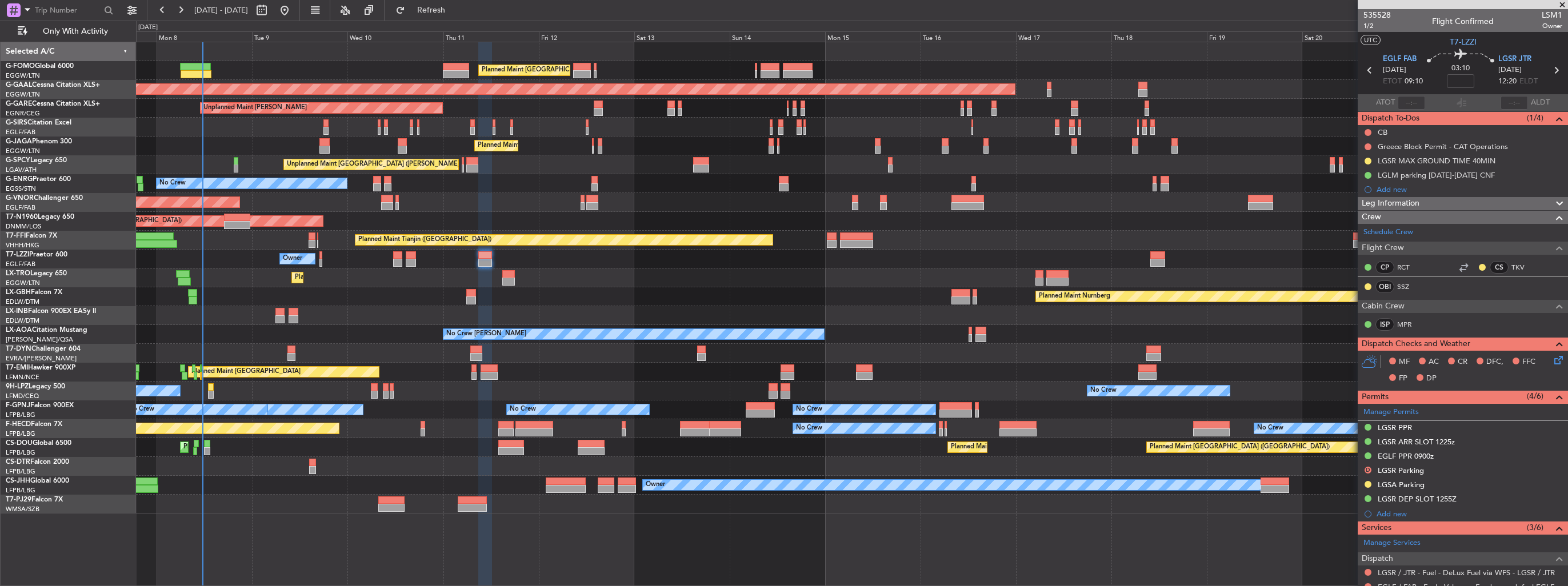
click at [588, 300] on div "Planned Maint Nurnberg Planned Maint Dubai (Dubai Intl)" at bounding box center [851, 297] width 1431 height 19
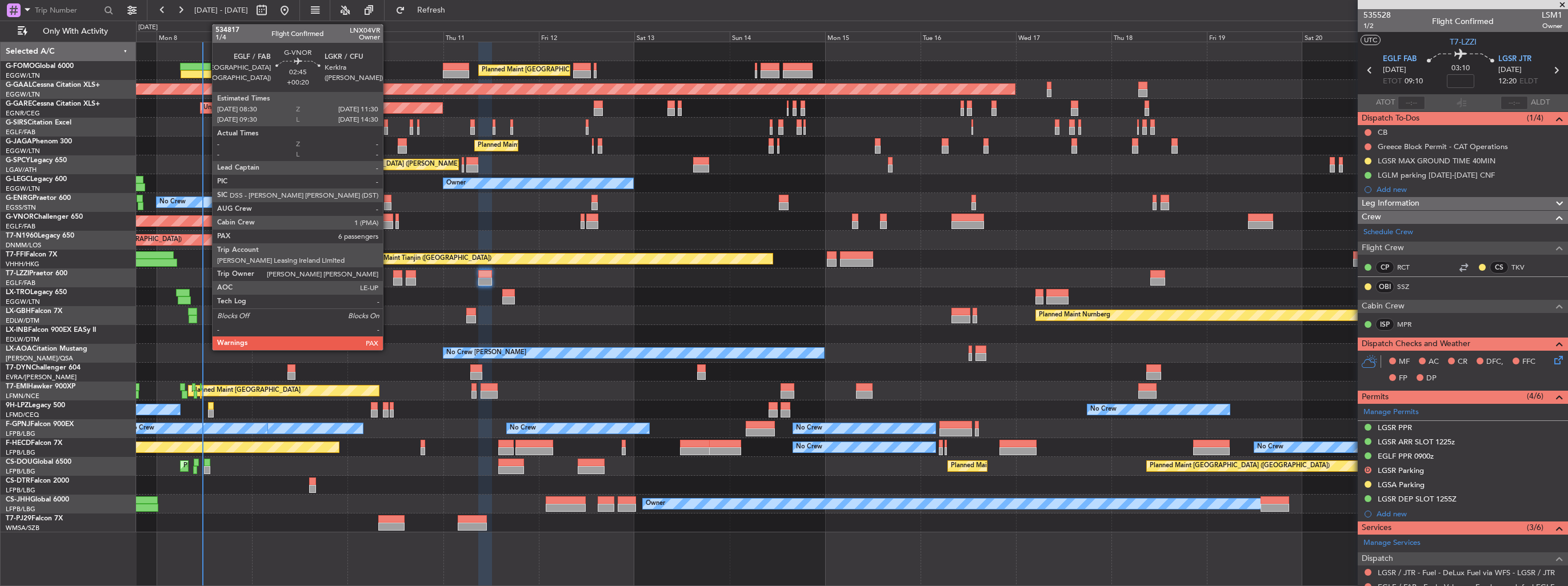
click at [387, 223] on div at bounding box center [387, 225] width 12 height 8
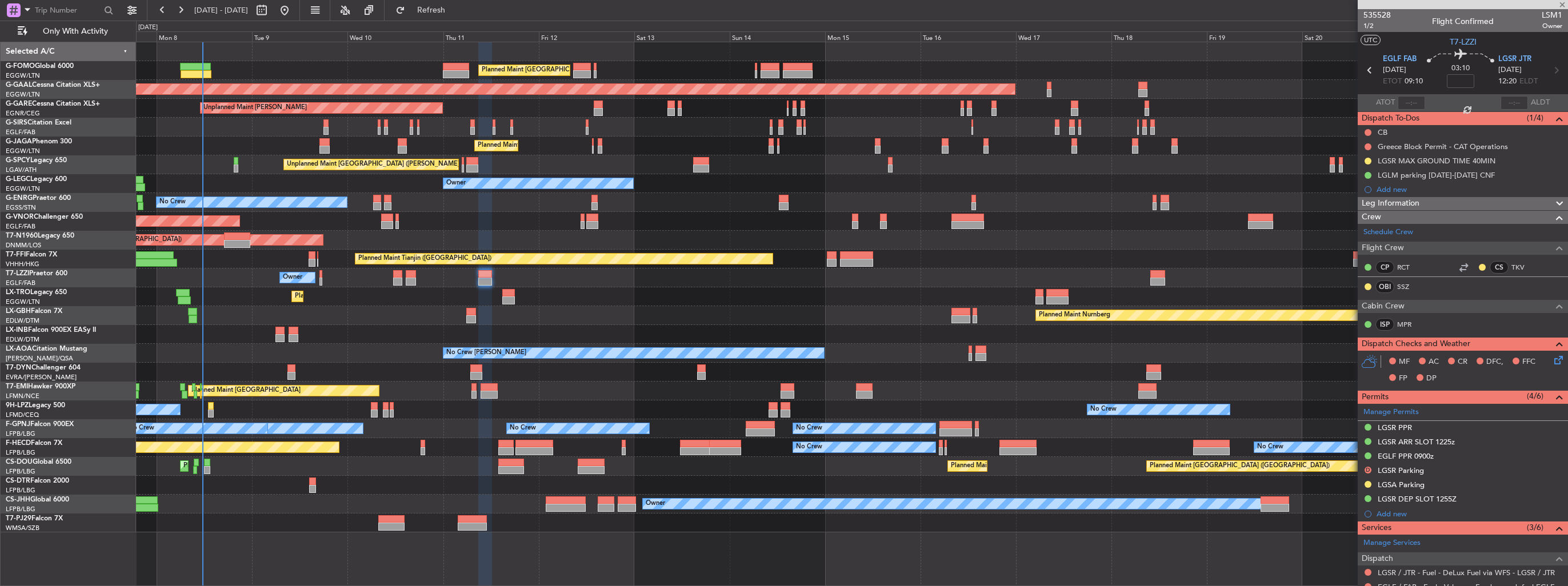
type input "+00:20"
type input "6"
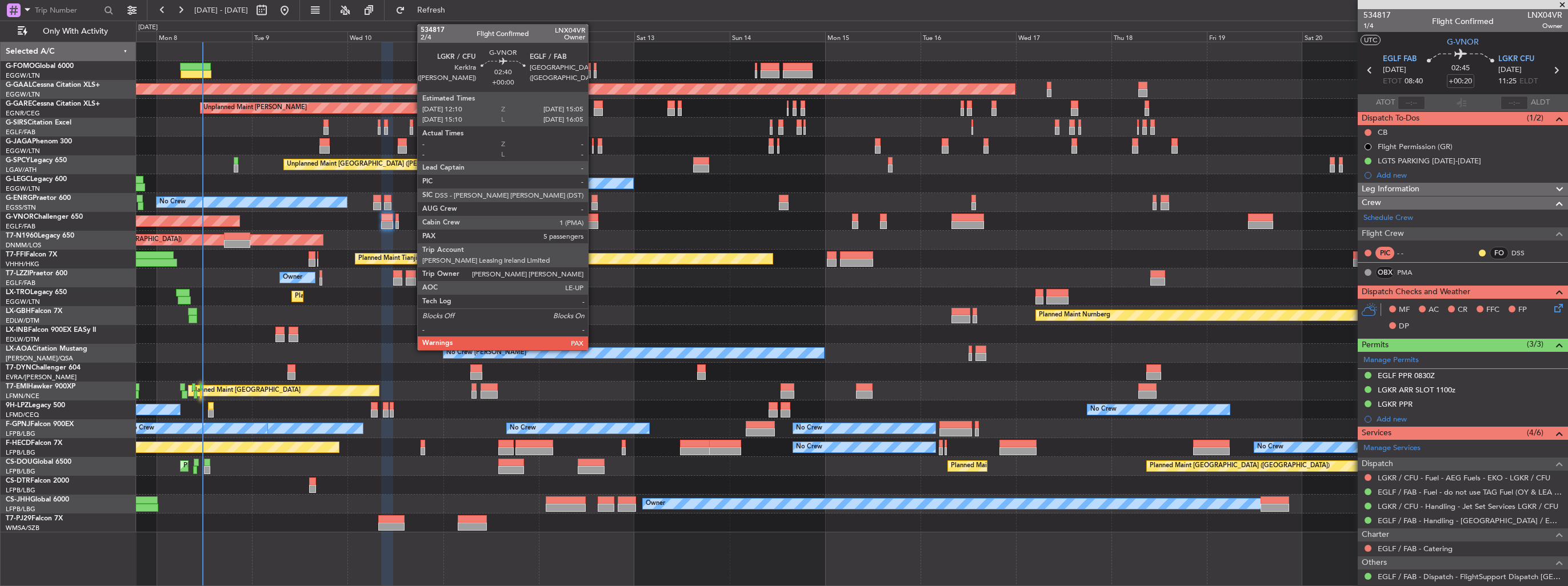
click at [593, 222] on div at bounding box center [592, 225] width 12 height 8
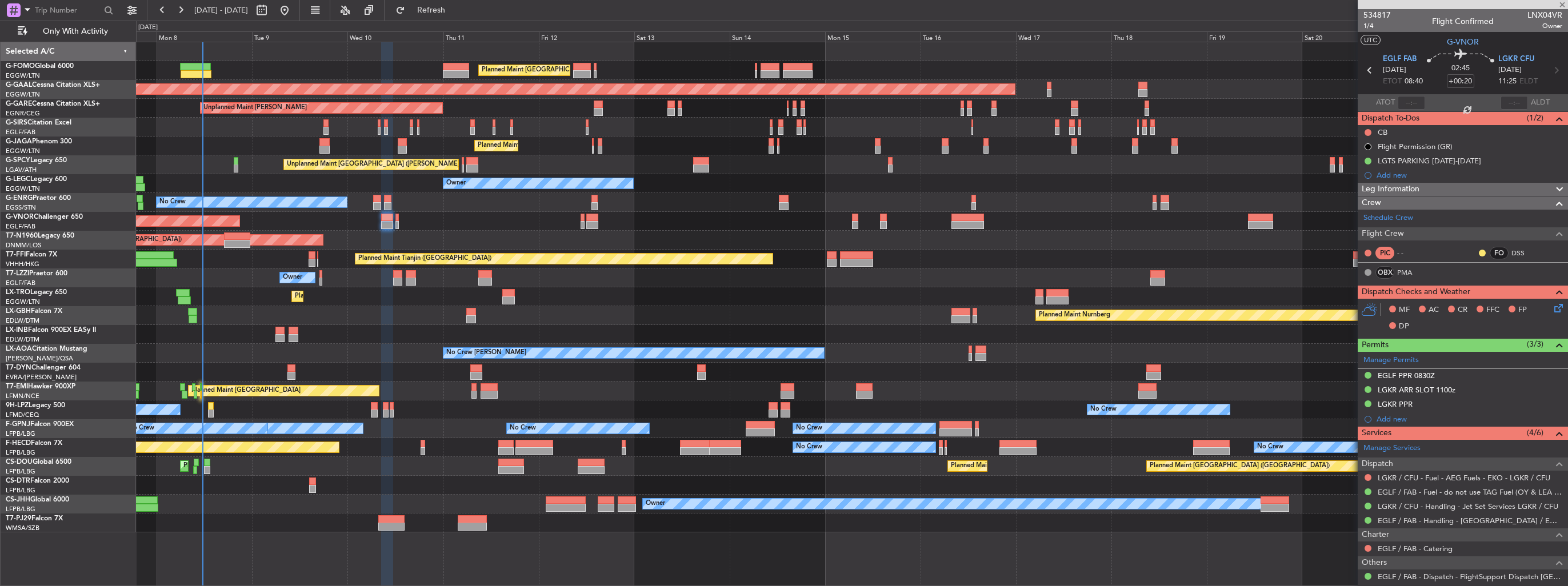
type input "5"
